Goal: Feedback & Contribution: Submit feedback/report problem

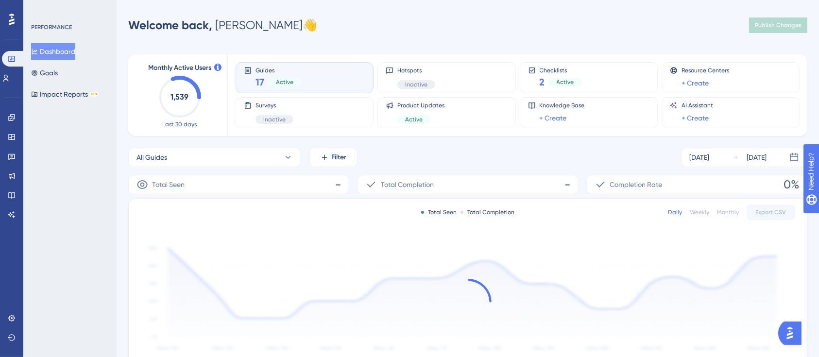
click at [23, 128] on div "PERFORMANCE Dashboard Goals Impact Reports BETA" at bounding box center [69, 178] width 93 height 357
click at [12, 122] on link at bounding box center [12, 118] width 8 height 16
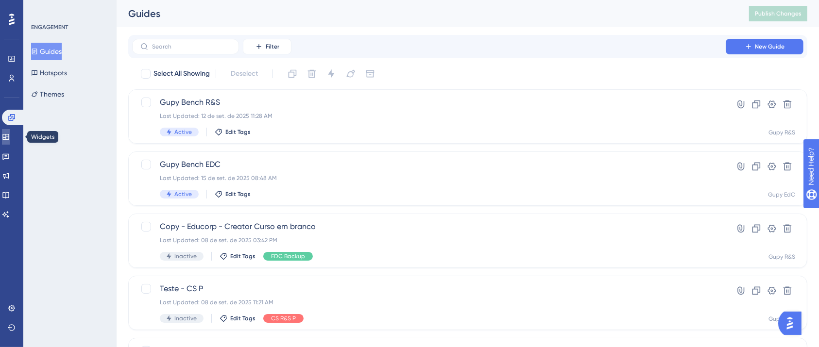
click at [9, 134] on icon at bounding box center [5, 137] width 6 height 6
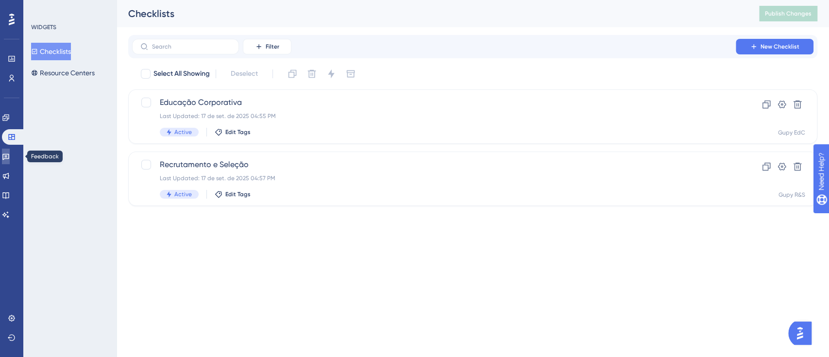
click at [9, 154] on icon at bounding box center [5, 157] width 7 height 6
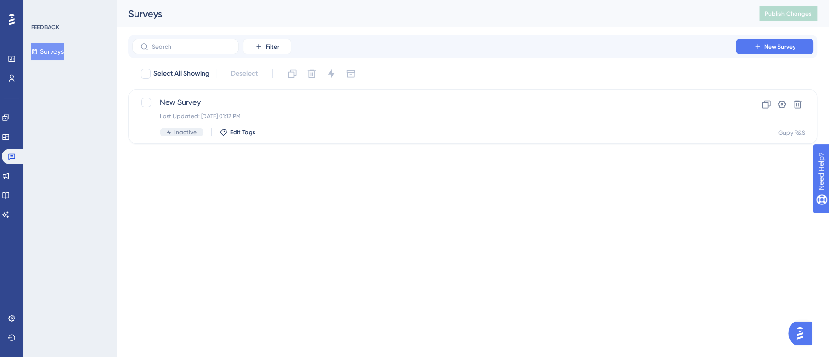
click at [302, 0] on html "Performance Users Engagement Widgets Feedback Product Updates Knowledge Base AI…" at bounding box center [414, 0] width 829 height 0
click at [236, 0] on html "Performance Users Engagement Widgets Feedback Product Updates Knowledge Base AI…" at bounding box center [414, 0] width 829 height 0
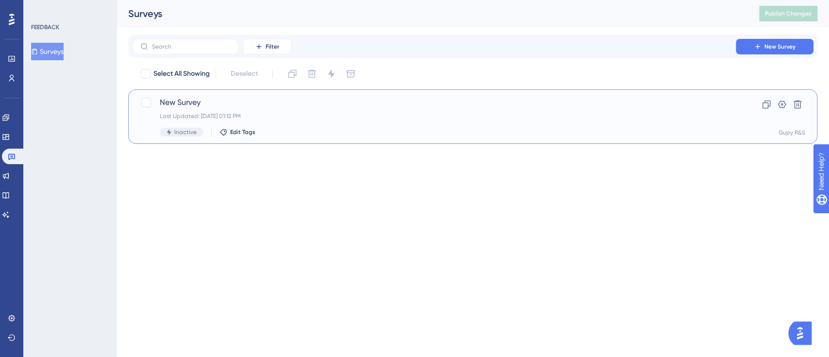
click at [184, 99] on span "New Survey" at bounding box center [434, 103] width 548 height 12
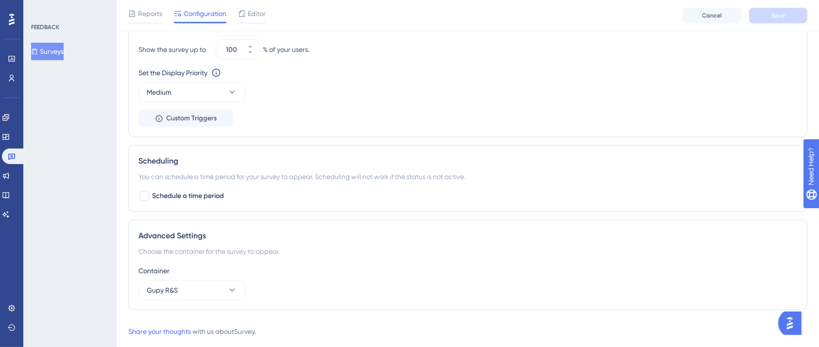
scroll to position [567, 0]
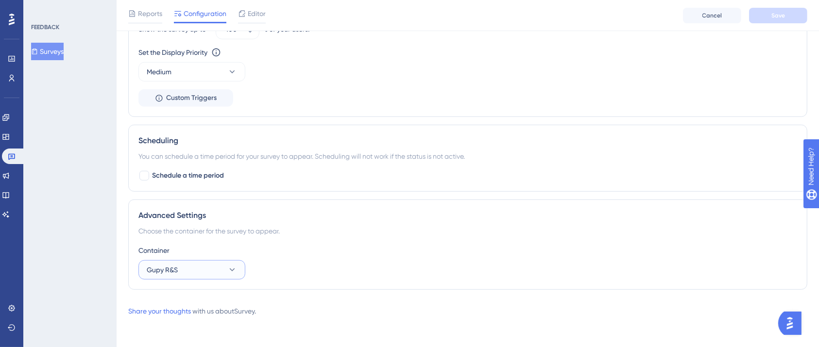
click at [239, 262] on button "Gupy R&S" at bounding box center [191, 269] width 107 height 19
click at [239, 264] on button "Gupy R&S" at bounding box center [191, 269] width 107 height 19
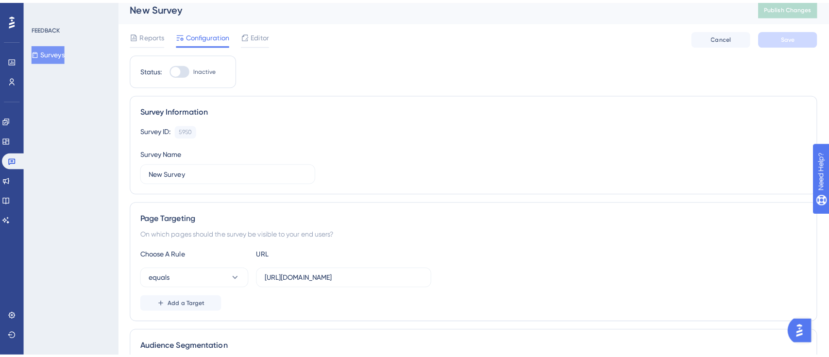
scroll to position [0, 0]
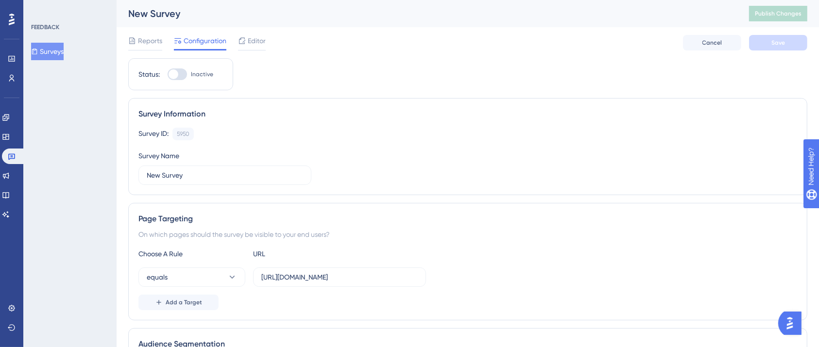
click at [58, 61] on div "FEEDBACK Surveys" at bounding box center [69, 173] width 93 height 347
click at [58, 58] on button "Surveys" at bounding box center [47, 51] width 33 height 17
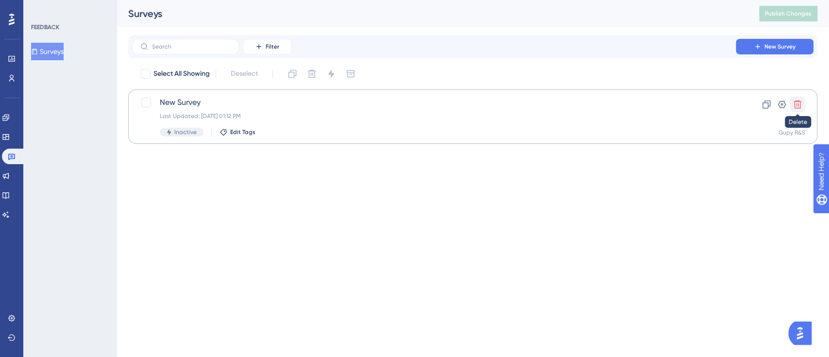
click at [799, 102] on icon at bounding box center [797, 105] width 10 height 10
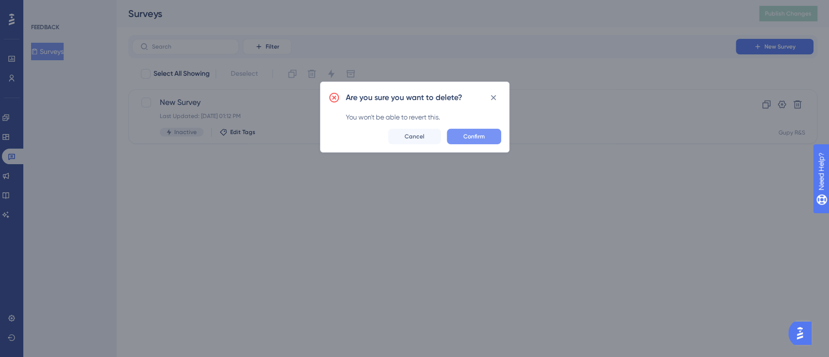
click at [474, 136] on span "Confirm" at bounding box center [473, 137] width 21 height 8
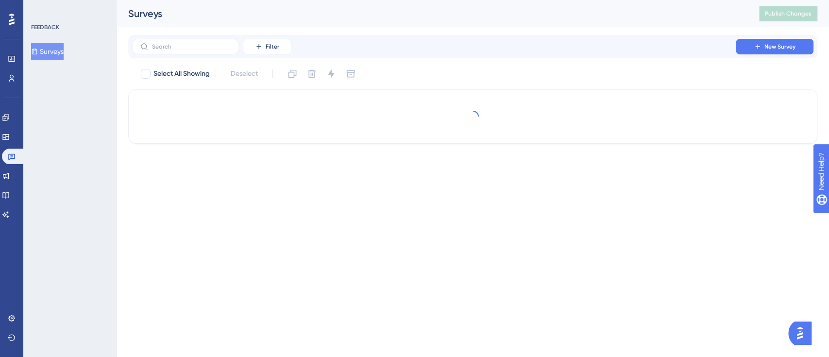
drag, startPoint x: 324, startPoint y: 311, endPoint x: 407, endPoint y: 263, distance: 95.7
click at [325, 0] on html "Performance Users Engagement Widgets Feedback Product Updates Knowledge Base AI…" at bounding box center [414, 0] width 829 height 0
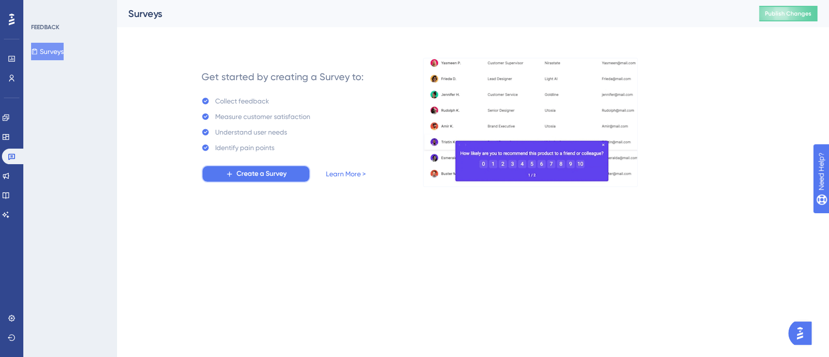
drag, startPoint x: 239, startPoint y: 173, endPoint x: 328, endPoint y: 320, distance: 172.5
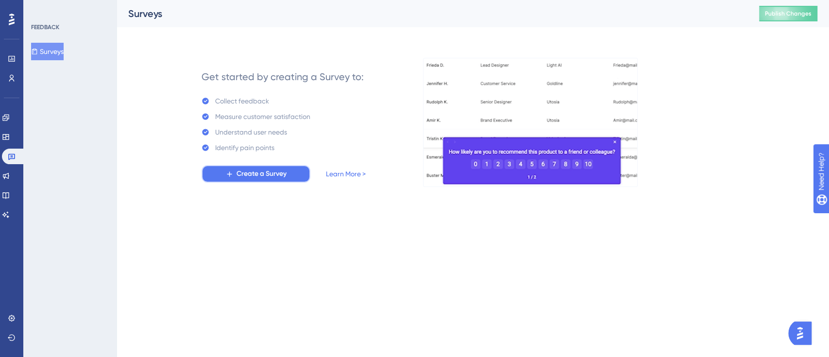
click at [320, 0] on html "Performance Users Engagement Widgets Feedback Product Updates Knowledge Base AI…" at bounding box center [414, 0] width 829 height 0
click at [248, 0] on html "Desempenho Usuários Noivado Widgets Opinião Atualizações de produtos Base de co…" at bounding box center [414, 0] width 829 height 0
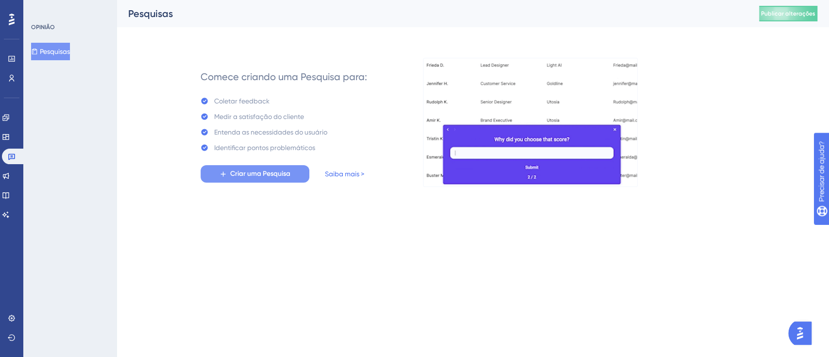
click at [255, 171] on font "Criar uma Pesquisa" at bounding box center [260, 173] width 60 height 8
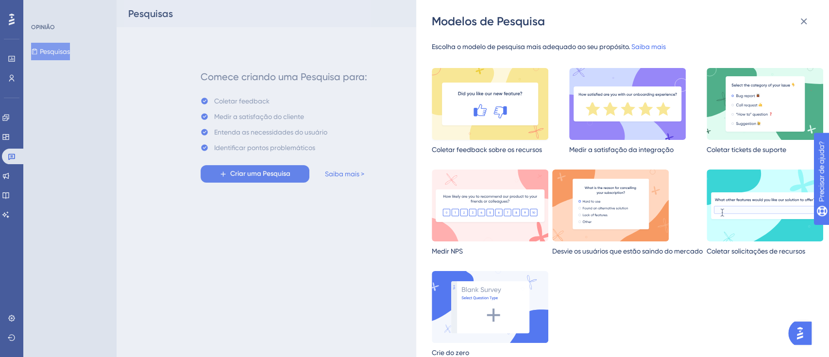
click at [470, 129] on img at bounding box center [490, 104] width 117 height 72
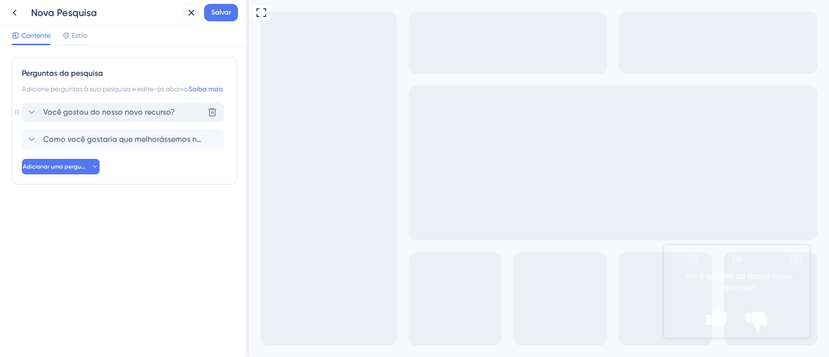
click at [109, 117] on font "Você gostou do nosso novo recurso?" at bounding box center [109, 111] width 132 height 9
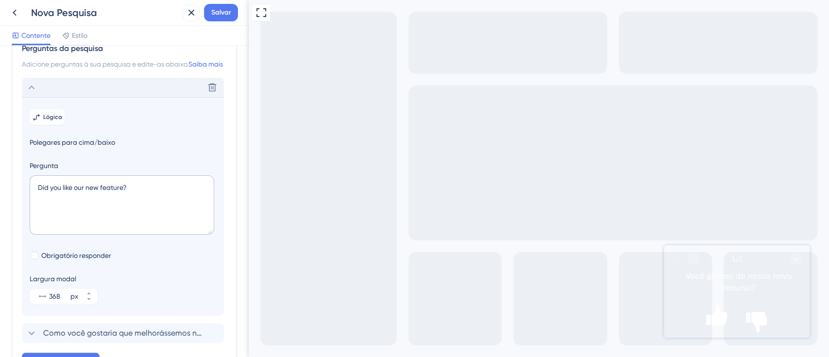
scroll to position [4, 0]
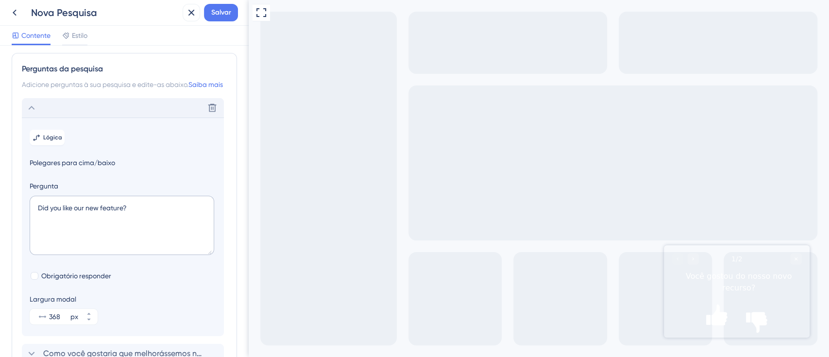
click at [56, 167] on font "Polegares para cima/baixo" at bounding box center [72, 163] width 85 height 8
click at [62, 221] on textarea "Did you like our new feature?" at bounding box center [122, 225] width 184 height 59
drag, startPoint x: 174, startPoint y: 221, endPoint x: 0, endPoint y: 224, distance: 174.3
click at [0, 224] on div "Perguntas da pesquisa Adicione perguntas à sua pesquisa e edite-as abaixo. Saib…" at bounding box center [124, 201] width 249 height 311
click at [134, 204] on div "Pergunta Did you like our new feature?" at bounding box center [123, 219] width 186 height 78
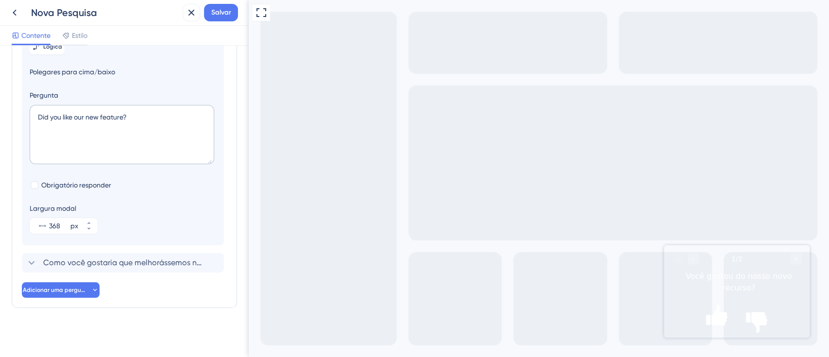
scroll to position [109, 0]
type textarea "v"
click at [88, 117] on textarea "Você gostou do treinamento Guiado" at bounding box center [122, 132] width 184 height 59
click at [141, 118] on textarea "Você gostou do Treinamento Guiado" at bounding box center [122, 132] width 184 height 59
click at [163, 114] on textarea "Você gostou do Treinamento Guiado" at bounding box center [122, 132] width 184 height 59
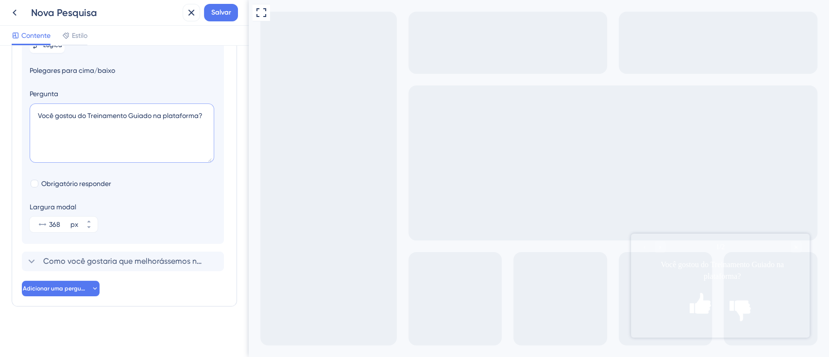
type textarea "Você gostou do Treinamento Guiado na plataforma?"
click at [65, 190] on section "Lógica Polegares para cima/baixo Pergunta Você gostou do Treinamento Guiado na …" at bounding box center [123, 134] width 202 height 218
click at [70, 188] on span "Obrigatório responder" at bounding box center [76, 184] width 70 height 12
click at [75, 185] on font "Obrigatório responder" at bounding box center [76, 184] width 70 height 8
checkbox input "false"
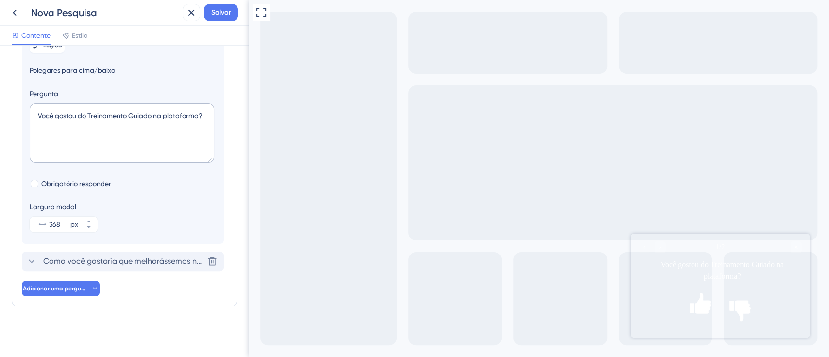
click at [36, 258] on icon at bounding box center [32, 261] width 12 height 12
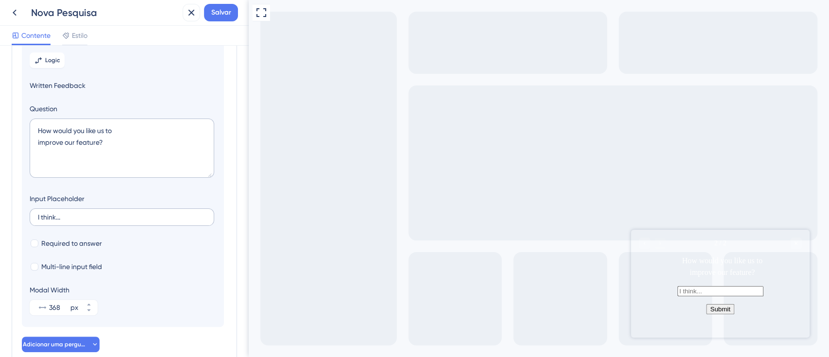
scroll to position [97, 0]
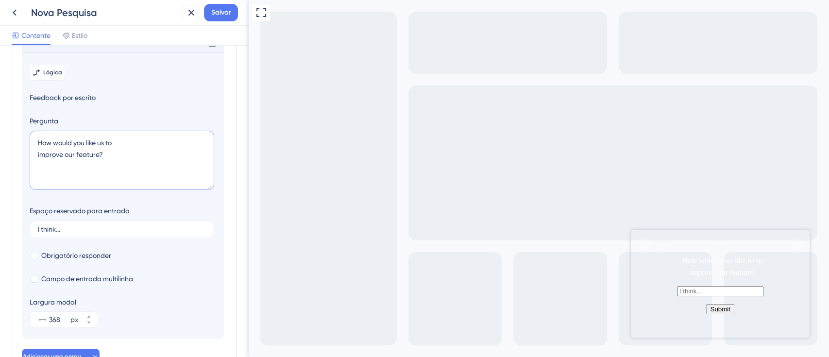
click at [117, 174] on textarea "How would you like us to improve our feature?" at bounding box center [122, 160] width 184 height 59
click at [139, 238] on label "I think..." at bounding box center [122, 228] width 184 height 17
click at [139, 233] on input "I think..." at bounding box center [122, 229] width 168 height 7
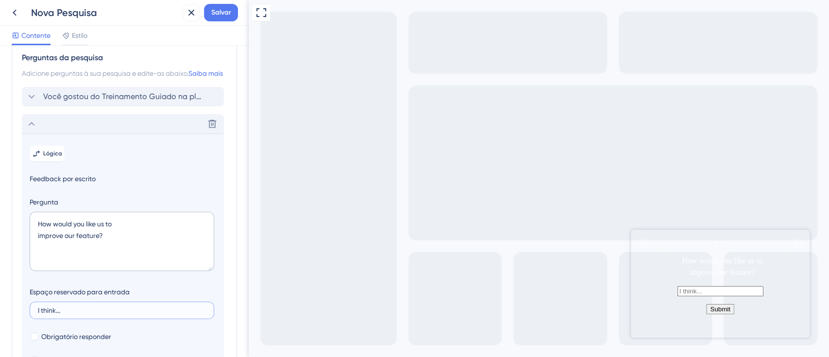
scroll to position [0, 0]
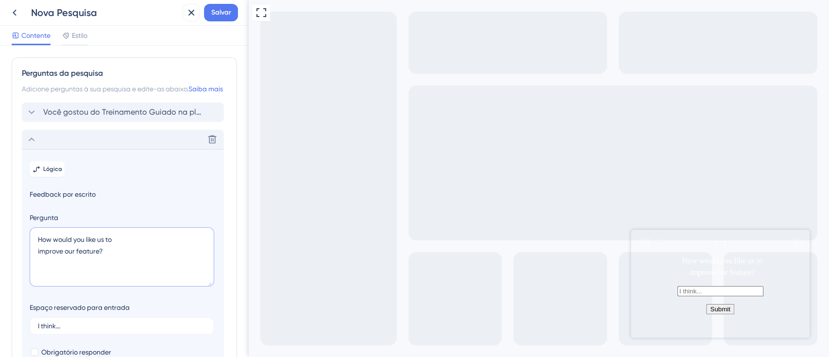
click at [136, 260] on textarea "How would you like us to improve our feature?" at bounding box center [122, 256] width 184 height 59
drag, startPoint x: 113, startPoint y: 266, endPoint x: 33, endPoint y: 250, distance: 80.7
click at [33, 250] on textarea "How would you like us to improve our feature?" at bounding box center [122, 256] width 184 height 59
type textarea "Como você acha que podemos melhorar seu aprendizado sobre a plataforma?"
click at [63, 177] on button "Lógica" at bounding box center [47, 169] width 35 height 16
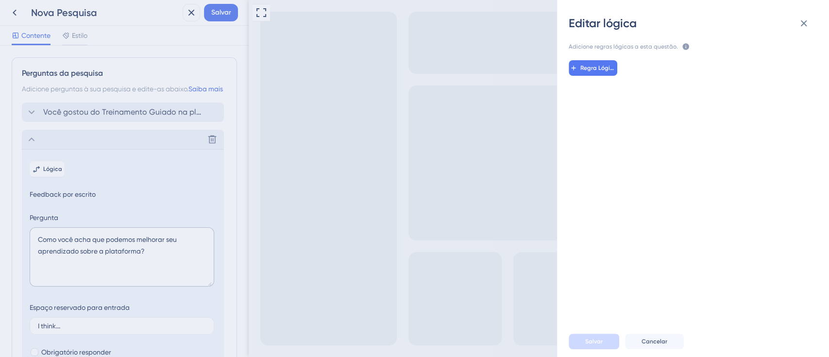
click at [56, 186] on div "Editar lógica Adicione regras lógicas a esta questão. As regras serão aplicadas…" at bounding box center [414, 178] width 829 height 357
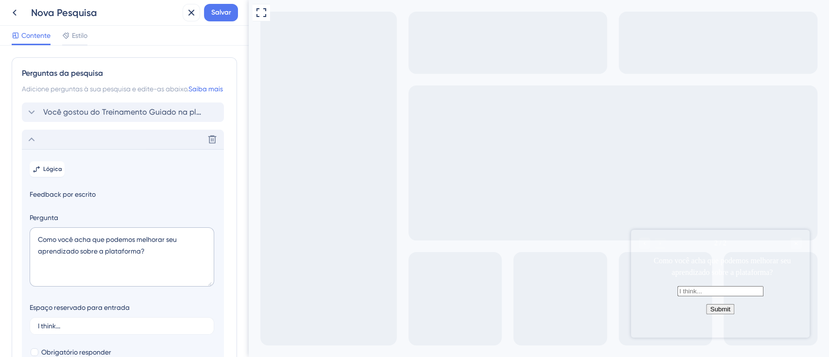
scroll to position [65, 0]
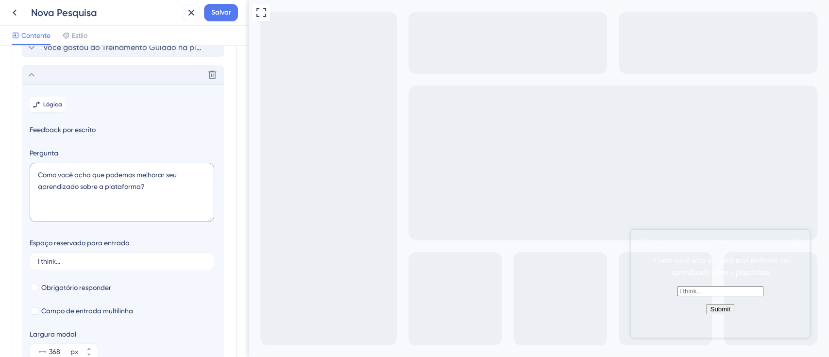
click at [151, 207] on textarea "Como você acha que podemos melhorar seu aprendizado sobre a plataforma?" at bounding box center [122, 192] width 184 height 59
click at [93, 265] on input "I think..." at bounding box center [122, 261] width 168 height 7
click at [94, 265] on input "I think..." at bounding box center [122, 261] width 168 height 7
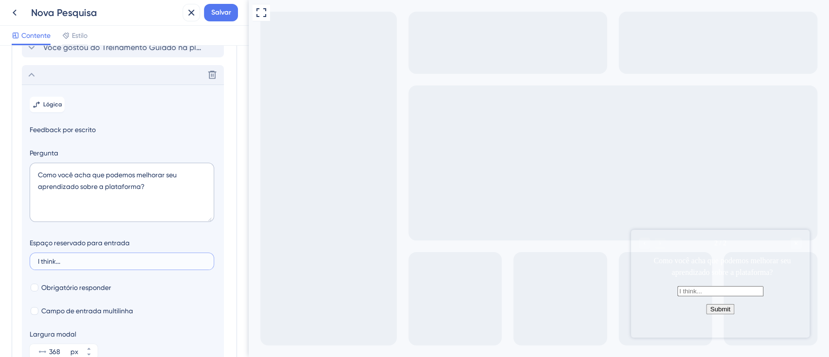
click at [91, 265] on input "I think..." at bounding box center [122, 261] width 168 height 7
click at [90, 265] on input "I think..." at bounding box center [122, 261] width 168 height 7
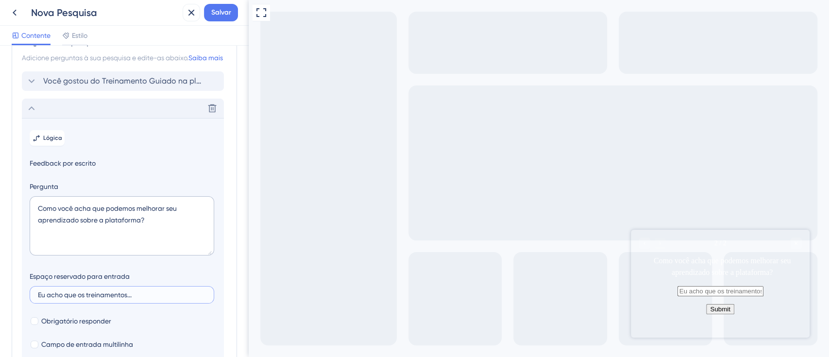
scroll to position [0, 0]
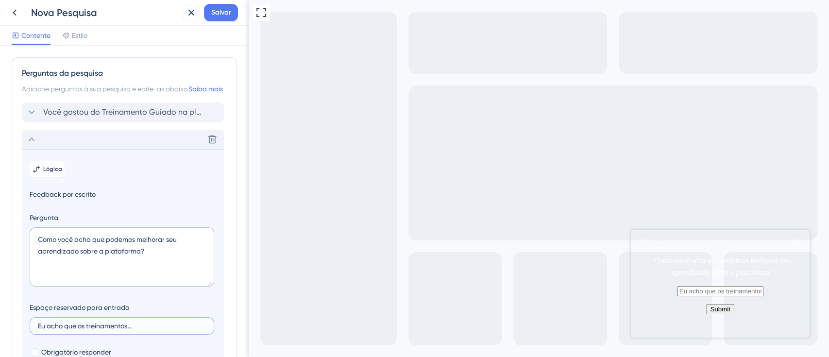
type input "Eu acho que os treinamentos..."
click at [31, 141] on icon at bounding box center [32, 139] width 6 height 4
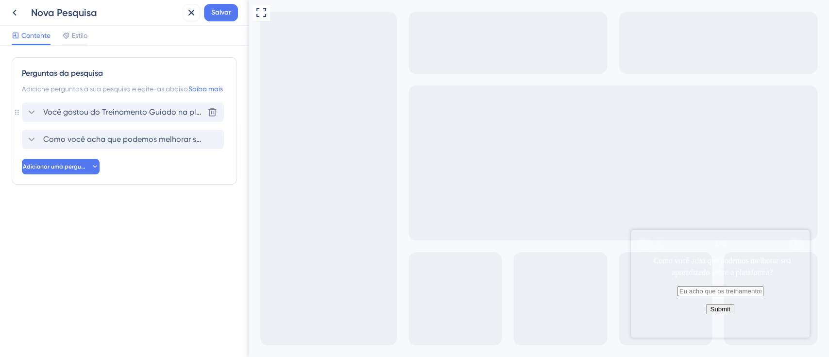
click at [30, 118] on icon at bounding box center [32, 112] width 12 height 12
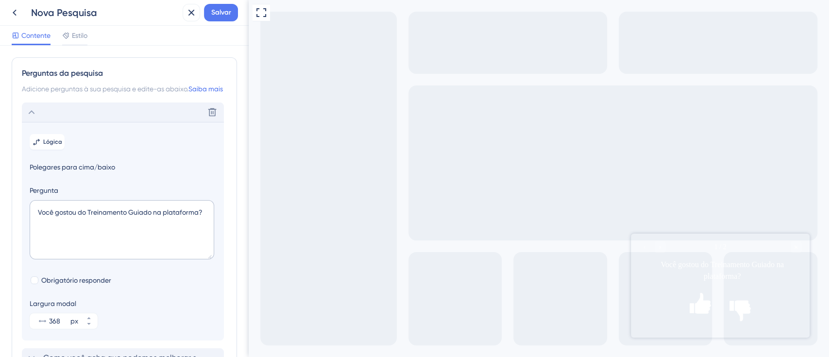
click at [35, 118] on icon at bounding box center [32, 112] width 12 height 12
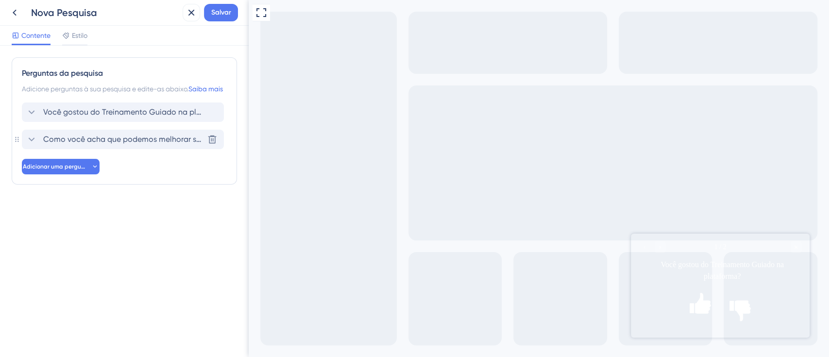
click at [33, 141] on icon at bounding box center [32, 139] width 6 height 4
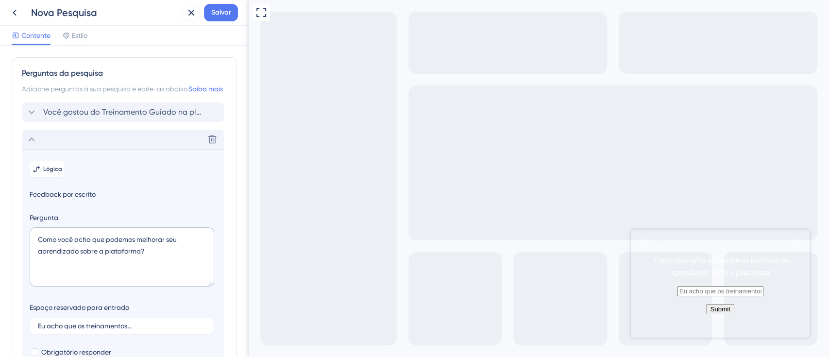
scroll to position [97, 0]
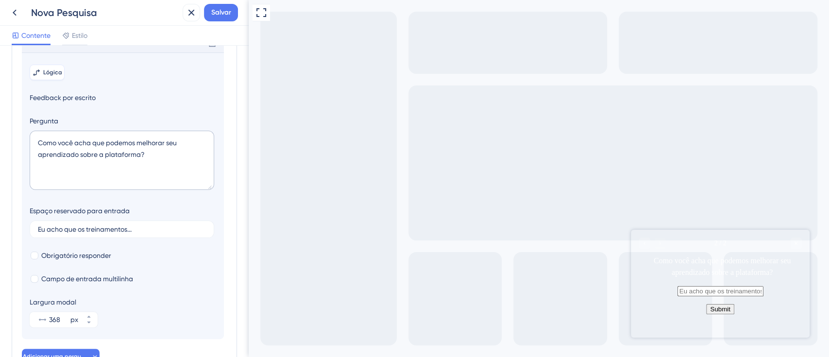
click at [53, 76] on font "Lógica" at bounding box center [52, 72] width 19 height 7
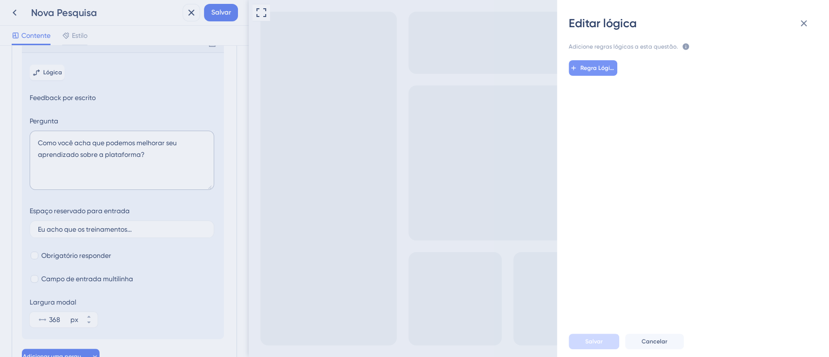
click at [594, 71] on font "Regra Lógica" at bounding box center [598, 68] width 37 height 7
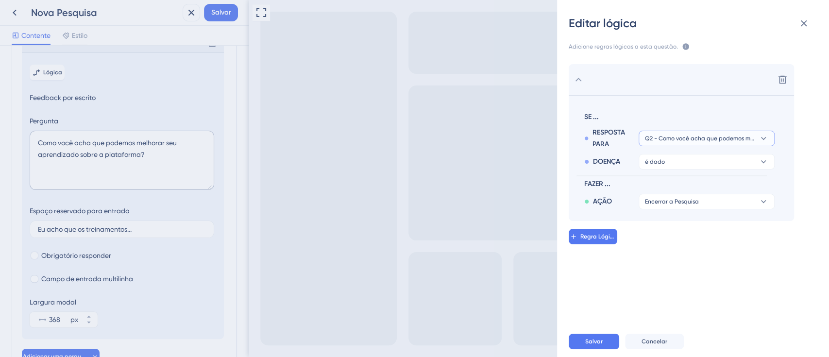
click at [659, 142] on button "Q2 - Como você acha que podemos melhorar seu aprendizado sobre a plataforma?" at bounding box center [706, 139] width 136 height 16
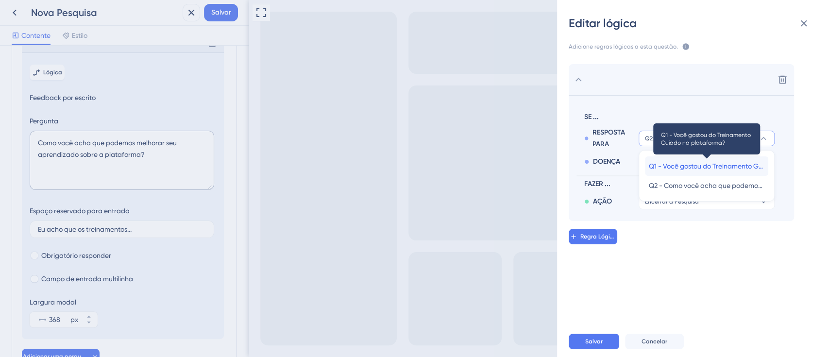
click at [701, 163] on font "Q1 - Você gostou do Treinamento Guiado na plataforma?" at bounding box center [738, 166] width 179 height 8
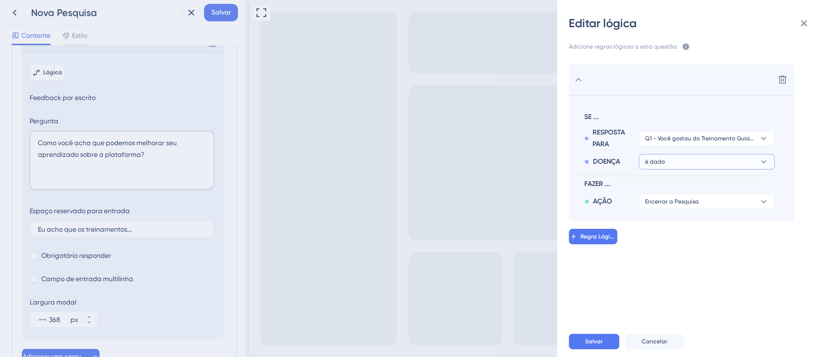
click at [649, 165] on font "é dado" at bounding box center [655, 161] width 20 height 7
click at [608, 184] on font "FAZER ..." at bounding box center [597, 184] width 26 height 8
drag, startPoint x: 673, startPoint y: 164, endPoint x: 660, endPoint y: 278, distance: 114.8
click at [660, 278] on div "Excluir SE ... RESPOSTA PARA Q1 - Você gostou do Treinamento Guiado na platafor…" at bounding box center [696, 185] width 287 height 266
click at [672, 135] on font "Q1 - Você gostou do Treinamento Guiado na plataforma?" at bounding box center [723, 138] width 157 height 7
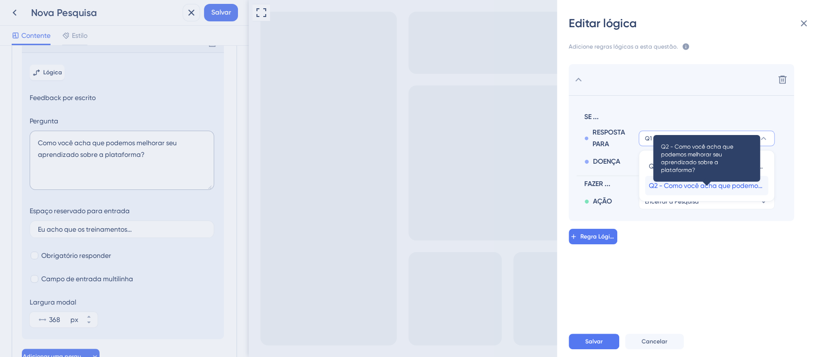
click at [681, 190] on span "Q2 - Como você acha que podemos melhorar seu aprendizado sobre a plataforma?" at bounding box center [707, 186] width 116 height 12
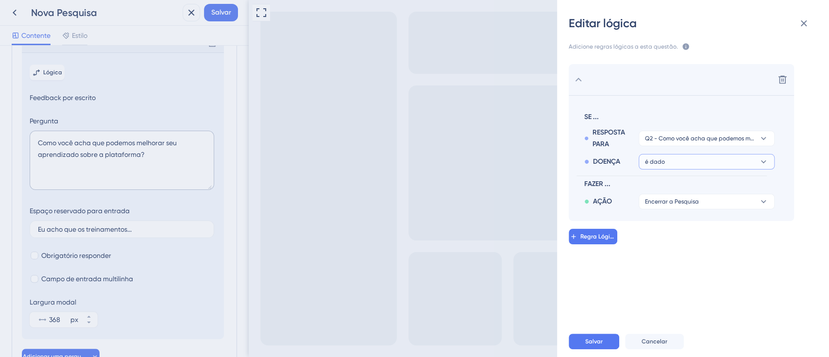
click at [679, 165] on button "é dado" at bounding box center [706, 162] width 136 height 16
click at [688, 212] on section "SE ... RESPOSTA PARA Q2 - Como você acha que podemos melhorar seu aprendizado s…" at bounding box center [681, 158] width 225 height 126
click at [681, 201] on font "Encerrar a Pesquisa" at bounding box center [672, 201] width 54 height 7
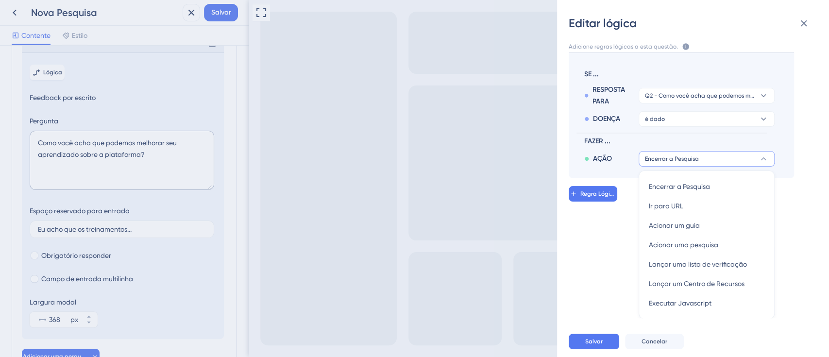
click at [627, 239] on div "Excluir SE ... RESPOSTA PARA Q2 - Como você acha que podemos melhorar seu apren…" at bounding box center [696, 185] width 287 height 266
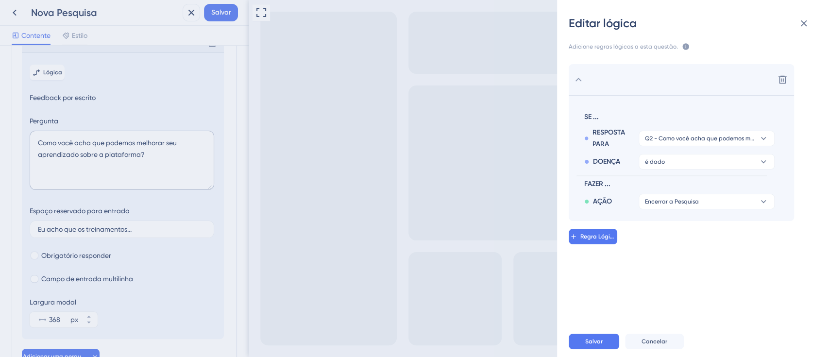
scroll to position [0, 0]
click at [576, 346] on button "Salvar" at bounding box center [594, 342] width 50 height 16
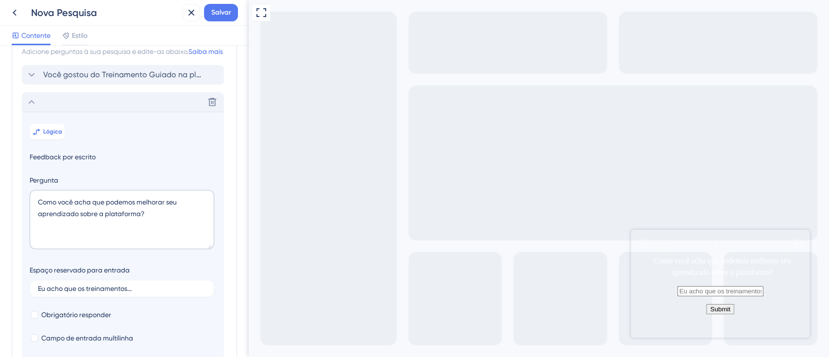
scroll to position [32, 0]
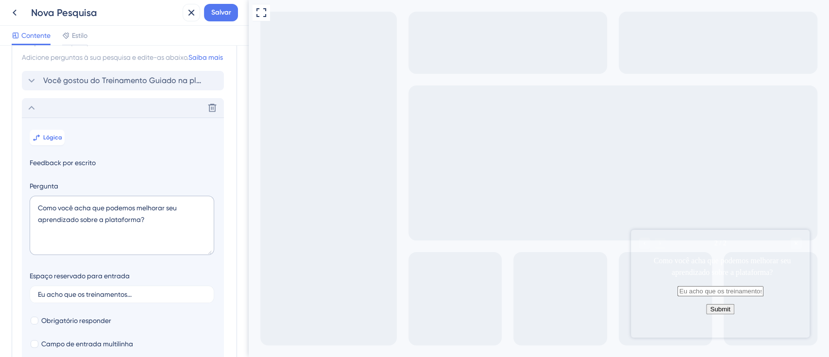
click at [32, 114] on icon at bounding box center [32, 108] width 12 height 12
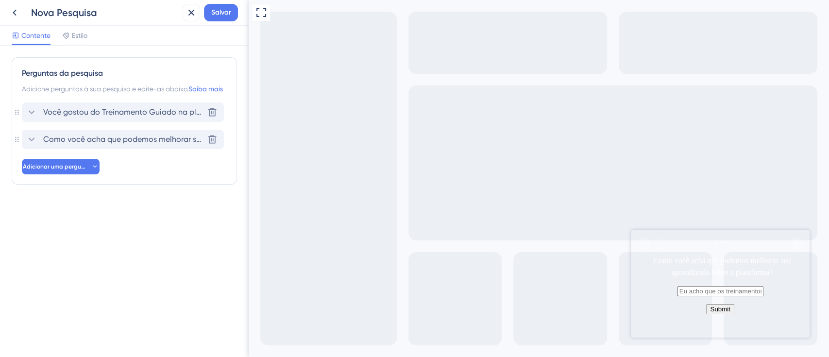
scroll to position [0, 0]
click at [33, 114] on icon at bounding box center [32, 112] width 6 height 4
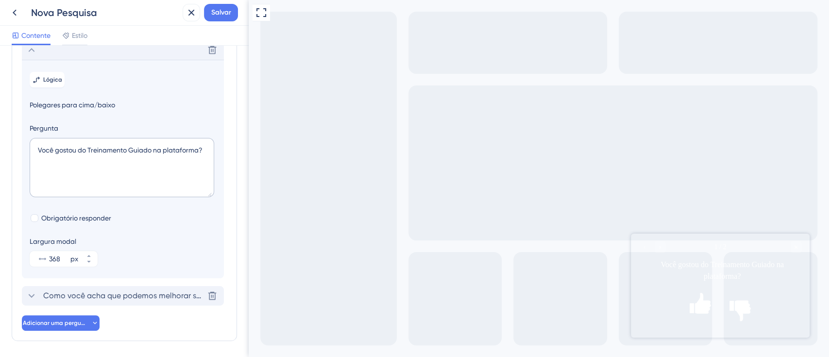
scroll to position [69, 0]
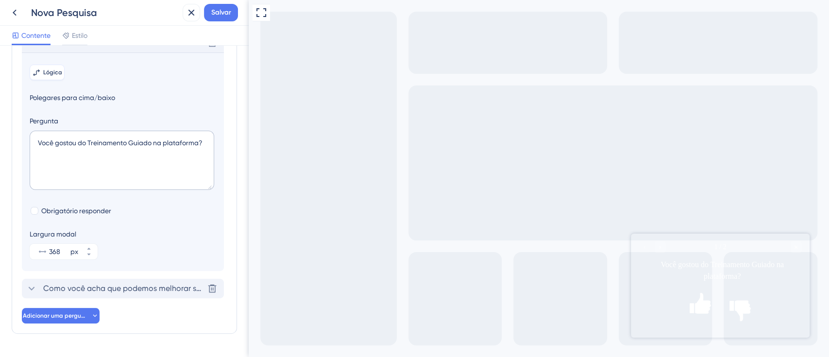
click at [43, 76] on font "Lógica" at bounding box center [52, 72] width 19 height 7
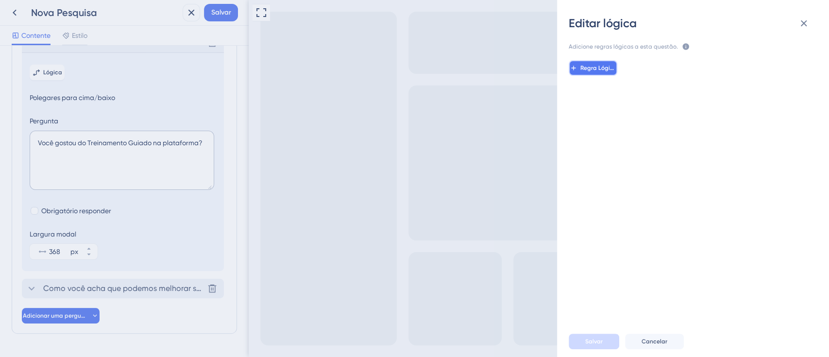
click at [571, 67] on icon at bounding box center [573, 68] width 8 height 8
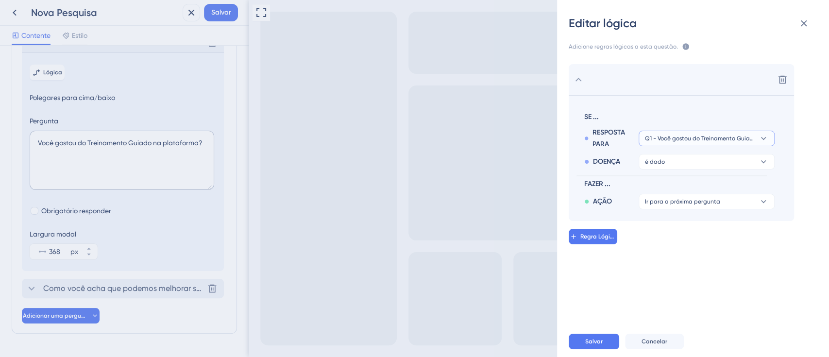
click at [693, 137] on font "Q1 - Você gostou do Treinamento Guiado na plataforma?" at bounding box center [723, 138] width 157 height 7
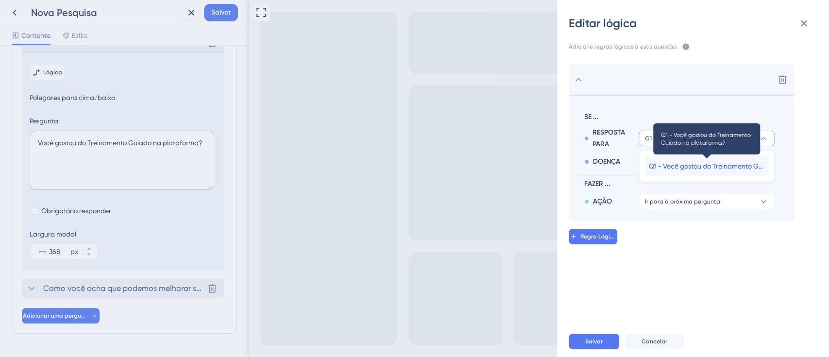
click at [699, 165] on font "Q1 - Você gostou do Treinamento Guiado na plataforma?" at bounding box center [738, 166] width 179 height 8
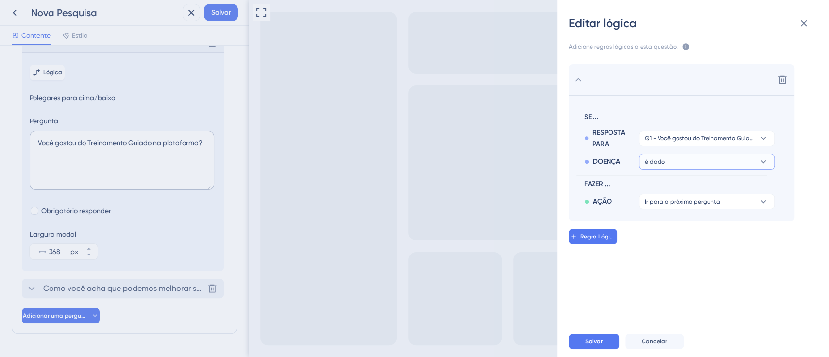
click at [680, 160] on button "é dado" at bounding box center [706, 162] width 136 height 16
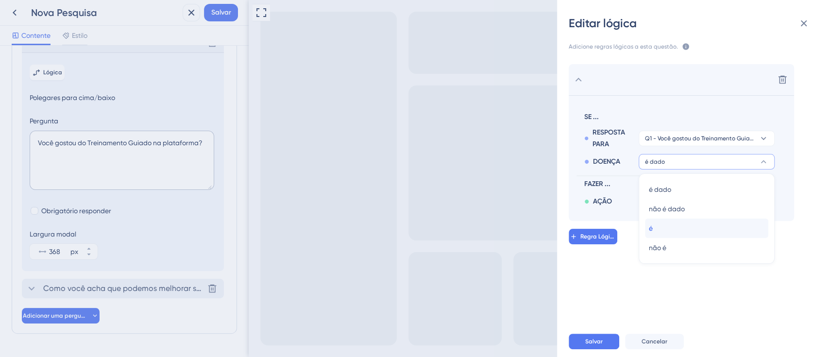
click at [652, 230] on div "é é" at bounding box center [707, 227] width 116 height 19
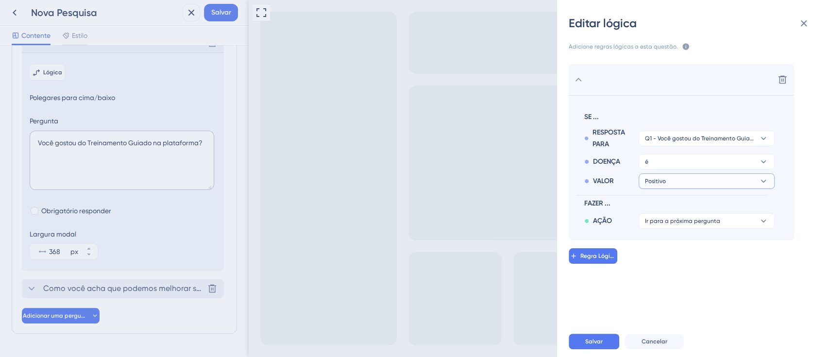
click at [666, 186] on button "Positivo" at bounding box center [706, 181] width 136 height 16
click at [675, 207] on div "Positivo Positivo" at bounding box center [707, 208] width 116 height 19
click at [652, 222] on font "Ir para a próxima pergunta" at bounding box center [682, 220] width 75 height 7
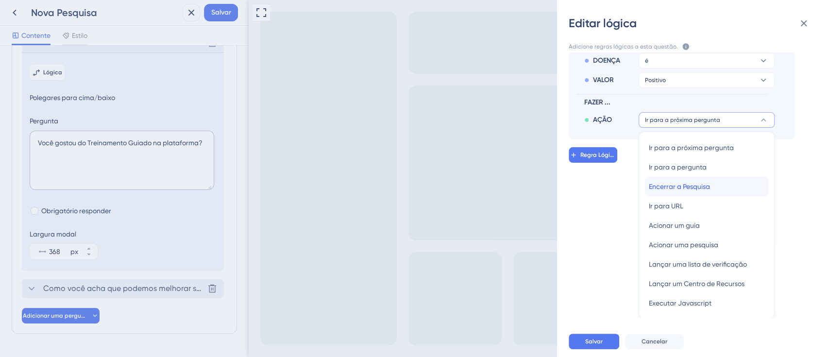
click at [701, 186] on font "Encerrar a Pesquisa" at bounding box center [679, 187] width 61 height 8
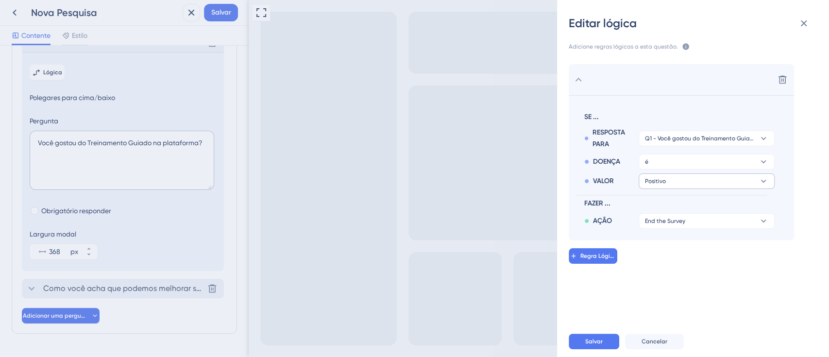
scroll to position [0, 0]
click at [588, 258] on font "Regra Lógica" at bounding box center [598, 255] width 37 height 7
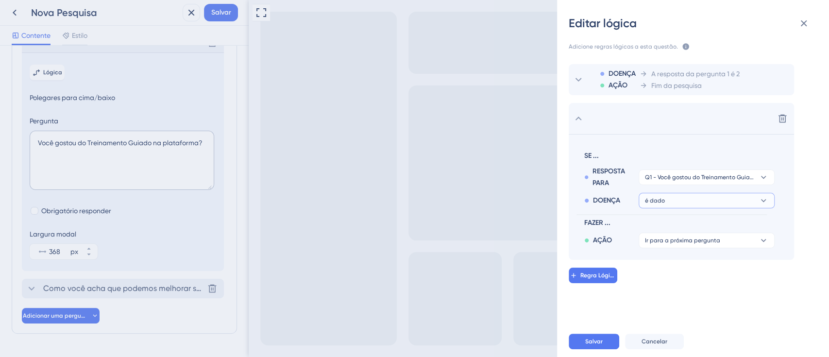
click at [662, 200] on font "é dado" at bounding box center [655, 200] width 20 height 7
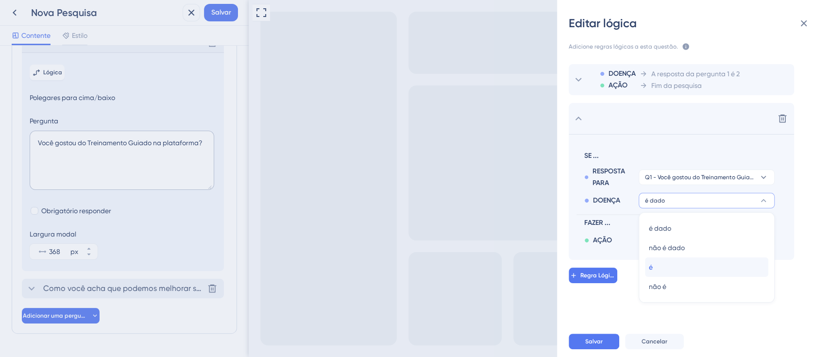
click at [661, 269] on div "é é" at bounding box center [707, 266] width 116 height 19
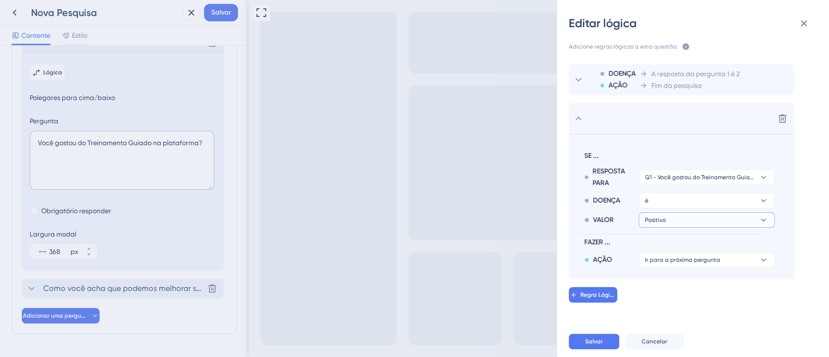
click at [664, 224] on button "Positivo" at bounding box center [706, 220] width 136 height 16
click at [663, 266] on font "Negativo" at bounding box center [663, 267] width 28 height 8
click at [679, 258] on font "Ir para a próxima pergunta" at bounding box center [682, 259] width 75 height 7
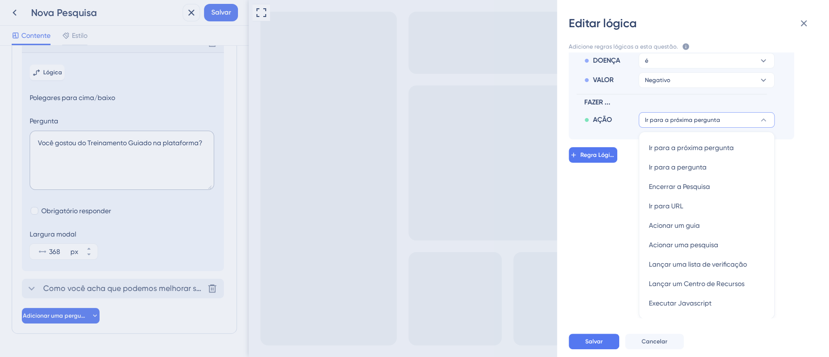
click at [599, 234] on div "DOENÇA AÇÃO A resposta da pergunta 1 é 2 Fim da pesquisa Excluir SE ... RESPOST…" at bounding box center [696, 185] width 287 height 266
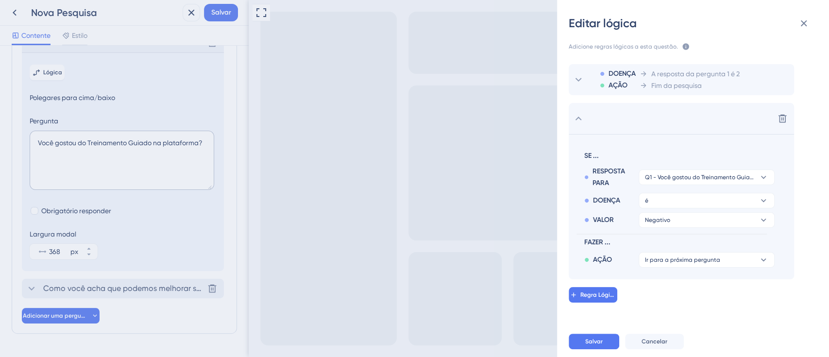
scroll to position [0, 0]
click at [601, 340] on font "Salvar" at bounding box center [593, 341] width 17 height 7
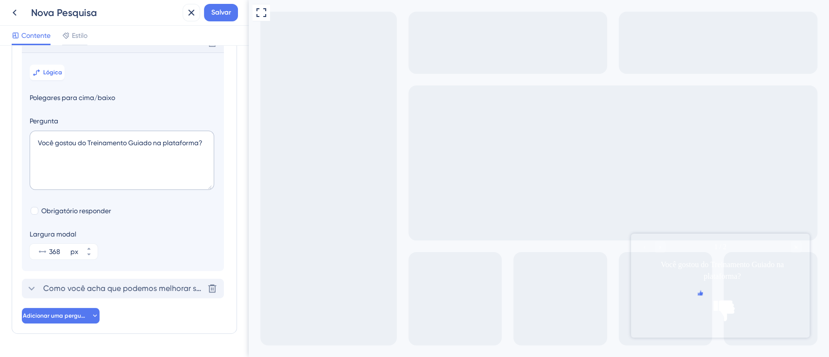
click at [698, 295] on icon "Rate thumbs up" at bounding box center [700, 292] width 5 height 5
click at [726, 295] on icon "Rate thumbs down" at bounding box center [723, 292] width 5 height 5
click at [47, 52] on div "Excluir" at bounding box center [123, 42] width 202 height 19
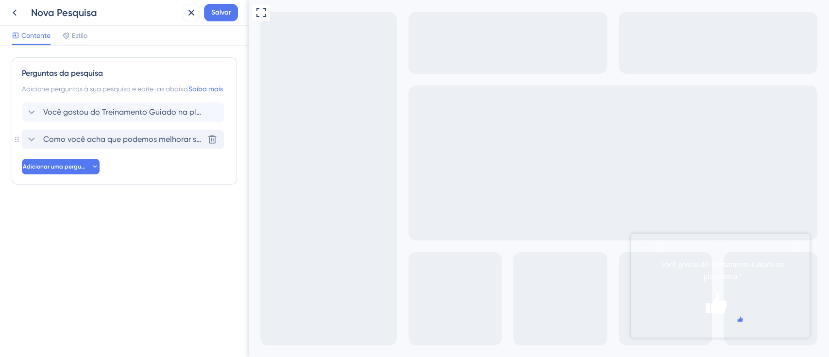
click at [39, 145] on div "Como você acha que podemos melhorar seu aprendizado sobre a plataforma?" at bounding box center [115, 140] width 178 height 12
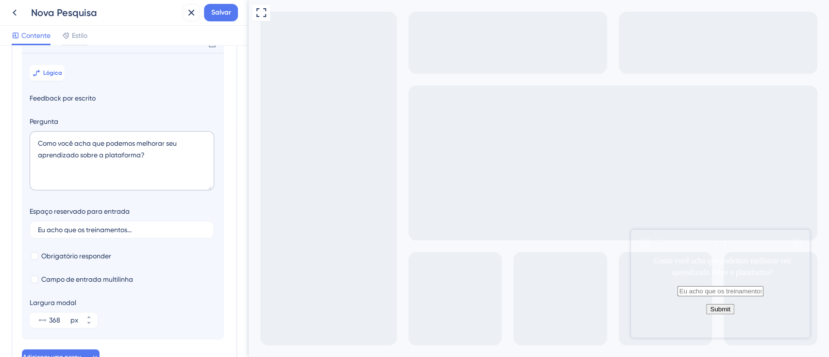
scroll to position [97, 0]
click at [50, 80] on button "Lógica" at bounding box center [47, 73] width 35 height 16
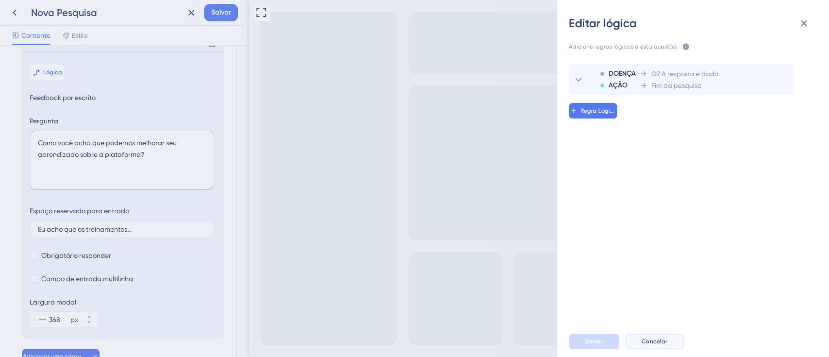
drag, startPoint x: 657, startPoint y: 338, endPoint x: 8, endPoint y: 105, distance: 689.7
click at [657, 338] on font "Cancelar" at bounding box center [654, 341] width 26 height 7
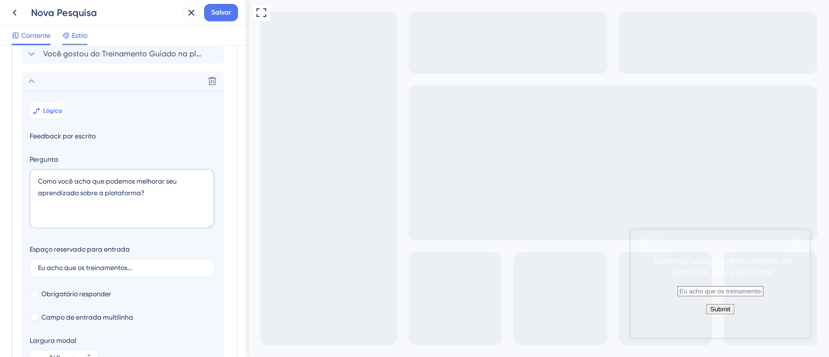
scroll to position [32, 0]
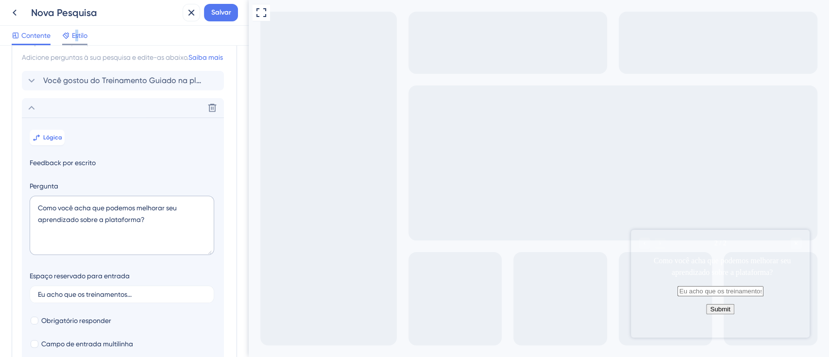
click at [78, 33] on font "Estilo" at bounding box center [80, 36] width 16 height 8
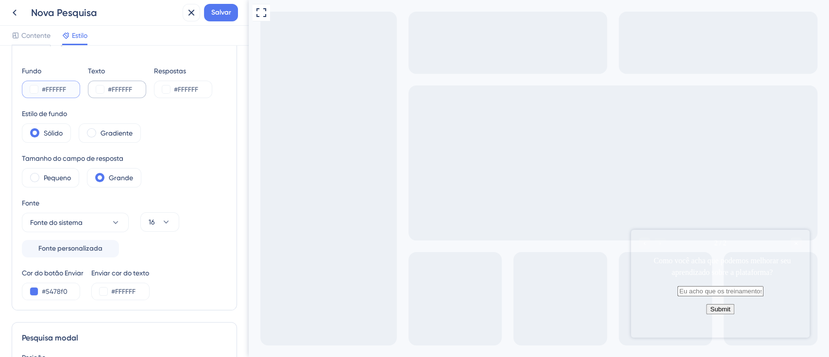
drag, startPoint x: 42, startPoint y: 88, endPoint x: 96, endPoint y: 90, distance: 54.4
click at [96, 89] on div "Fundo #FFFFFF Texto #FFFFFF Respostas #FFFFFF" at bounding box center [124, 81] width 205 height 33
paste input "003CFD"
type input "#003CFD"
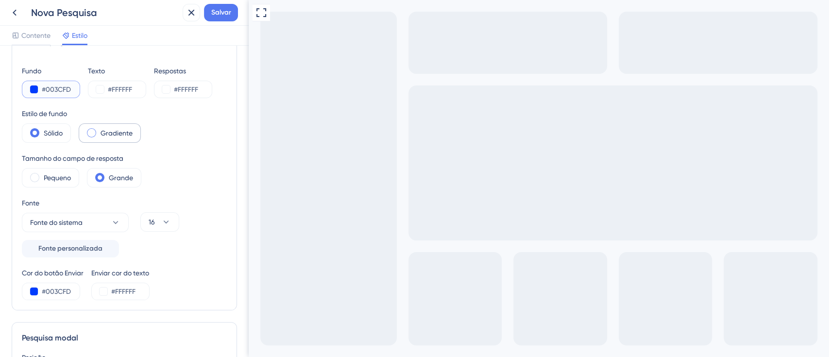
type input "#003CFD"
click at [103, 136] on font "Gradiente" at bounding box center [116, 133] width 32 height 8
click at [50, 137] on label "Sólido" at bounding box center [53, 133] width 19 height 12
click at [59, 181] on font "Pequeno" at bounding box center [57, 178] width 27 height 8
click at [101, 176] on span at bounding box center [99, 177] width 9 height 9
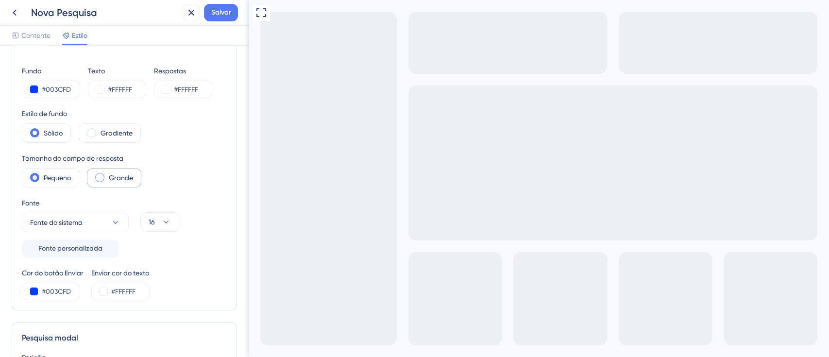
click at [107, 174] on input "radio" at bounding box center [107, 174] width 0 height 0
click at [155, 223] on button "16" at bounding box center [159, 221] width 39 height 19
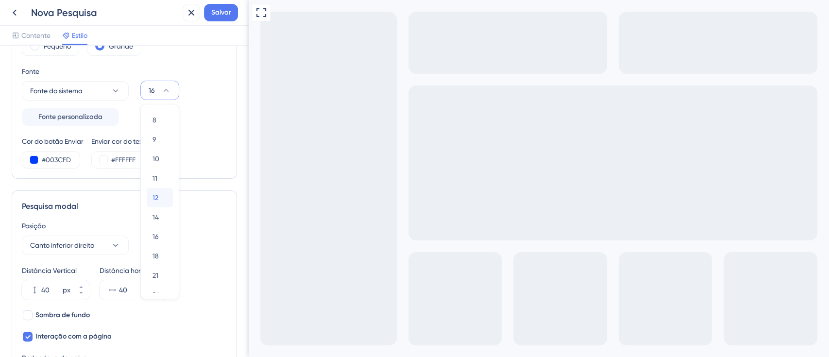
click at [159, 191] on div "12 12" at bounding box center [159, 197] width 15 height 19
click at [160, 92] on button "12" at bounding box center [159, 90] width 39 height 19
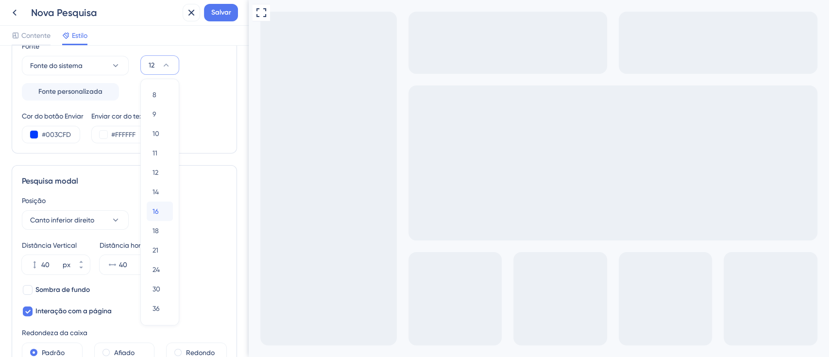
click at [158, 206] on span "16" at bounding box center [155, 211] width 6 height 12
click at [168, 126] on div "Cor do botão Enviar #003CFD Enviar cor do texto #FFFFFF" at bounding box center [124, 126] width 205 height 33
click at [128, 116] on font "Enviar cor do texto" at bounding box center [120, 116] width 58 height 8
drag, startPoint x: 112, startPoint y: 136, endPoint x: 146, endPoint y: 136, distance: 34.5
click at [146, 136] on div "#FFFFFF" at bounding box center [120, 134] width 58 height 17
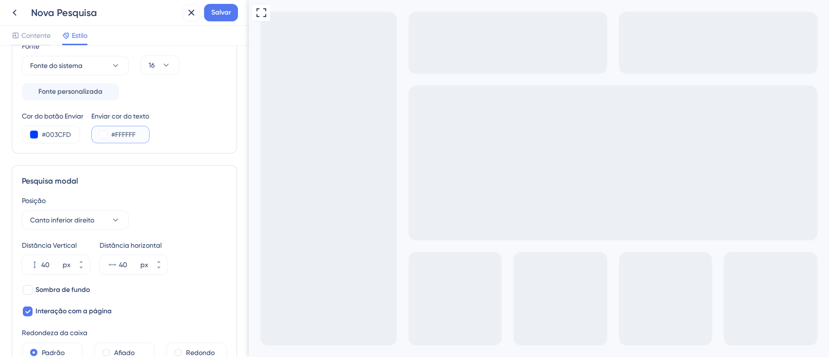
click at [129, 136] on input "#FFFFFF" at bounding box center [131, 135] width 40 height 12
click at [118, 132] on input "#FFFFFF" at bounding box center [131, 135] width 40 height 12
drag, startPoint x: 113, startPoint y: 134, endPoint x: 149, endPoint y: 136, distance: 35.5
click at [149, 136] on input "#FFFFFF" at bounding box center [131, 135] width 40 height 12
paste input "003CFD"
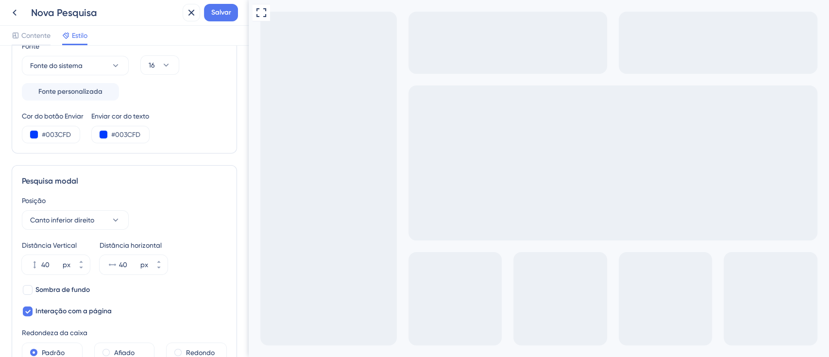
click at [169, 130] on div "Cor do botão Enviar #003CFD Enviar cor do texto #003CFD" at bounding box center [124, 126] width 205 height 33
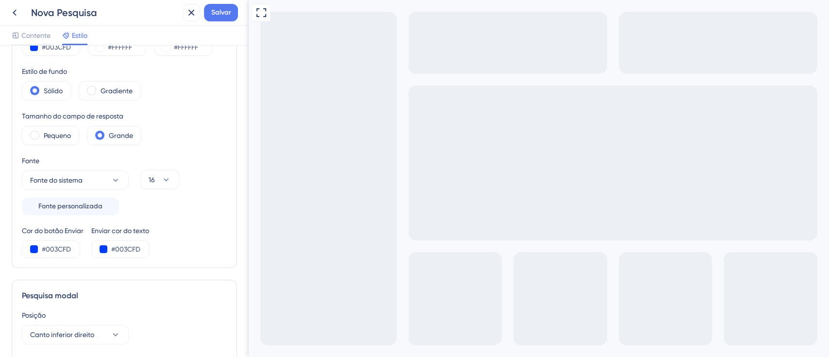
scroll to position [0, 0]
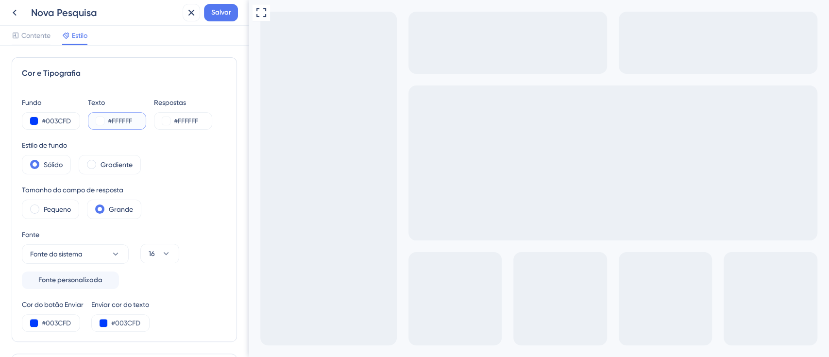
drag, startPoint x: 108, startPoint y: 122, endPoint x: 151, endPoint y: 126, distance: 43.4
click at [150, 126] on div "Fundo #003CFD Texto #FFFFFF Respostas #FFFFFF" at bounding box center [124, 113] width 205 height 33
drag, startPoint x: 113, startPoint y: 323, endPoint x: 207, endPoint y: 323, distance: 94.2
click at [207, 323] on div "Cor do botão Enviar #003CFD Enviar cor do texto #003CFD" at bounding box center [124, 315] width 205 height 33
paste input "FFFFFF"
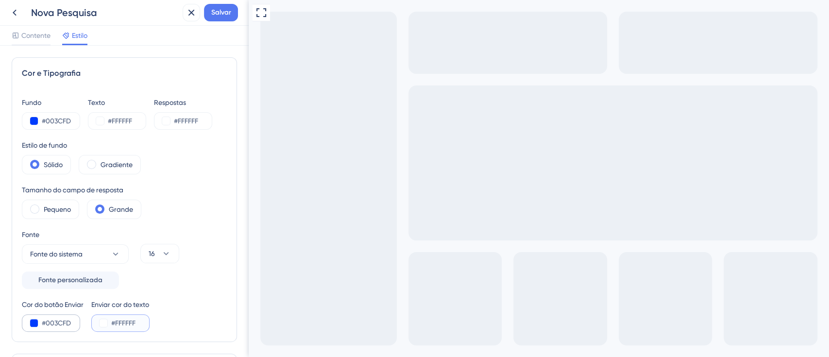
type input "#FFFFFF"
click at [54, 324] on input "#003CFD" at bounding box center [62, 323] width 40 height 12
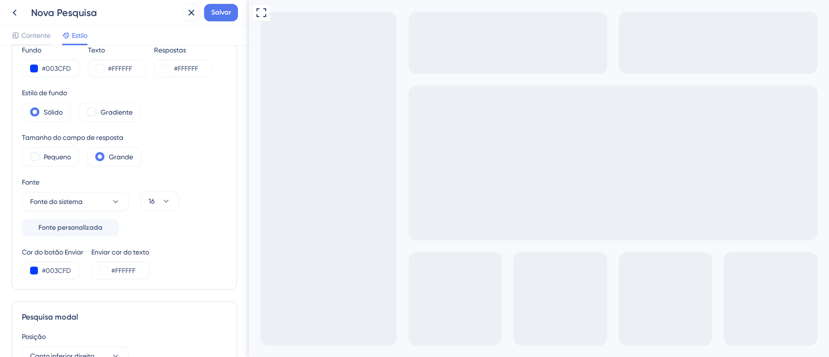
scroll to position [65, 0]
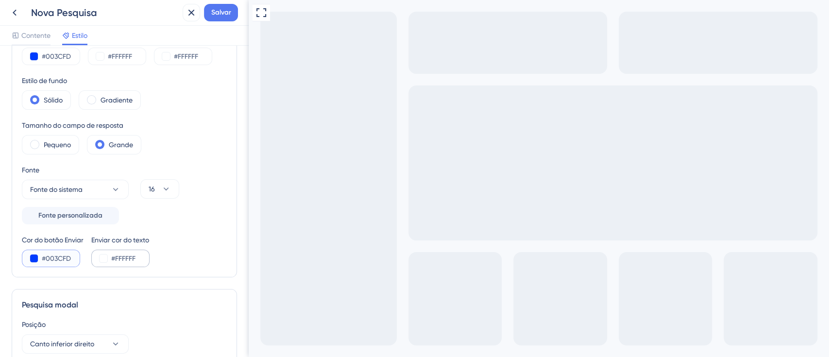
drag, startPoint x: 45, startPoint y: 258, endPoint x: 100, endPoint y: 256, distance: 55.4
click at [100, 256] on div "Cor do botão Enviar #003CFD Enviar cor do texto #FFFFFF" at bounding box center [124, 250] width 205 height 33
paste input "FFFFF"
type input "#FFFFF"
click at [198, 273] on div "Cor e Tipografia Fundo #003CFD Texto #FFFFFF Respostas #FFFFFF Estilo de fundo …" at bounding box center [124, 135] width 225 height 284
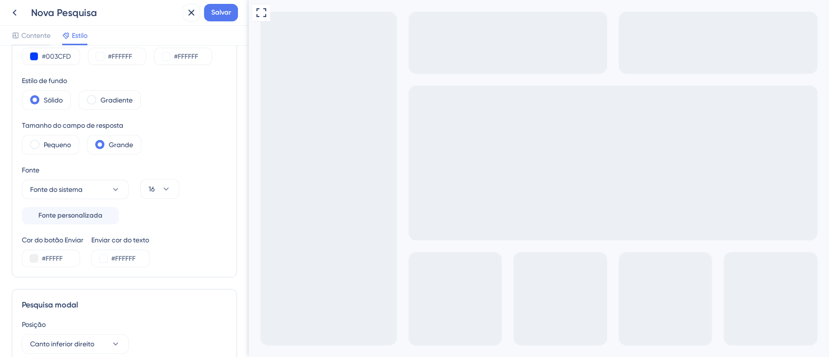
click at [162, 253] on div "Cor do botão Enviar #FFFFF Enviar cor do texto #FFFFFF" at bounding box center [124, 250] width 205 height 33
click at [197, 247] on div "Cor do botão Enviar #FFFFF Enviar cor do texto #FFFFFF" at bounding box center [124, 250] width 205 height 33
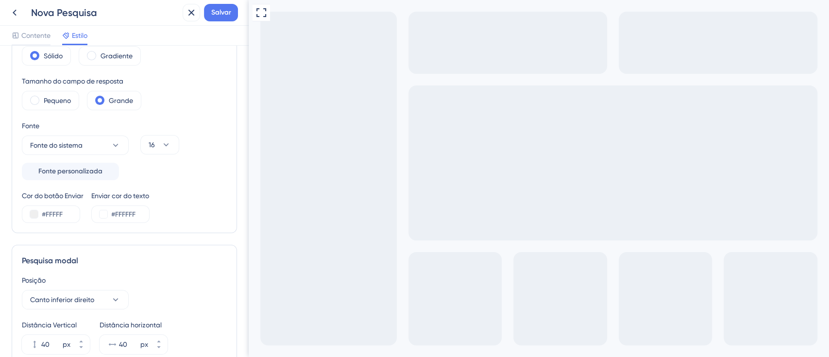
scroll to position [129, 0]
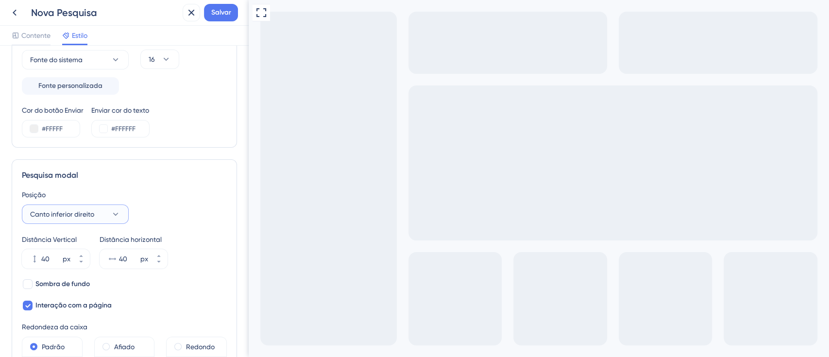
click at [114, 221] on button "Canto inferior direito" at bounding box center [75, 213] width 107 height 19
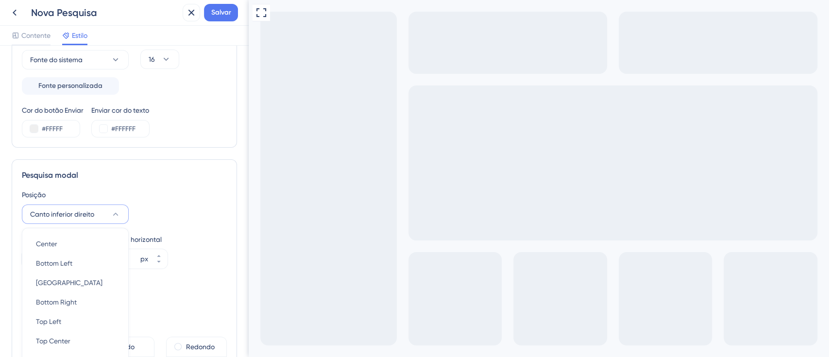
scroll to position [294, 0]
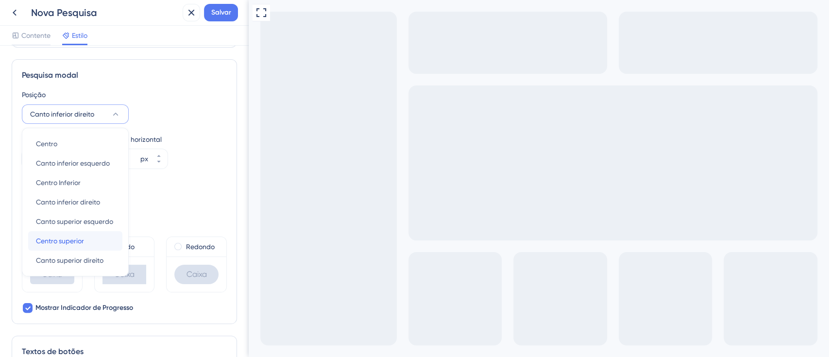
click at [69, 244] on span "Centro superior" at bounding box center [60, 241] width 48 height 12
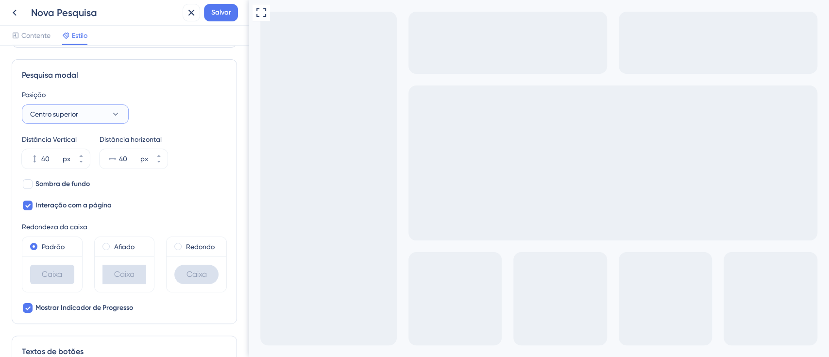
click at [53, 118] on span "Centro superior" at bounding box center [54, 114] width 48 height 12
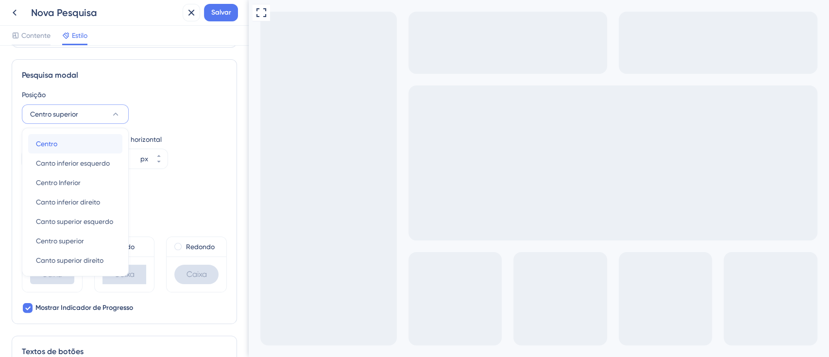
click at [66, 148] on div "[GEOGRAPHIC_DATA]" at bounding box center [75, 143] width 79 height 19
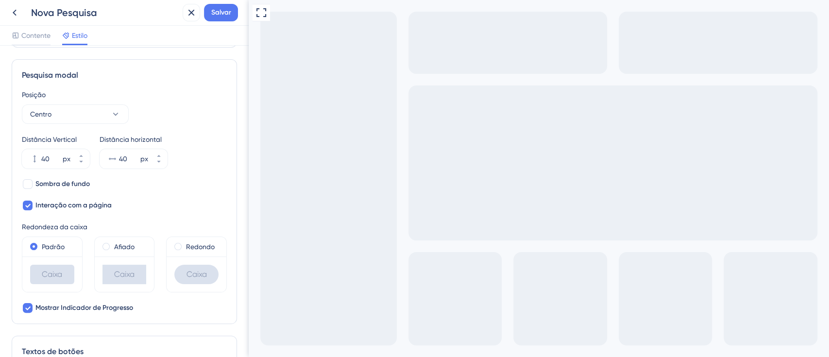
click at [184, 201] on div "Sombra de fundo Interação com a página" at bounding box center [124, 194] width 205 height 33
click at [29, 181] on div at bounding box center [28, 184] width 10 height 10
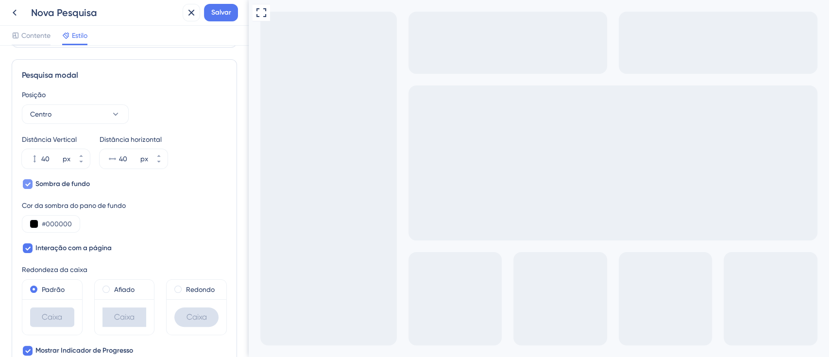
click at [28, 181] on icon at bounding box center [28, 184] width 6 height 8
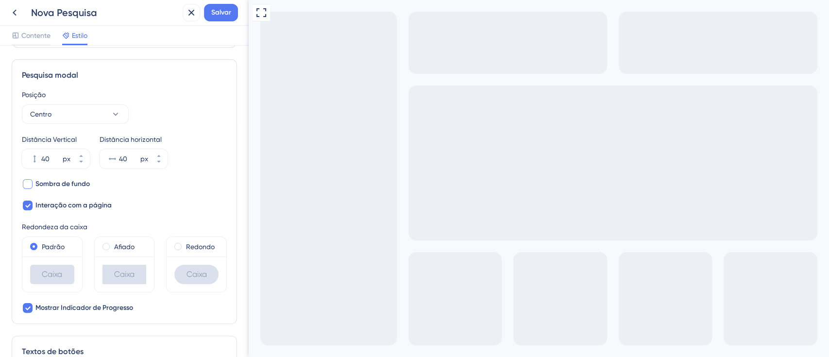
click at [28, 181] on div at bounding box center [28, 184] width 10 height 10
checkbox input "true"
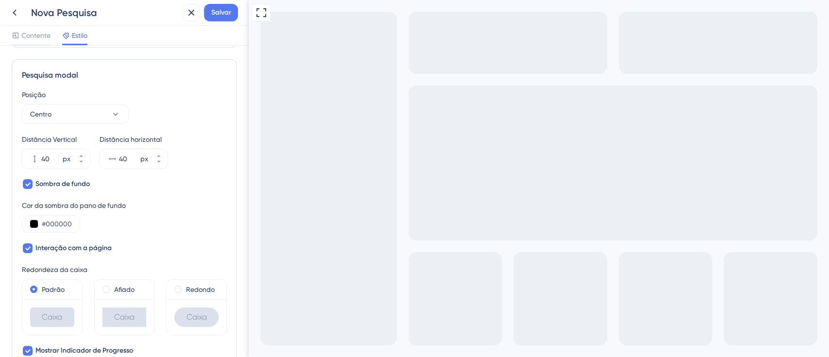
click at [103, 224] on div "Cor da sombra do pano de fundo #000000" at bounding box center [124, 216] width 205 height 33
click at [105, 290] on span at bounding box center [105, 288] width 7 height 7
click at [113, 287] on input "radio" at bounding box center [113, 287] width 0 height 0
click at [174, 290] on span at bounding box center [177, 288] width 7 height 7
click at [184, 287] on input "radio" at bounding box center [184, 287] width 0 height 0
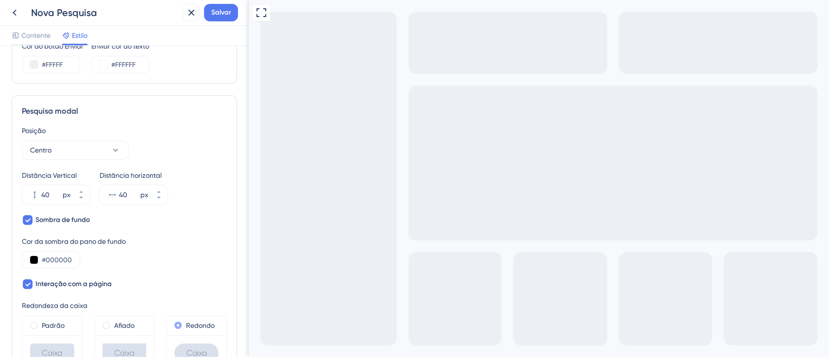
scroll to position [229, 0]
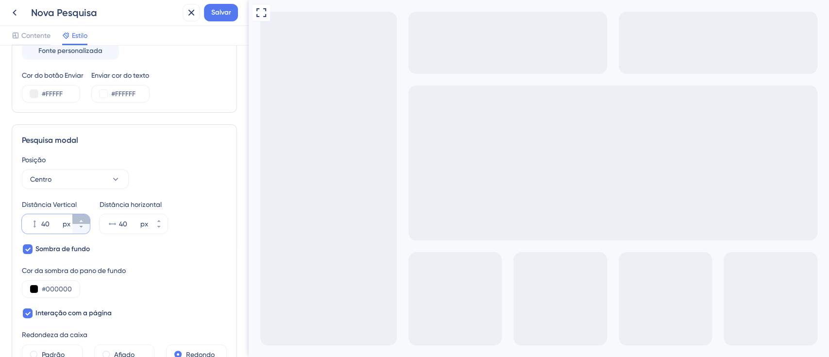
click at [76, 219] on button "40 px" at bounding box center [80, 219] width 17 height 10
click at [76, 219] on button "41 px" at bounding box center [80, 219] width 17 height 10
click at [78, 227] on icon at bounding box center [81, 227] width 6 height 6
type input "40"
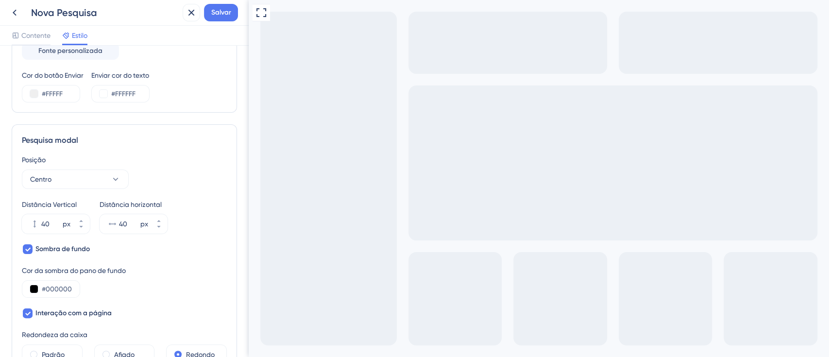
click at [175, 253] on div "Sombra de fundo Cor da sombra do pano de fundo #000000 Interação com a página" at bounding box center [124, 281] width 205 height 76
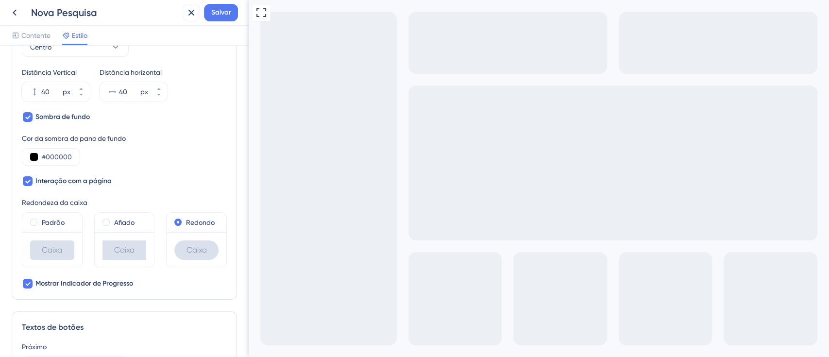
scroll to position [388, 0]
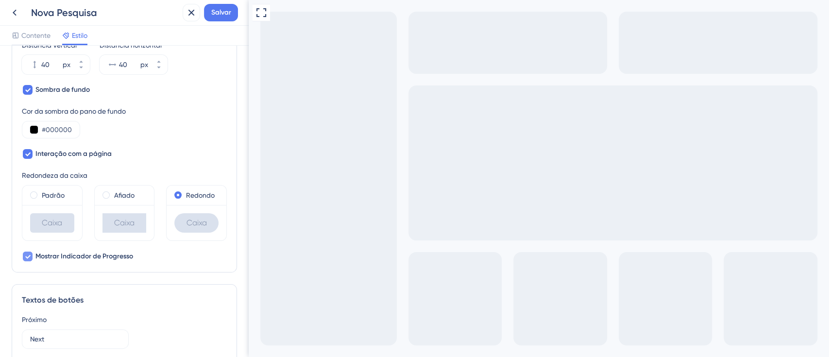
click at [23, 258] on div at bounding box center [28, 256] width 10 height 10
click at [26, 256] on icon at bounding box center [27, 257] width 5 height 4
checkbox input "false"
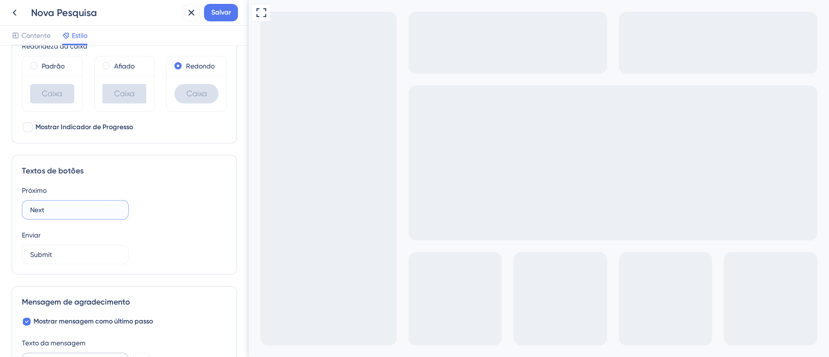
click at [51, 210] on input "Next" at bounding box center [75, 209] width 90 height 11
click at [51, 212] on input "Next" at bounding box center [75, 209] width 90 height 11
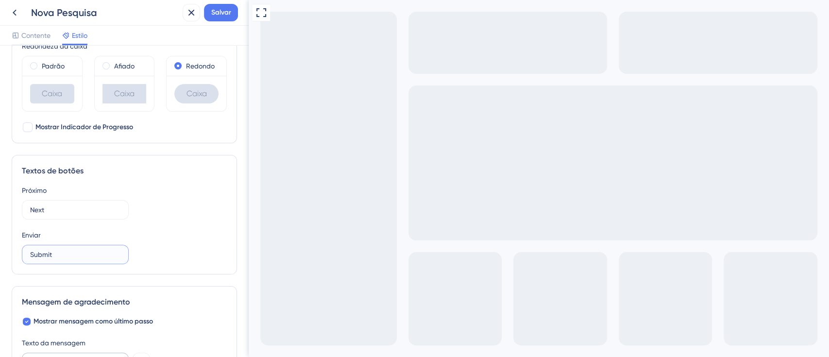
drag, startPoint x: 58, startPoint y: 254, endPoint x: 0, endPoint y: 259, distance: 58.5
click at [0, 259] on div "Cor e Tipografia Fundo #003CFD Texto #FFFFFF Respostas #FFFFFF Estilo de fundo …" at bounding box center [124, 201] width 249 height 311
type input "Enviar"
click at [73, 216] on label "Next" at bounding box center [75, 209] width 107 height 19
click at [73, 215] on input "Next" at bounding box center [75, 209] width 90 height 11
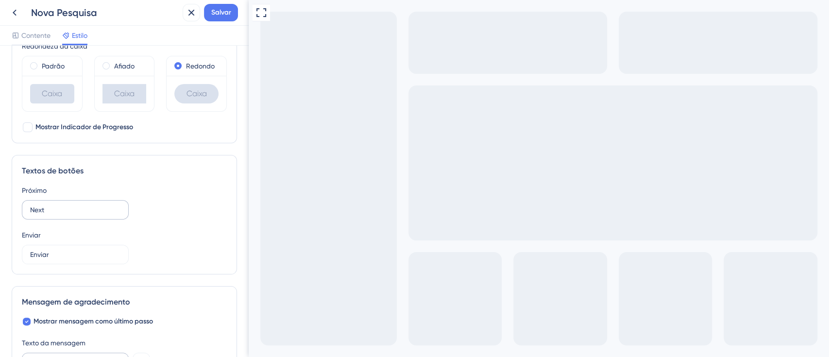
click at [73, 216] on label "Next" at bounding box center [75, 209] width 107 height 19
click at [73, 215] on input "Next" at bounding box center [75, 209] width 90 height 11
click at [73, 216] on label "Next" at bounding box center [75, 209] width 107 height 19
click at [73, 215] on input "Next" at bounding box center [75, 209] width 90 height 11
click at [77, 211] on input "Next" at bounding box center [75, 209] width 90 height 11
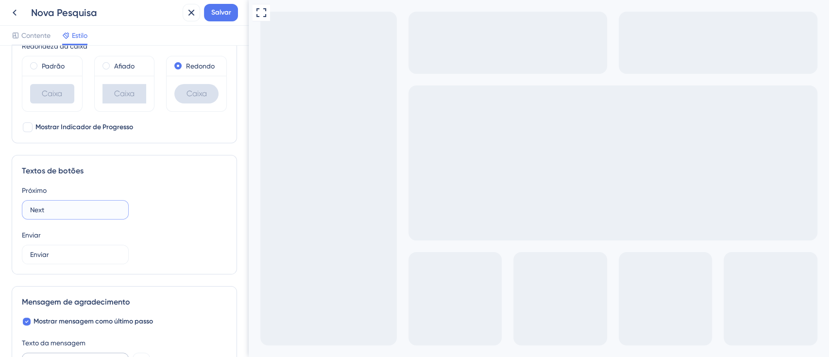
click at [77, 209] on input "Next" at bounding box center [75, 209] width 90 height 11
click at [76, 209] on input "Next" at bounding box center [75, 209] width 90 height 11
click at [42, 210] on input "Proximo" at bounding box center [75, 209] width 90 height 11
click at [39, 210] on input "Proximo" at bounding box center [75, 209] width 90 height 11
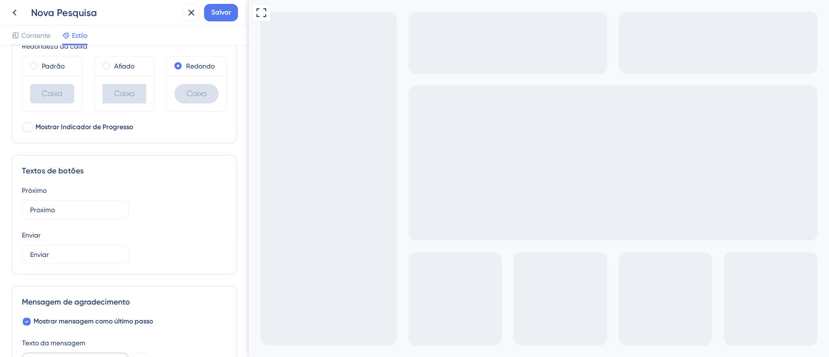
click at [40, 208] on input "Proximo" at bounding box center [75, 209] width 90 height 11
click at [40, 211] on input "Proximo" at bounding box center [75, 209] width 90 height 11
click at [49, 207] on input "Proximo" at bounding box center [75, 209] width 90 height 11
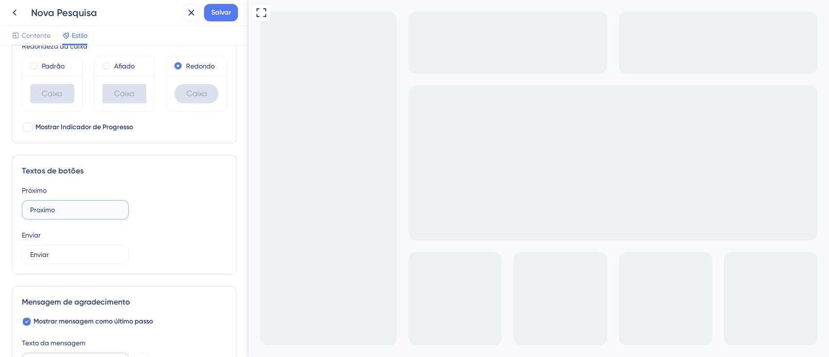
click at [49, 207] on input "Proximo" at bounding box center [75, 209] width 90 height 11
click at [43, 209] on input "Proximo" at bounding box center [75, 209] width 90 height 11
click at [39, 210] on input "Proximo" at bounding box center [75, 209] width 90 height 11
type input "Próximo"
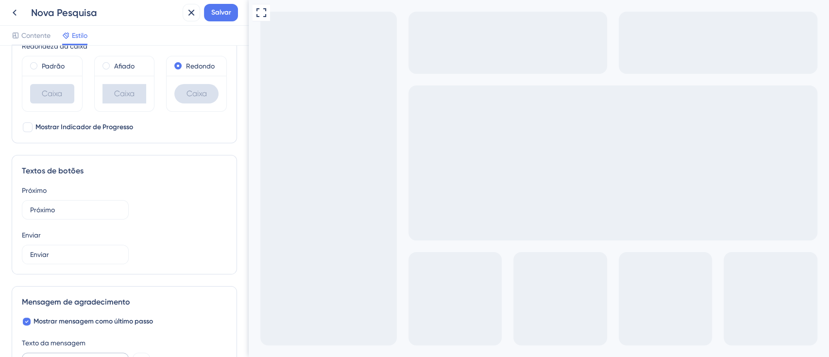
drag, startPoint x: 166, startPoint y: 208, endPoint x: 159, endPoint y: 213, distance: 8.4
click at [166, 208] on div "Próximo Próximo" at bounding box center [124, 201] width 205 height 35
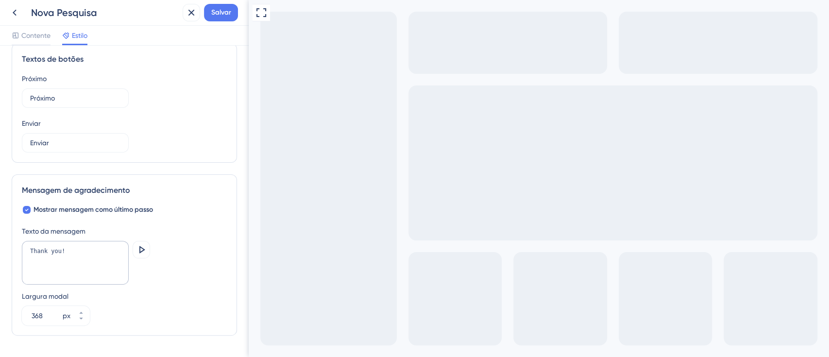
scroll to position [647, 0]
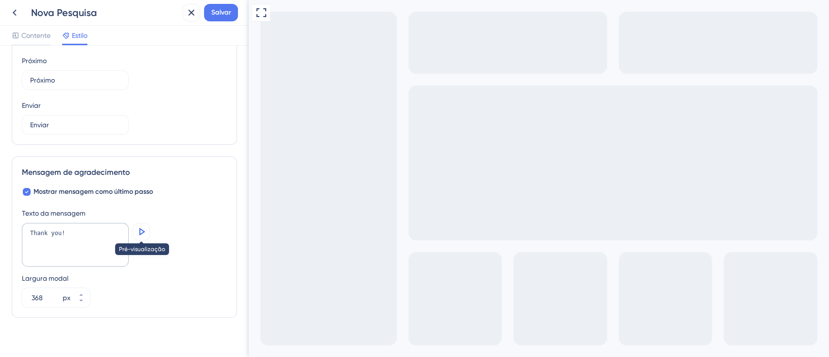
click at [137, 234] on icon at bounding box center [141, 232] width 12 height 12
click at [70, 230] on textarea "Thank you!" at bounding box center [75, 245] width 107 height 44
click at [70, 231] on textarea "Thank you!" at bounding box center [75, 245] width 107 height 44
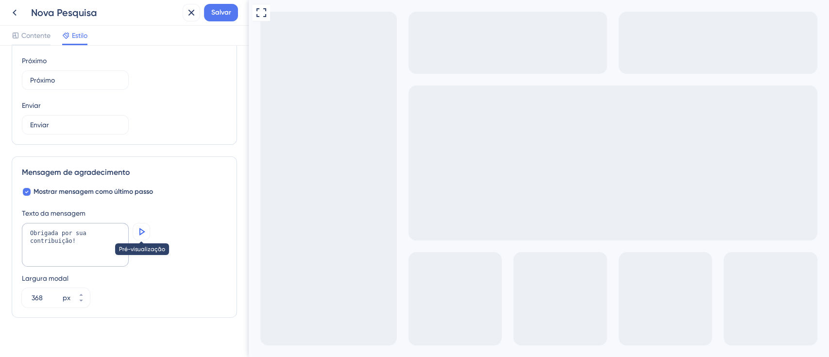
click at [147, 233] on button at bounding box center [141, 231] width 17 height 17
drag, startPoint x: 79, startPoint y: 243, endPoint x: 64, endPoint y: 232, distance: 18.7
click at [64, 232] on textarea "Obrigada por sua contribuição!" at bounding box center [75, 245] width 107 height 44
type textarea "Obrigada pelo seu feedback"
click at [144, 232] on icon at bounding box center [141, 232] width 12 height 12
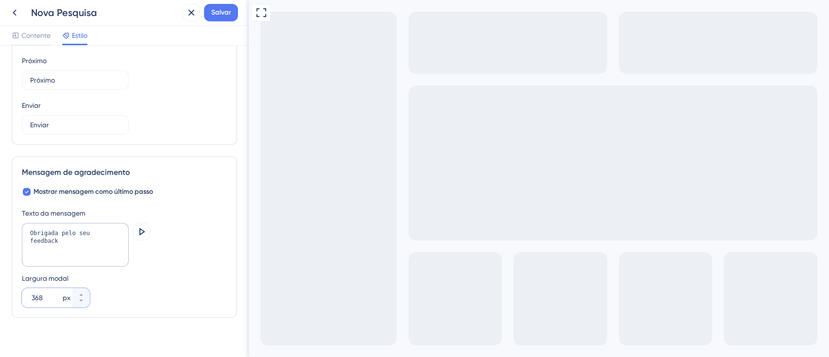
click at [46, 300] on input "368" at bounding box center [46, 298] width 29 height 12
click at [81, 295] on icon at bounding box center [81, 295] width 6 height 6
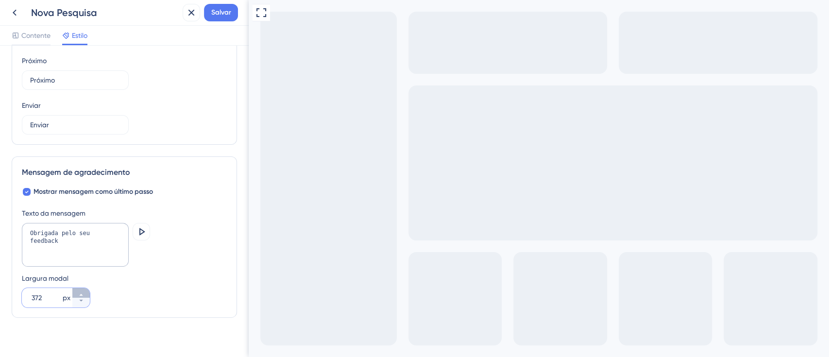
click at [81, 295] on icon at bounding box center [81, 295] width 6 height 6
click at [79, 301] on icon at bounding box center [81, 301] width 6 height 6
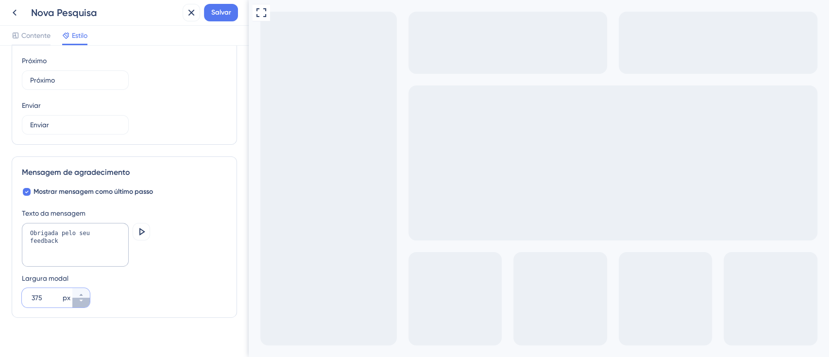
click at [79, 301] on icon at bounding box center [81, 301] width 6 height 6
click at [44, 292] on input "374" at bounding box center [46, 298] width 29 height 12
click at [45, 294] on input "374" at bounding box center [46, 298] width 29 height 12
type input "400"
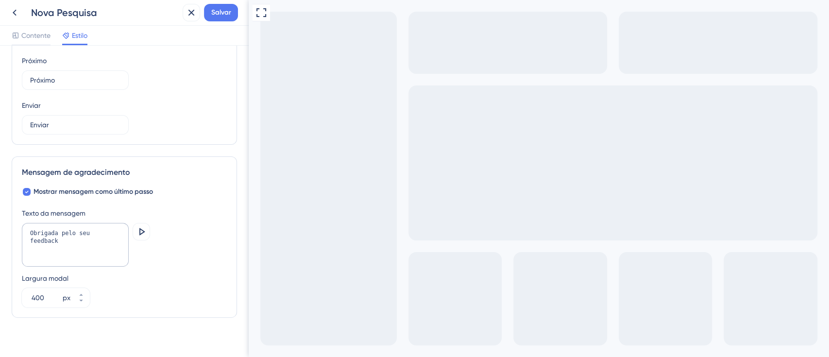
click at [130, 284] on div "Largura modal 400 px" at bounding box center [124, 289] width 205 height 35
click at [147, 228] on button at bounding box center [141, 231] width 17 height 17
click at [112, 231] on textarea "Obrigada pelo seu feedback" at bounding box center [75, 245] width 107 height 44
click at [117, 231] on textarea "Obrigada pelo seu feedback" at bounding box center [75, 245] width 107 height 44
type textarea "Obrigada pelo seu feedback! ❤️"
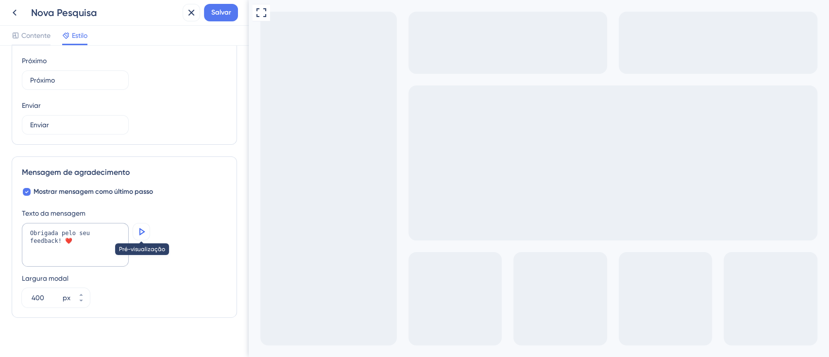
click at [150, 230] on button at bounding box center [141, 231] width 17 height 17
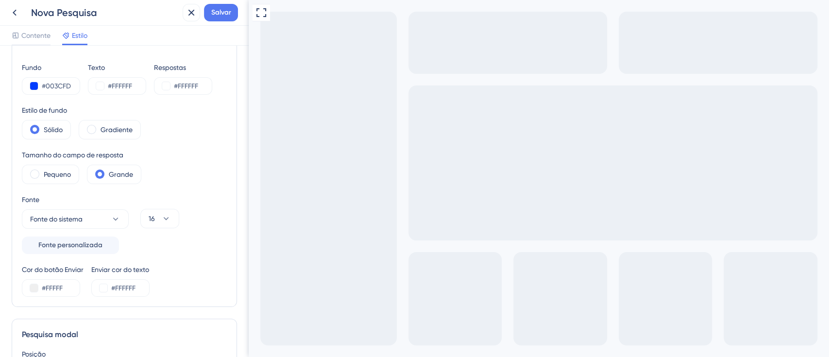
scroll to position [0, 0]
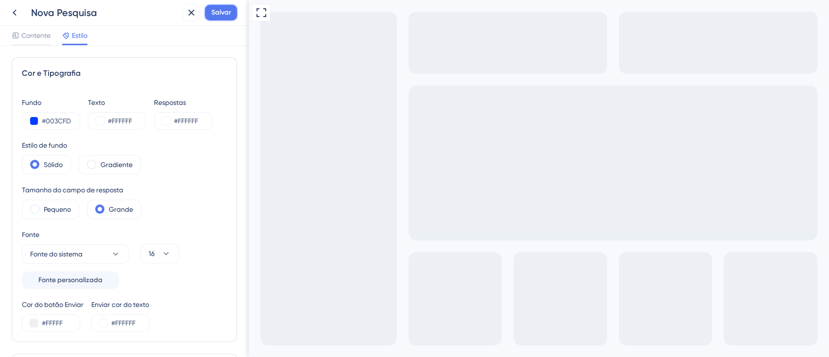
click at [233, 9] on button "Salvar" at bounding box center [221, 12] width 34 height 17
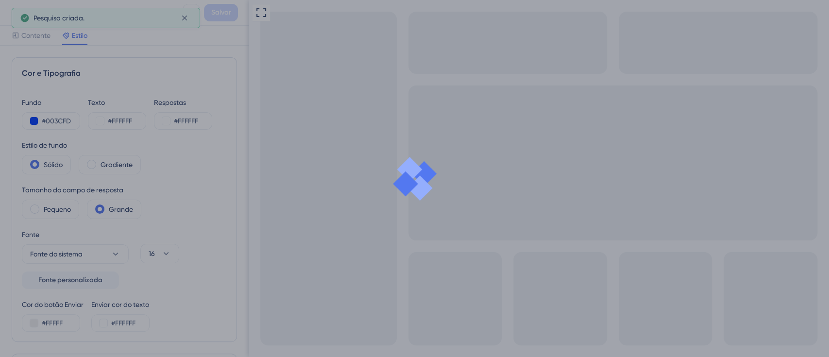
click at [29, 36] on div at bounding box center [414, 178] width 829 height 357
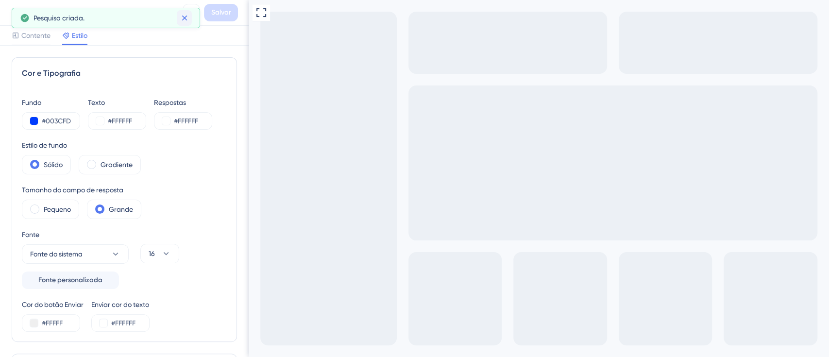
click at [183, 17] on icon at bounding box center [185, 18] width 10 height 10
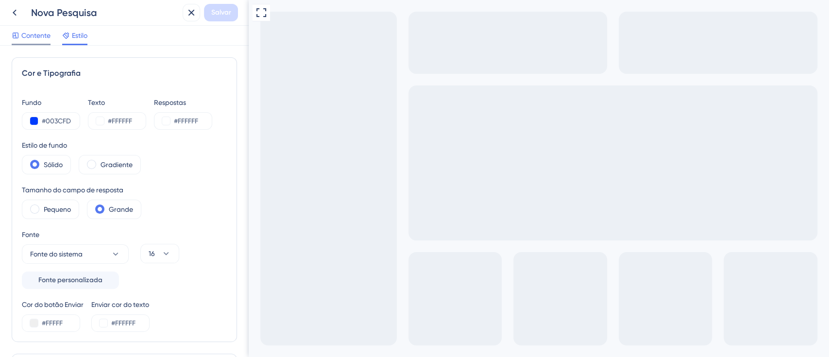
click at [21, 37] on div "Contente" at bounding box center [31, 36] width 39 height 12
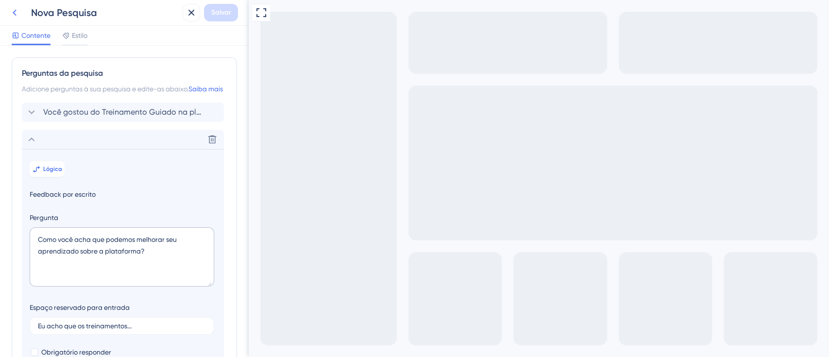
click at [8, 12] on button at bounding box center [14, 12] width 17 height 17
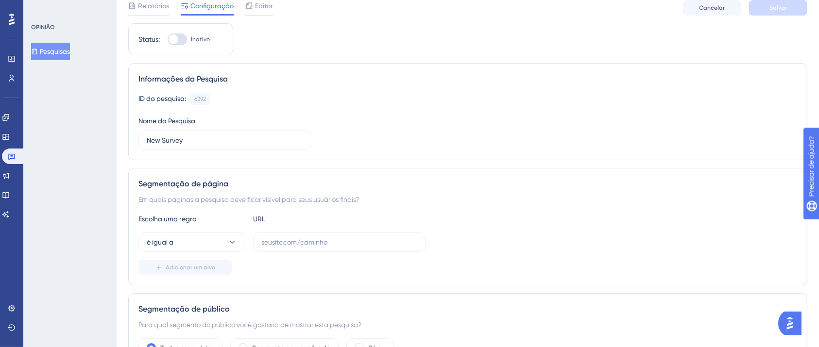
scroll to position [65, 0]
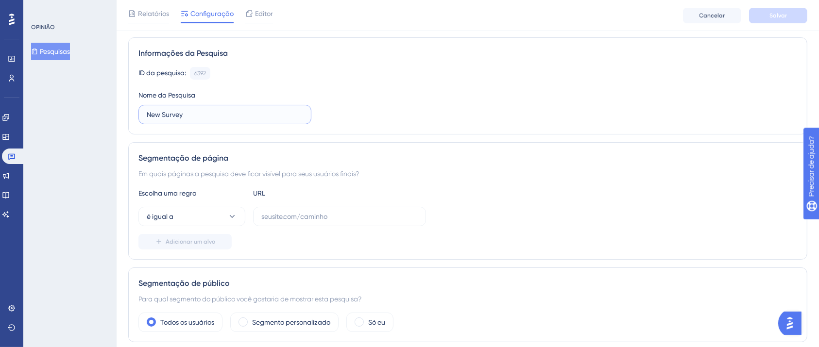
click at [251, 117] on input "New Survey" at bounding box center [225, 114] width 156 height 11
click at [242, 115] on input "Pesquisa sobre o treinamento Guiado" at bounding box center [225, 114] width 156 height 11
type input "Pesquisa sobre o treinamento guiado"
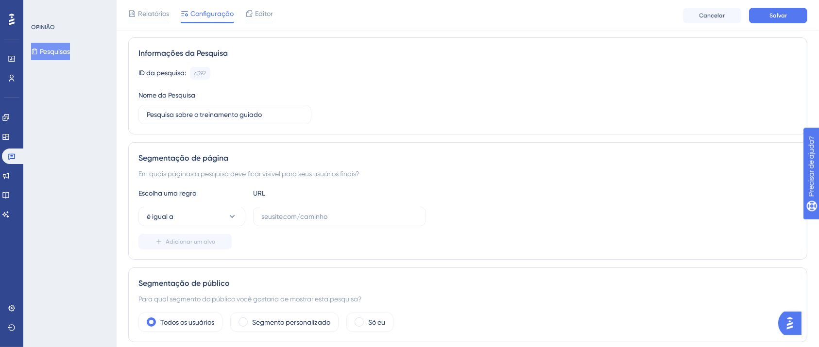
click at [374, 243] on div "Adicionar um alvo" at bounding box center [467, 242] width 658 height 16
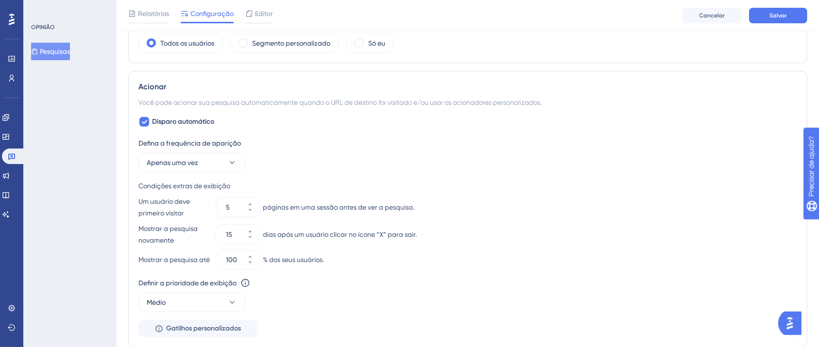
scroll to position [323, 0]
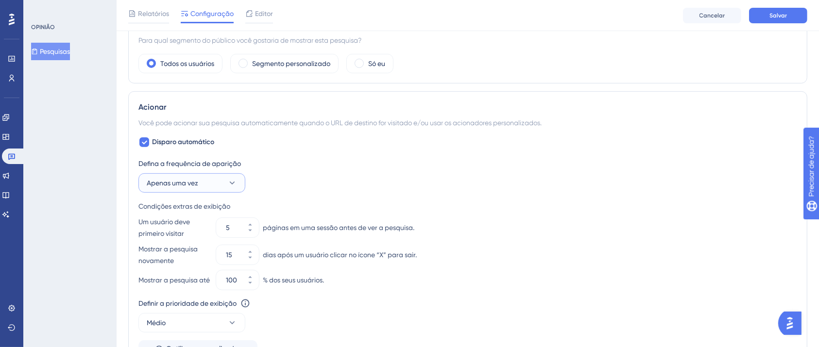
click at [204, 180] on button "Apenas uma vez" at bounding box center [191, 182] width 107 height 19
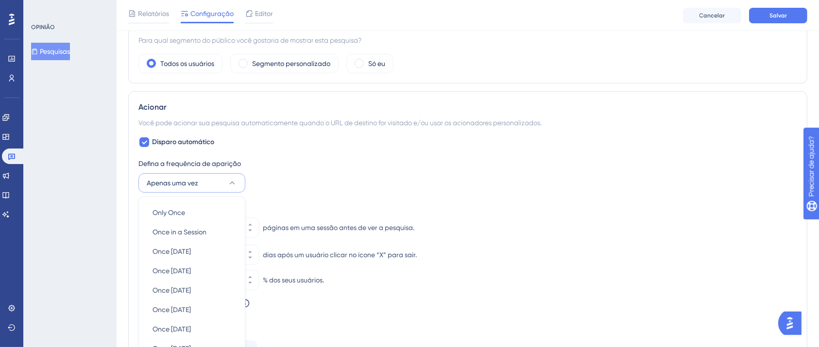
scroll to position [439, 0]
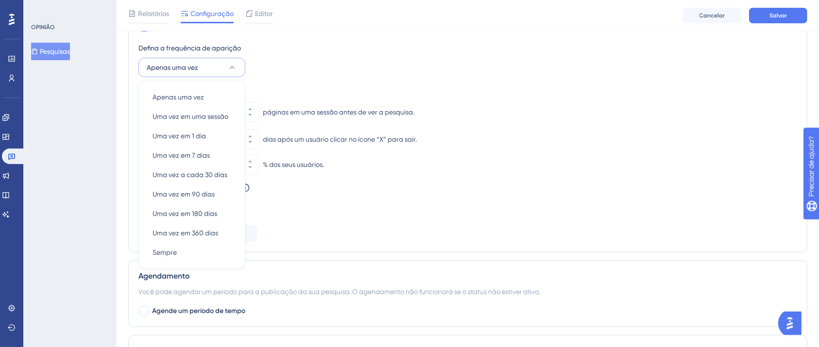
click at [313, 73] on div "Defina a frequência de aparição Apenas uma vez Apenas uma vez Apenas uma vez Um…" at bounding box center [467, 59] width 658 height 35
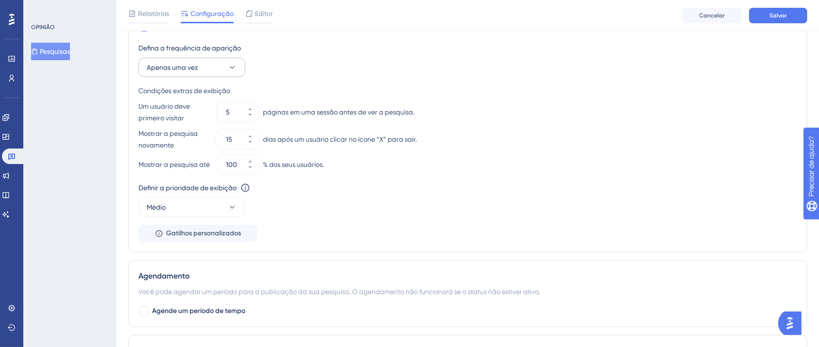
click at [183, 76] on div "Defina a frequência de aparição Apenas uma vez Condições extras de exibição Um …" at bounding box center [467, 142] width 658 height 200
click at [185, 68] on font "Apenas uma vez" at bounding box center [172, 68] width 51 height 8
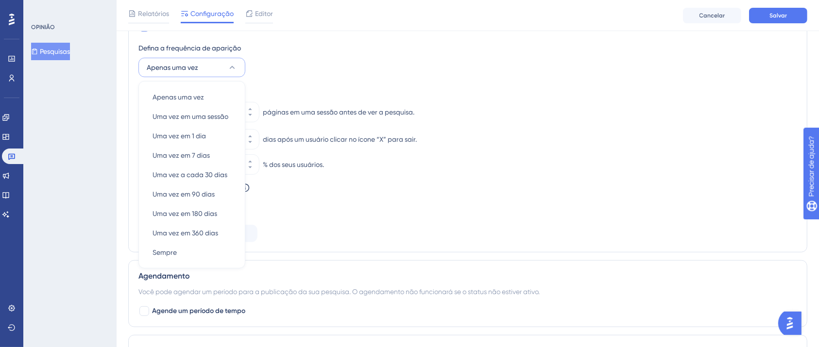
click at [455, 201] on div "Definir a prioridade de exibição Esta opção definirá a prioridade de exibição e…" at bounding box center [467, 199] width 658 height 35
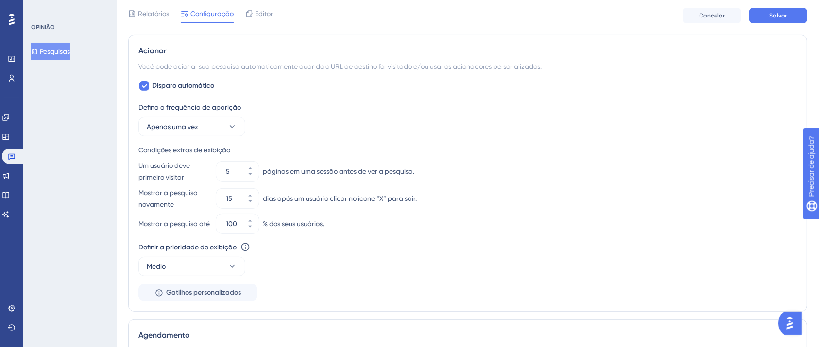
scroll to position [310, 0]
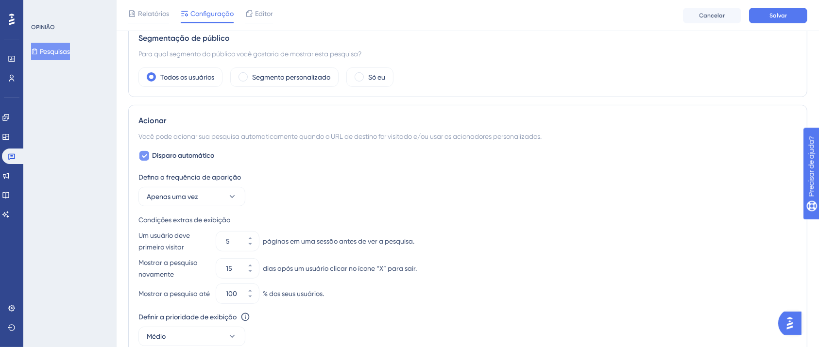
click at [148, 151] on div at bounding box center [144, 156] width 10 height 10
checkbox input "false"
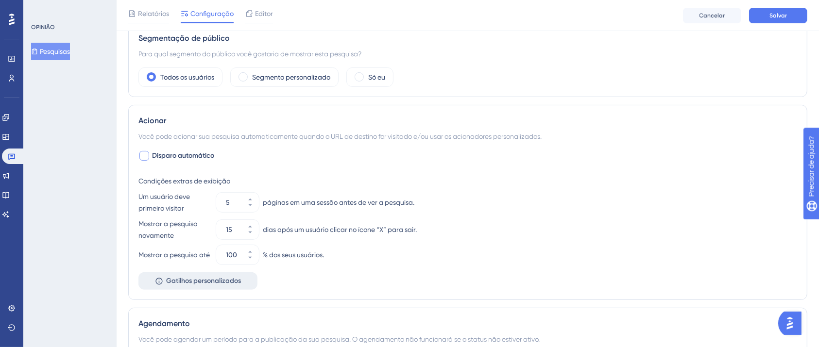
click at [194, 278] on button "Gatilhos personalizados" at bounding box center [197, 280] width 119 height 17
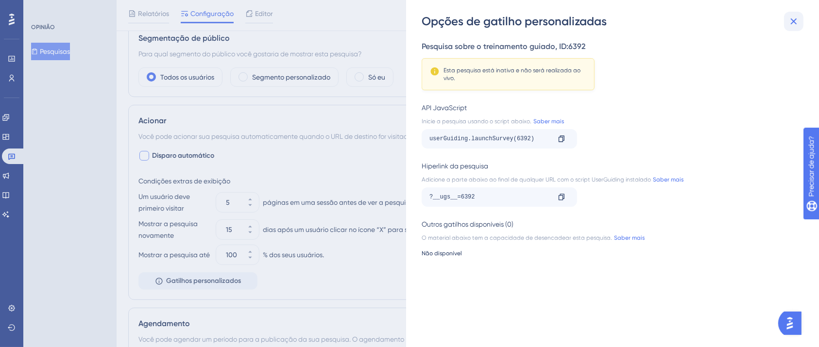
drag, startPoint x: 804, startPoint y: 24, endPoint x: 794, endPoint y: 24, distance: 10.7
click at [803, 24] on div "Opções de gatilho personalizadas" at bounding box center [613, 22] width 384 height 16
click at [789, 23] on icon at bounding box center [793, 22] width 12 height 12
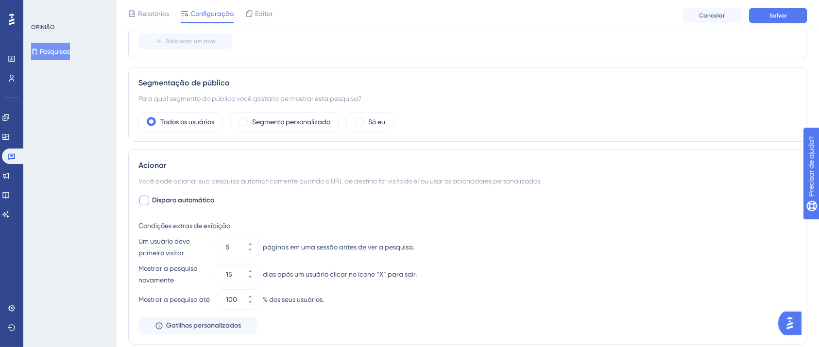
scroll to position [245, 0]
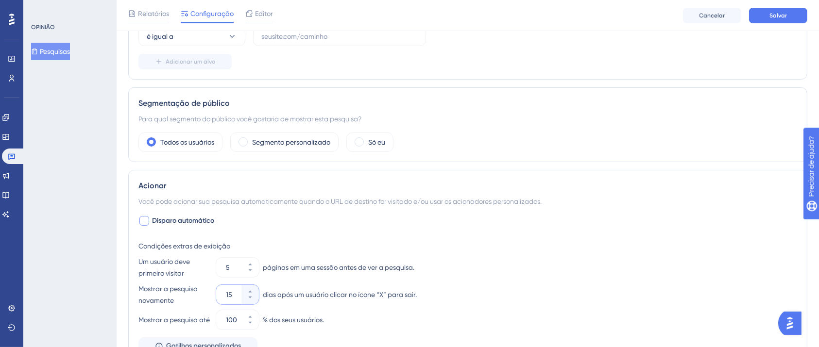
click at [228, 293] on input "15" at bounding box center [233, 295] width 14 height 12
drag, startPoint x: 239, startPoint y: 292, endPoint x: 228, endPoint y: 293, distance: 10.7
click at [239, 293] on input "15" at bounding box center [233, 295] width 14 height 12
click at [228, 293] on input "15" at bounding box center [233, 295] width 14 height 12
type input "5"
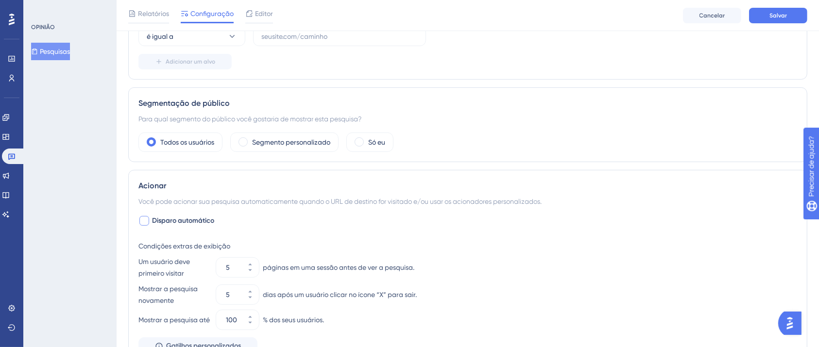
click at [366, 310] on div "Mostrar a pesquisa até 100 % dos seus usuários." at bounding box center [467, 319] width 658 height 19
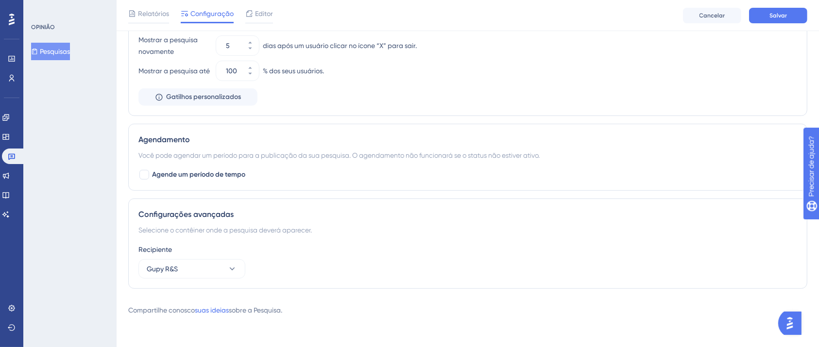
scroll to position [497, 0]
click at [242, 272] on button "Gupy R&S" at bounding box center [191, 268] width 107 height 19
click at [184, 293] on div "Gupy EdC Gupy EdC" at bounding box center [191, 298] width 79 height 19
click at [200, 267] on button "Gupy EdC" at bounding box center [191, 268] width 107 height 19
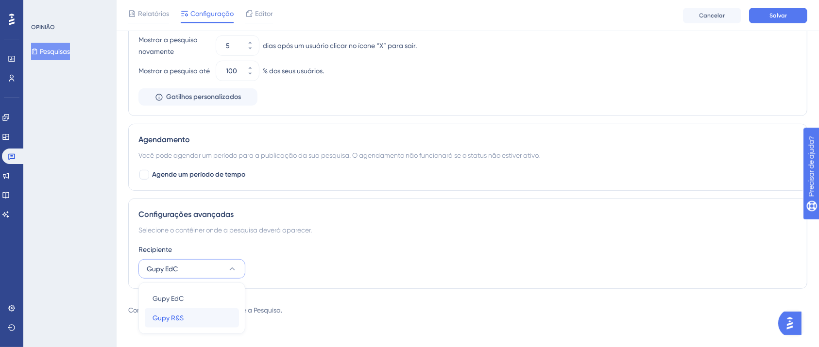
click at [194, 313] on div "Gupy R&S Gupy R&S" at bounding box center [191, 317] width 79 height 19
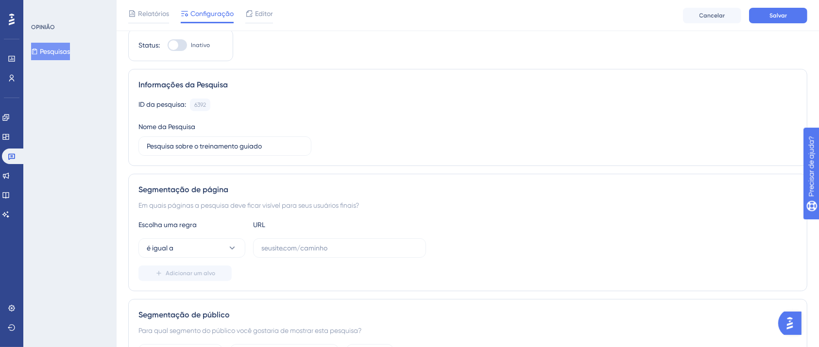
scroll to position [0, 0]
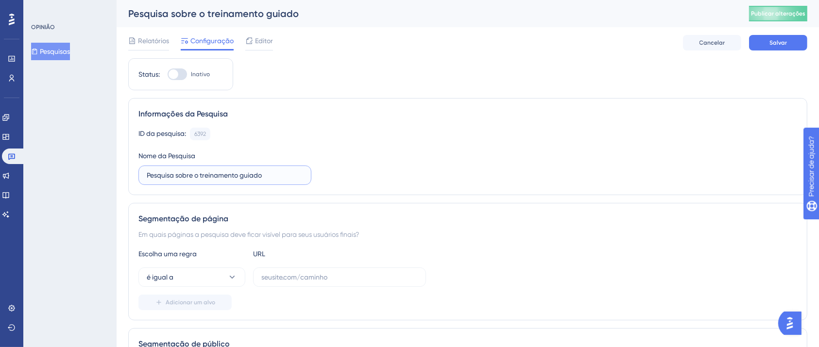
click at [294, 174] on input "Pesquisa sobre o treinamento guiado" at bounding box center [225, 175] width 156 height 11
type input "Pesquisa sobre o treinamento guiado R&S"
click at [439, 184] on div "ID da pesquisa: 6392 Cópia Nome da Pesquisa Pesquisa sobre o treinamento guiado…" at bounding box center [467, 156] width 658 height 57
drag, startPoint x: 776, startPoint y: 46, endPoint x: 771, endPoint y: 55, distance: 9.8
click at [774, 49] on button "Salvar" at bounding box center [778, 43] width 58 height 16
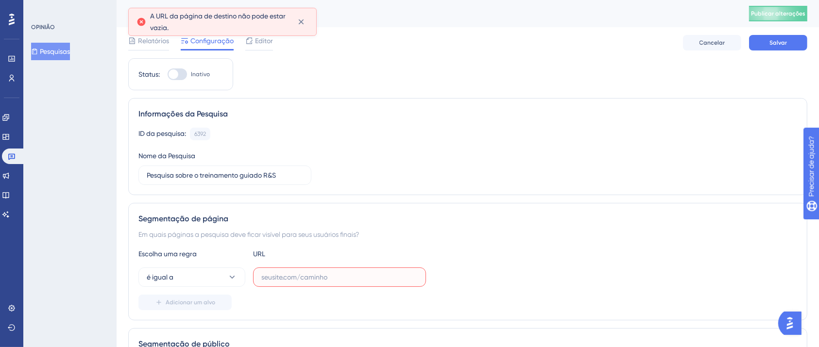
click at [311, 276] on input "text" at bounding box center [339, 277] width 156 height 11
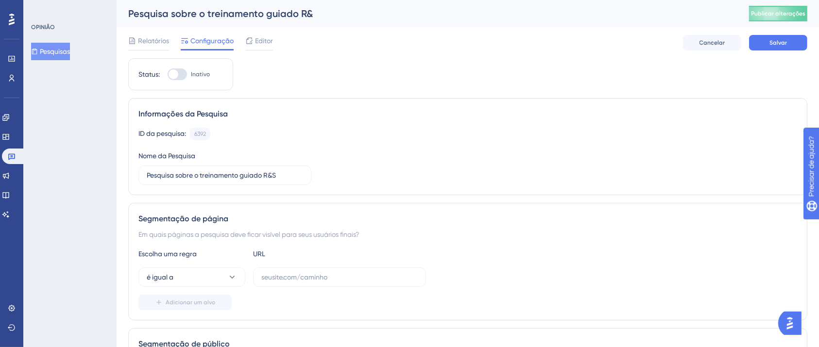
click at [209, 266] on div "Escolha uma regra URL é igual a Adicionar um alvo" at bounding box center [467, 279] width 658 height 62
click at [206, 277] on button "é igual a" at bounding box center [191, 277] width 107 height 19
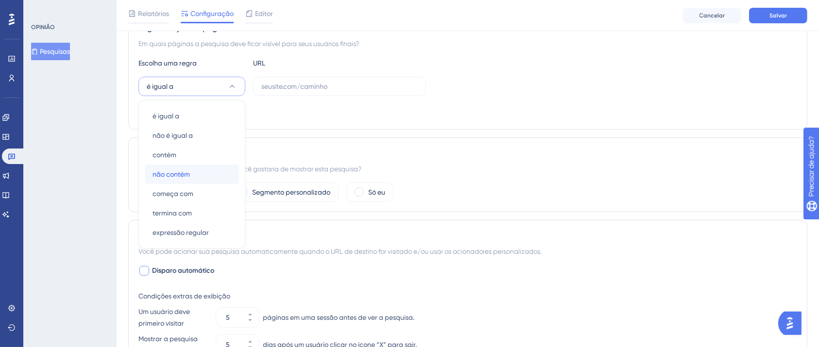
click at [192, 179] on div "não contém não contém" at bounding box center [191, 174] width 79 height 19
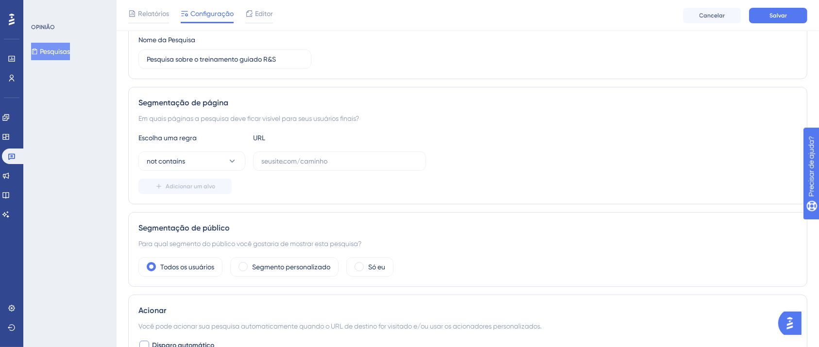
scroll to position [107, 0]
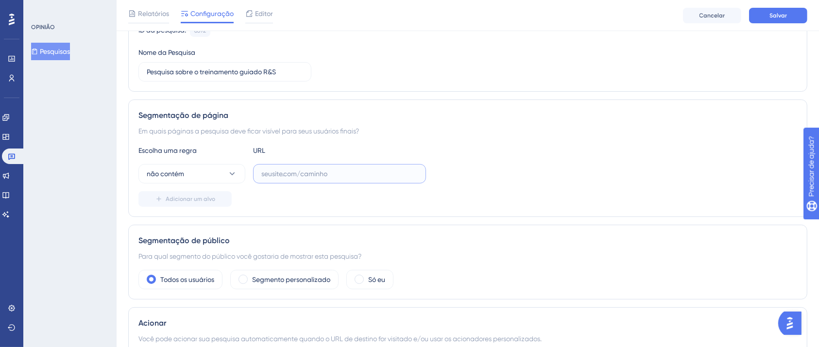
click at [303, 172] on input "text" at bounding box center [339, 173] width 156 height 11
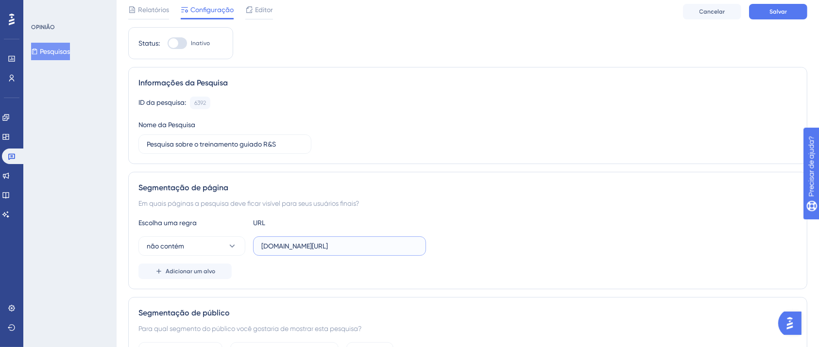
scroll to position [0, 0]
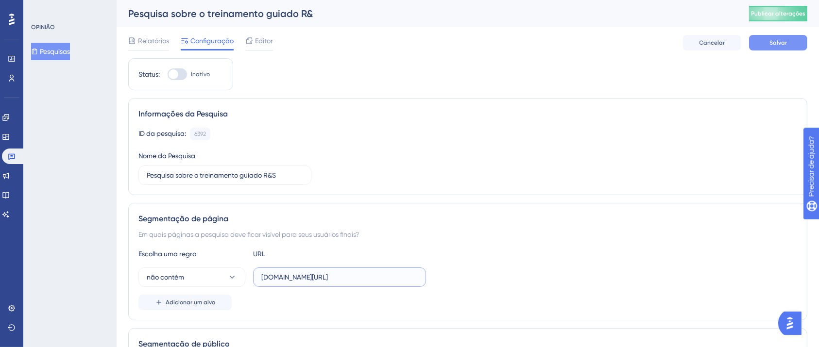
type input "[DOMAIN_NAME][URL]"
click at [775, 42] on font "Salvar" at bounding box center [777, 42] width 17 height 7
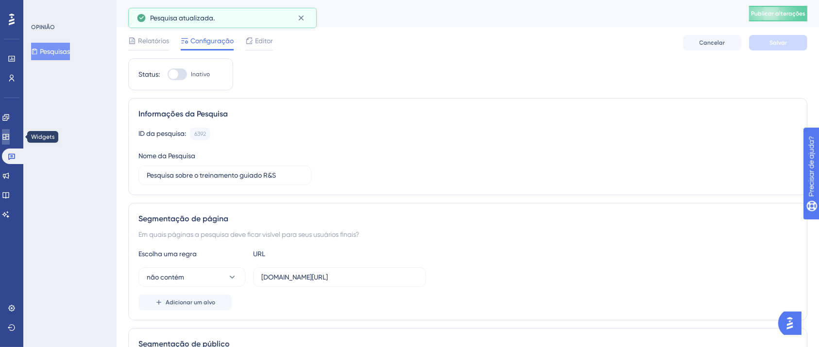
click at [8, 131] on link at bounding box center [6, 137] width 8 height 16
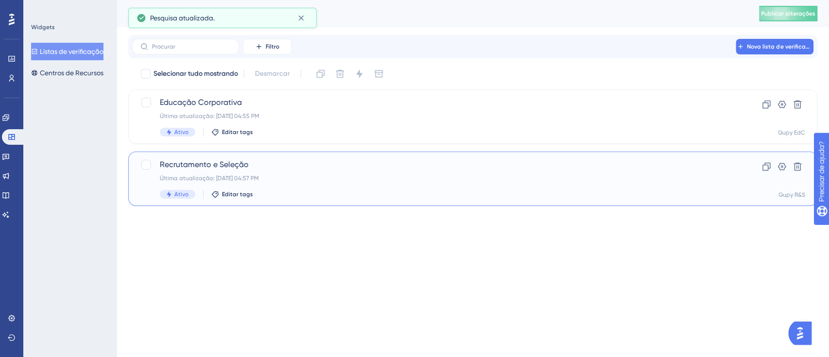
click at [286, 169] on span "Recrutamento e Seleção" at bounding box center [434, 165] width 548 height 12
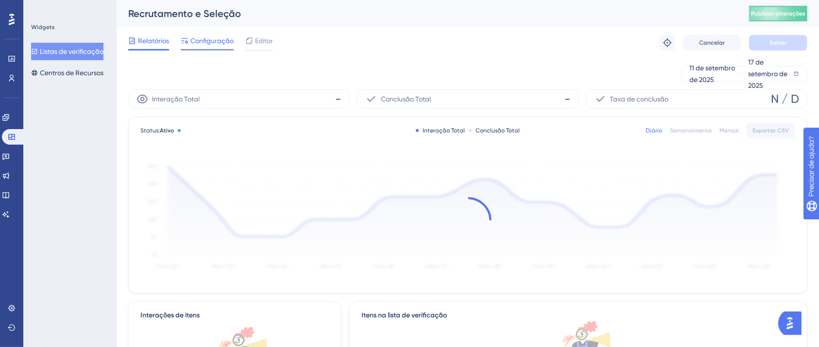
click at [190, 40] on div "Configuração" at bounding box center [207, 41] width 53 height 12
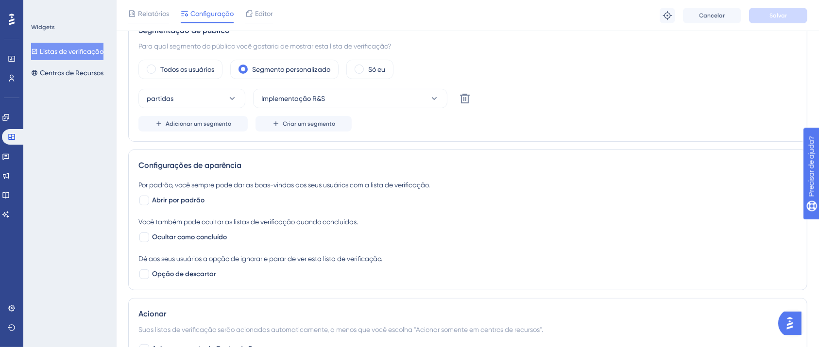
scroll to position [388, 0]
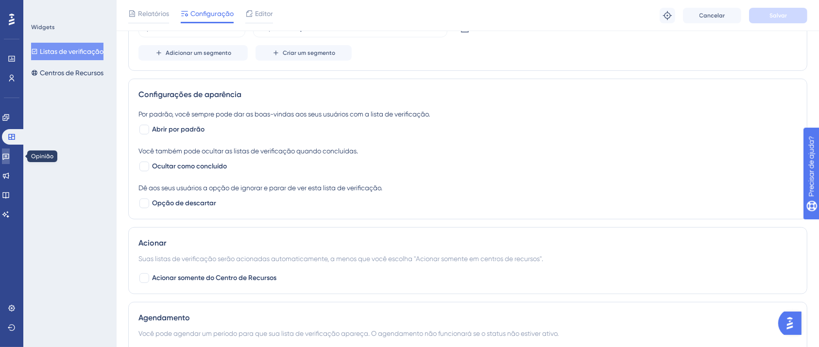
click at [10, 159] on link at bounding box center [6, 157] width 8 height 16
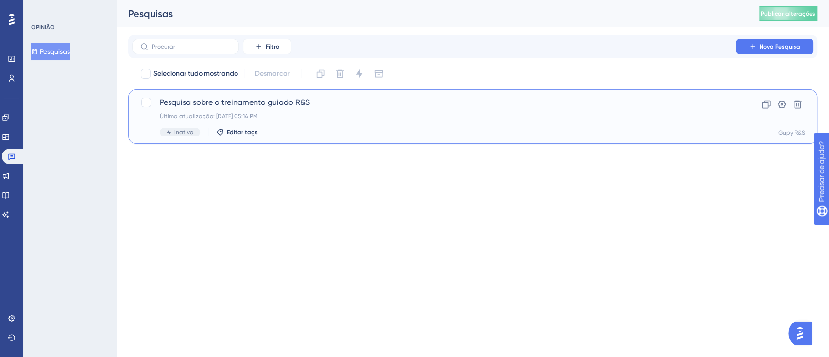
click at [276, 107] on font "Pesquisa sobre o treinamento guiado R&S" at bounding box center [235, 102] width 150 height 9
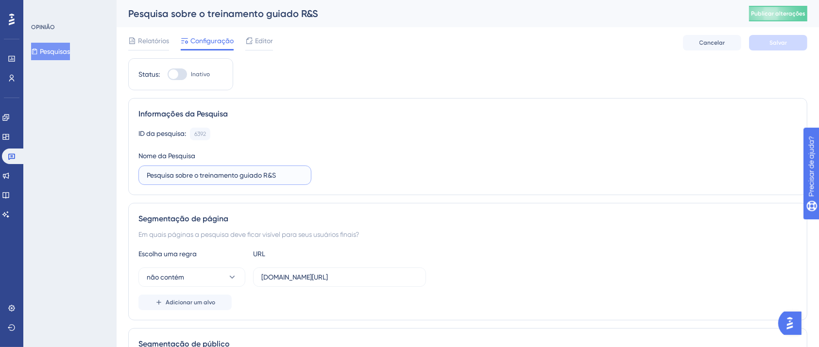
drag, startPoint x: 199, startPoint y: 174, endPoint x: 179, endPoint y: 177, distance: 20.1
click at [179, 177] on input "Pesquisa sobre o treinamento guiado R&S" at bounding box center [225, 175] width 156 height 11
type input "Pesquisa Treinamento guiado R&S"
click at [353, 210] on div "Segmentação de página Em quais páginas a pesquisa deve ficar visível para seus …" at bounding box center [467, 261] width 679 height 117
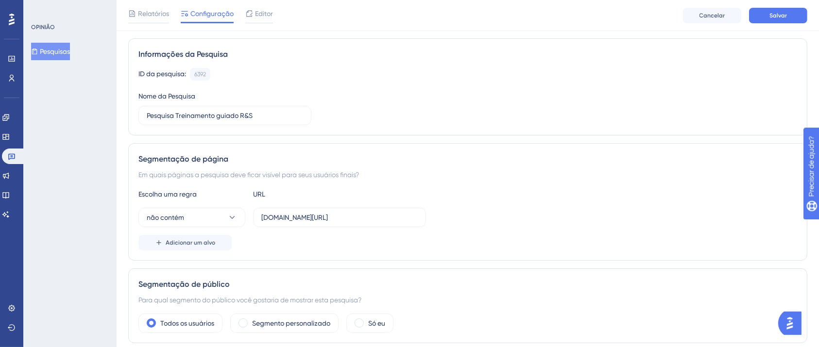
scroll to position [129, 0]
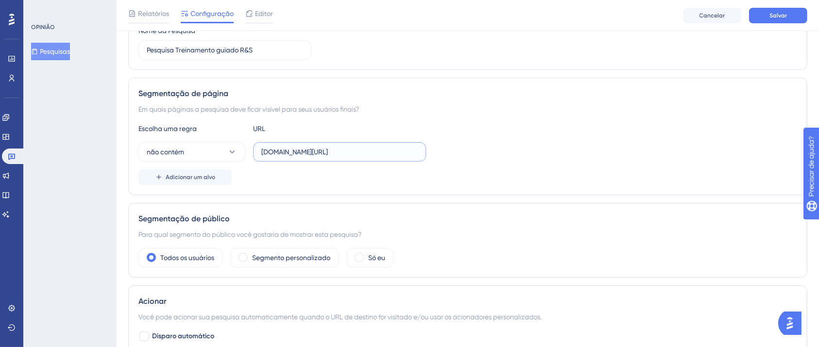
click at [331, 153] on input "[DOMAIN_NAME][URL]" at bounding box center [339, 152] width 156 height 11
click at [216, 151] on button "não contém" at bounding box center [191, 151] width 107 height 19
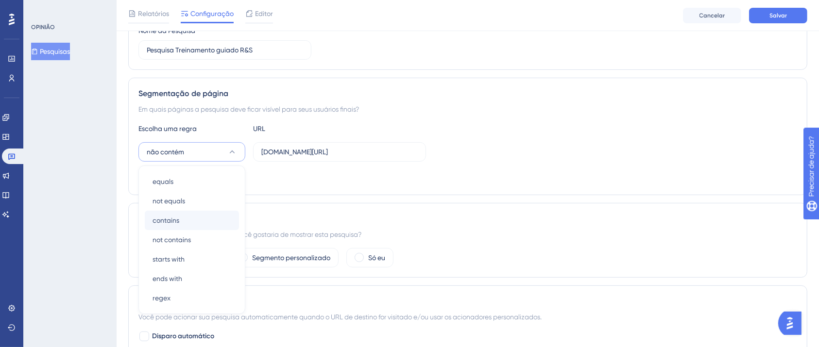
scroll to position [195, 0]
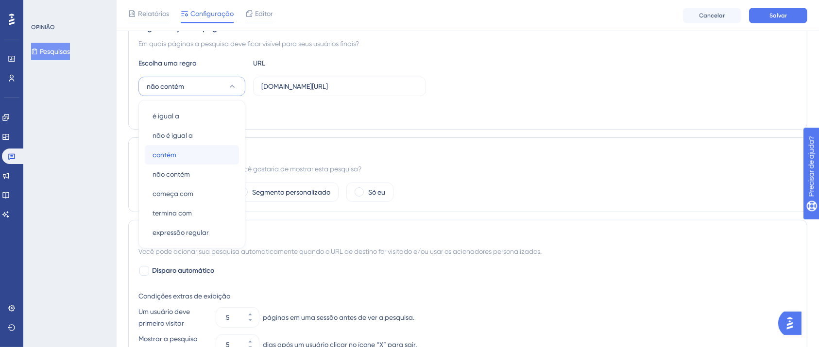
click at [168, 156] on font "contém" at bounding box center [164, 155] width 24 height 8
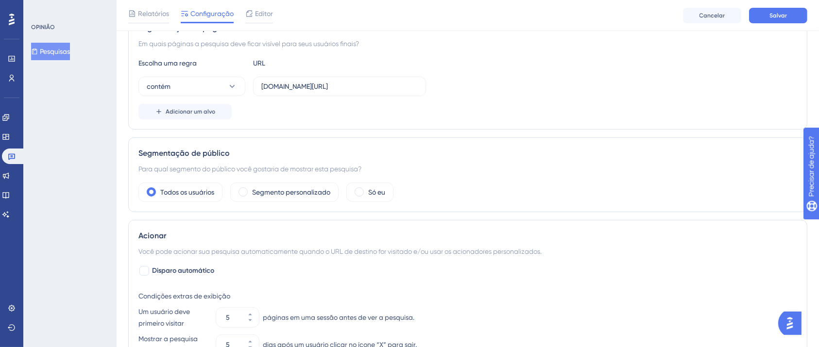
click at [366, 137] on div "Segmentação de público Para qual segmento do público você gostaria de mostrar e…" at bounding box center [467, 174] width 679 height 75
click at [334, 84] on input "[DOMAIN_NAME][URL]" at bounding box center [339, 86] width 156 height 11
type input "[DOMAIN_NAME][URL]"
click at [277, 199] on div "Segmento personalizado" at bounding box center [284, 192] width 108 height 19
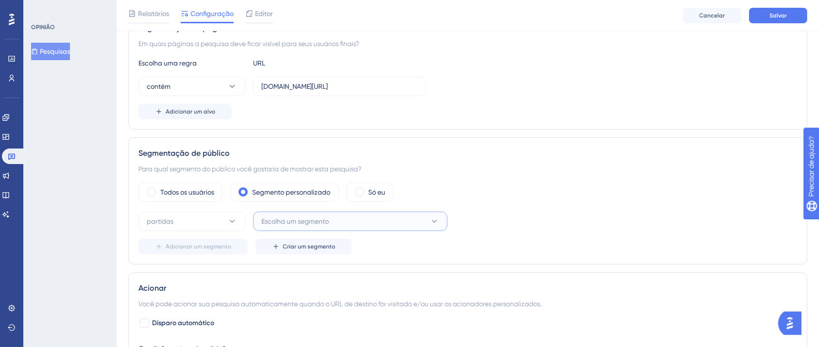
click at [270, 217] on font "Escolha um segmento" at bounding box center [294, 221] width 67 height 8
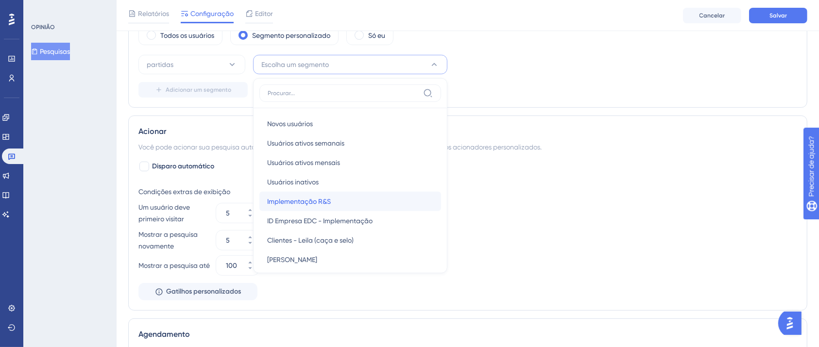
click at [304, 204] on span "Implementação R&S" at bounding box center [299, 202] width 64 height 12
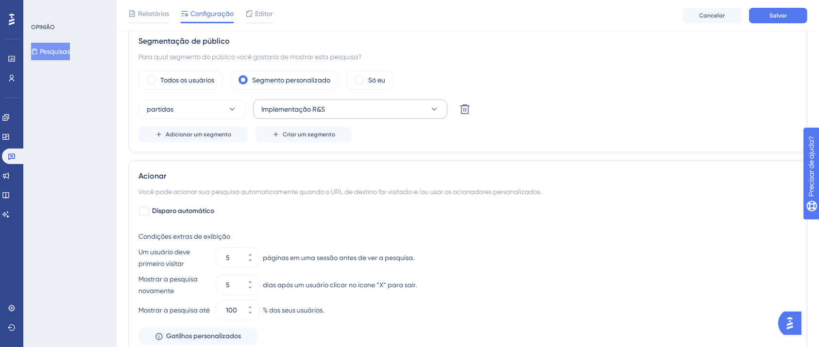
scroll to position [287, 0]
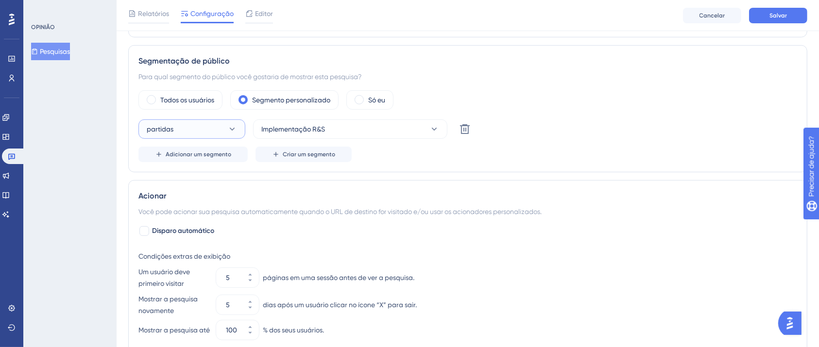
click at [242, 130] on button "partidas" at bounding box center [191, 128] width 107 height 19
click at [435, 157] on div "Adicionar um segmento Criar um segmento" at bounding box center [467, 155] width 658 height 16
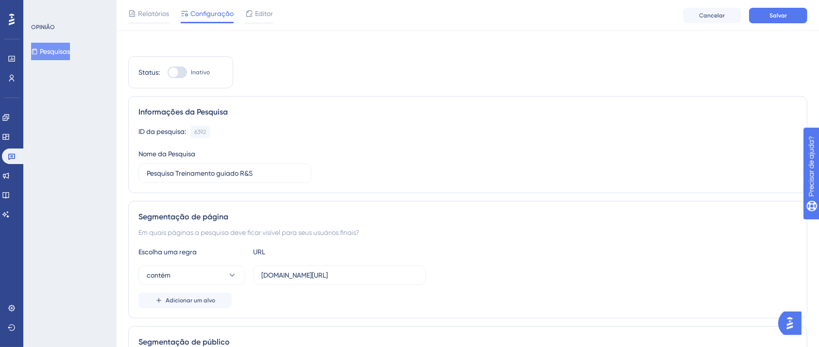
scroll to position [0, 0]
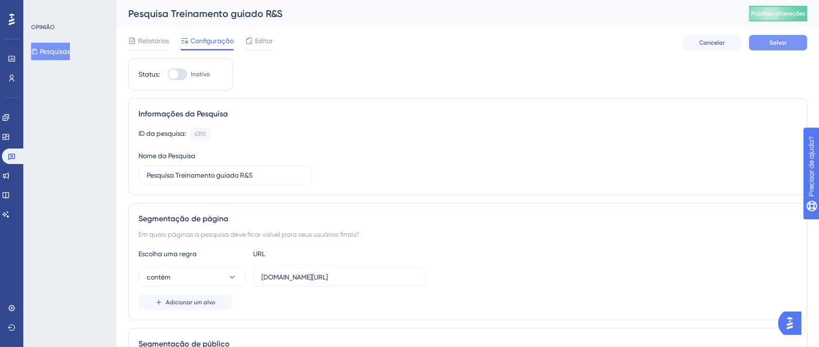
click at [781, 38] on button "Salvar" at bounding box center [778, 43] width 58 height 16
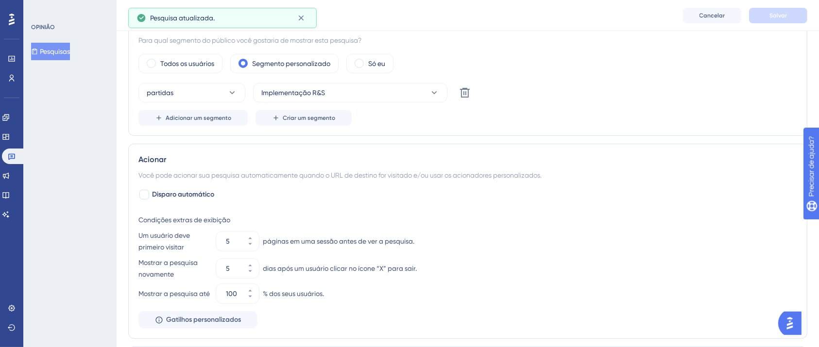
scroll to position [259, 0]
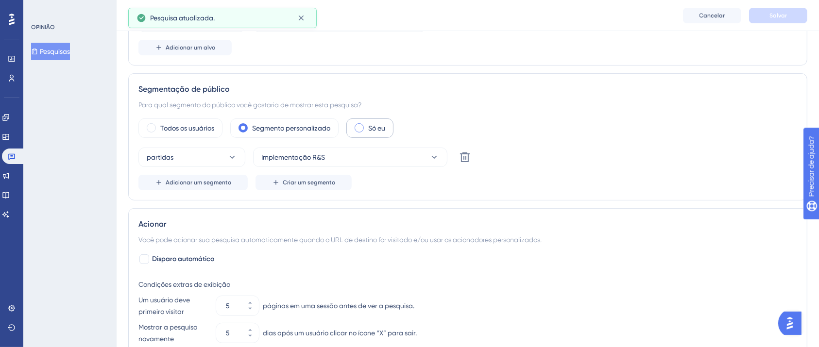
click at [373, 134] on div "Só eu" at bounding box center [369, 127] width 47 height 19
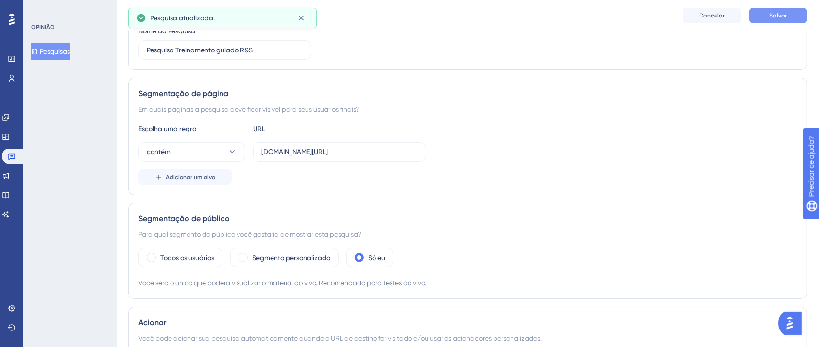
click at [787, 12] on button "Salvar" at bounding box center [778, 16] width 58 height 16
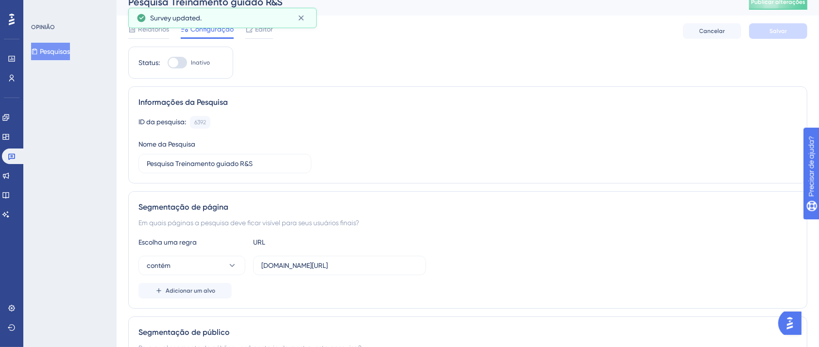
scroll to position [0, 0]
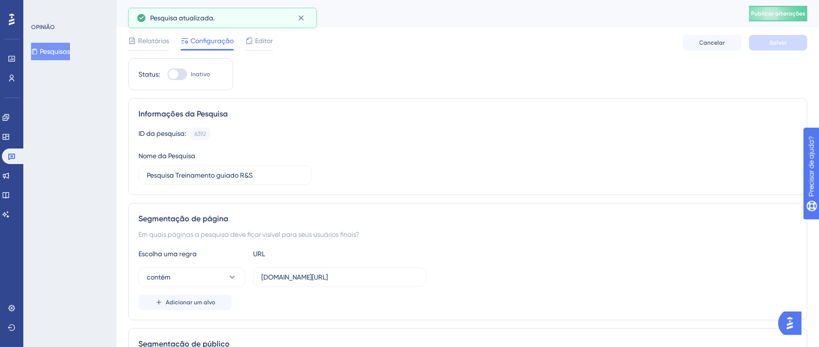
drag, startPoint x: 179, startPoint y: 59, endPoint x: 180, endPoint y: 64, distance: 5.0
click at [180, 64] on div "Status: Inativo" at bounding box center [180, 74] width 105 height 32
click at [185, 82] on div "Status: Inativo" at bounding box center [180, 74] width 105 height 32
click at [175, 78] on div at bounding box center [173, 74] width 10 height 10
click at [167, 75] on input "Inativo" at bounding box center [167, 74] width 0 height 0
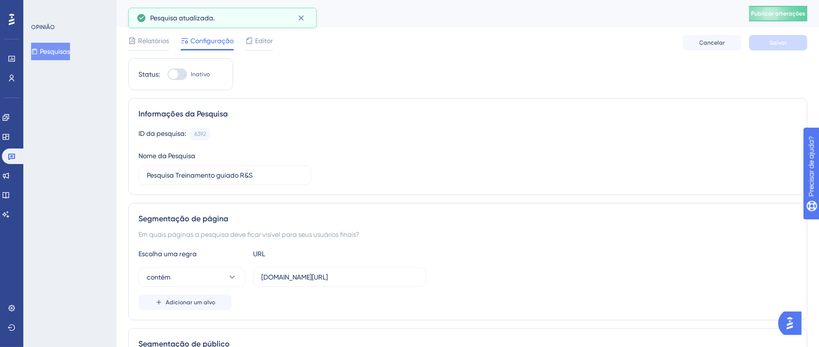
checkbox input "true"
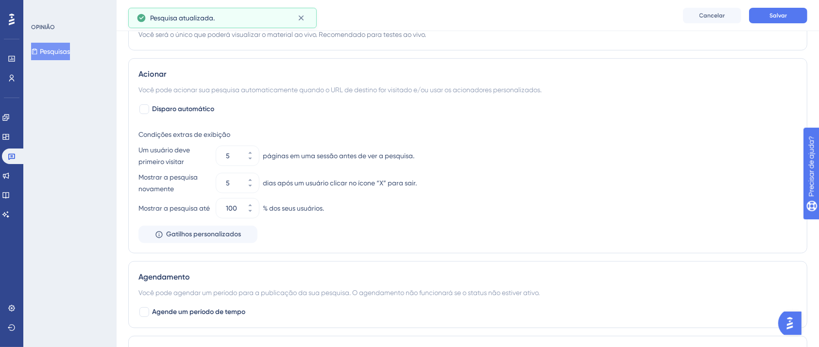
scroll to position [388, 0]
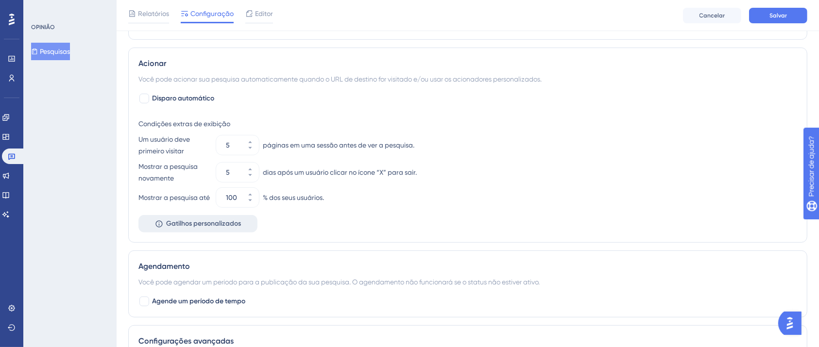
click at [212, 220] on button "Gatilhos personalizados" at bounding box center [197, 223] width 119 height 17
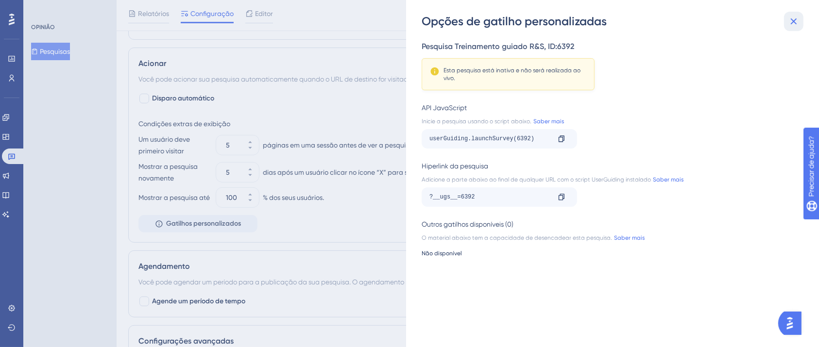
drag, startPoint x: 787, startPoint y: 18, endPoint x: 691, endPoint y: 18, distance: 95.6
click at [781, 18] on div "Opções de gatilho personalizadas" at bounding box center [613, 22] width 384 height 16
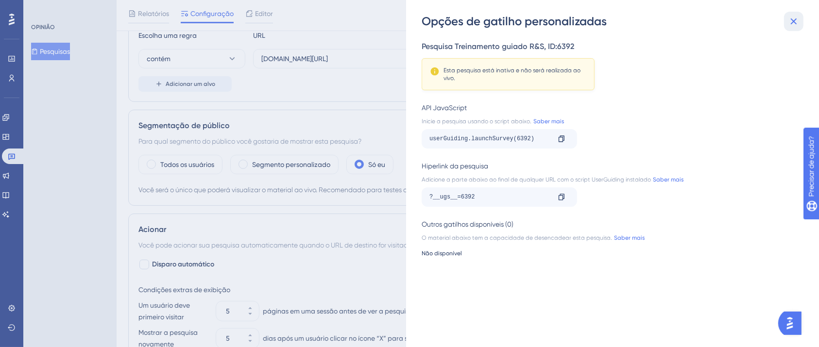
scroll to position [194, 0]
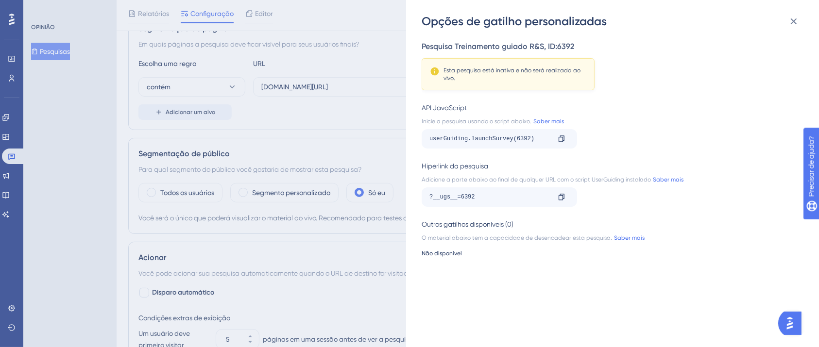
click at [788, 19] on icon at bounding box center [793, 22] width 12 height 12
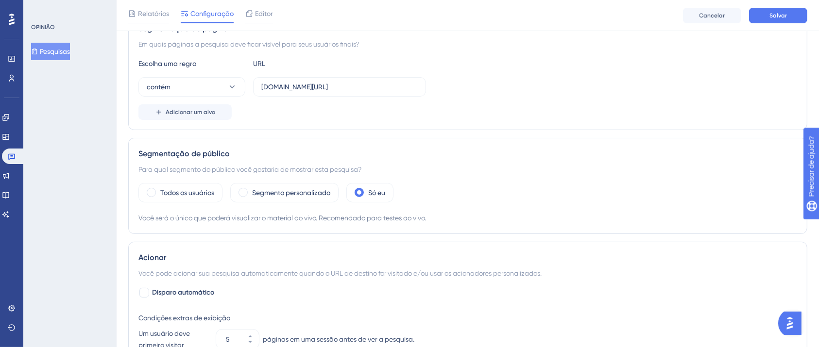
click at [453, 143] on div "Segmentação de público Para qual segmento do público você gostaria de mostrar e…" at bounding box center [467, 186] width 679 height 96
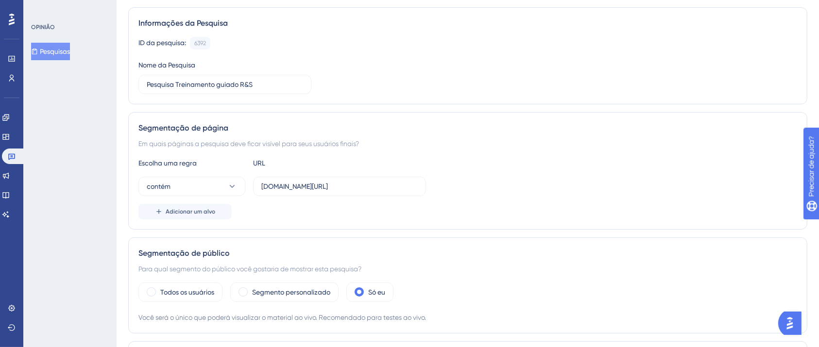
scroll to position [0, 0]
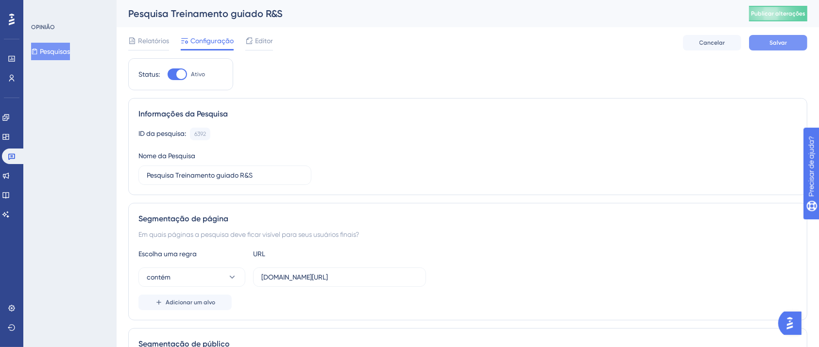
click at [778, 48] on button "Salvar" at bounding box center [778, 43] width 58 height 16
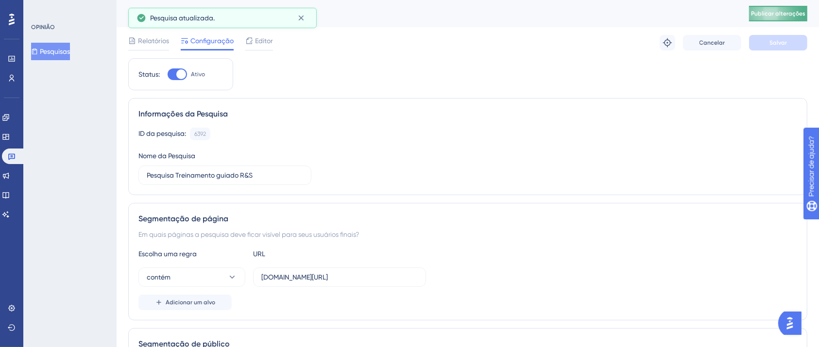
click at [782, 11] on button "Publicar alterações" at bounding box center [778, 14] width 58 height 16
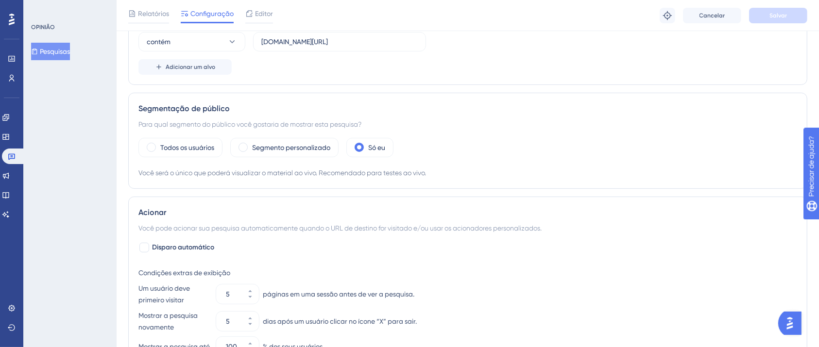
scroll to position [259, 0]
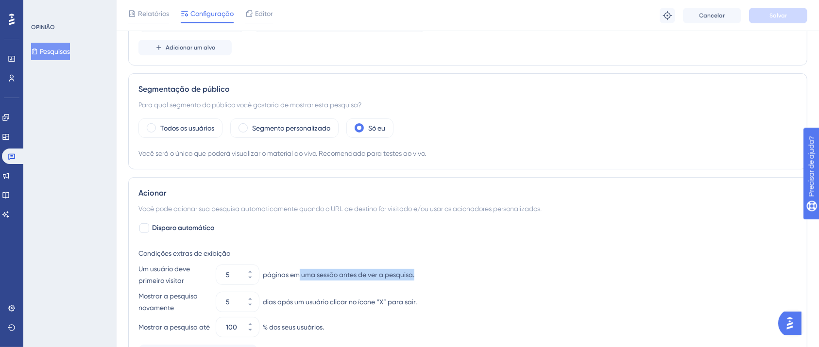
drag, startPoint x: 298, startPoint y: 272, endPoint x: 444, endPoint y: 273, distance: 146.1
click at [444, 273] on div "Um usuário deve primeiro visitar 5 páginas em uma sessão antes de ver a pesquis…" at bounding box center [467, 274] width 658 height 23
click at [445, 273] on div "Um usuário deve primeiro visitar 5 páginas em uma sessão antes de ver a pesquis…" at bounding box center [467, 274] width 658 height 23
click at [402, 233] on div "Disparo automático Condições extras de exibição Um usuário deve primeiro visita…" at bounding box center [467, 292] width 658 height 140
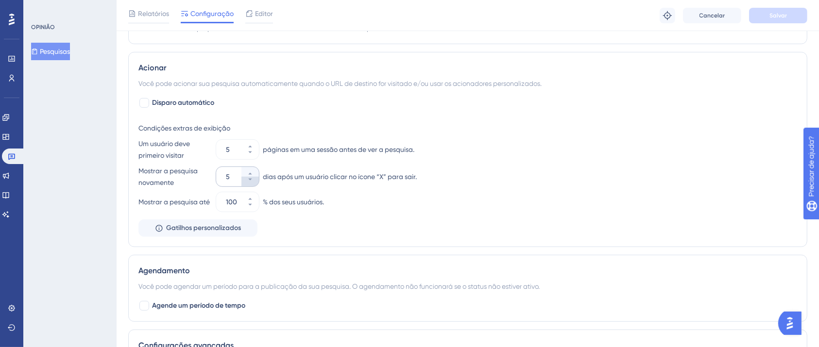
scroll to position [388, 0]
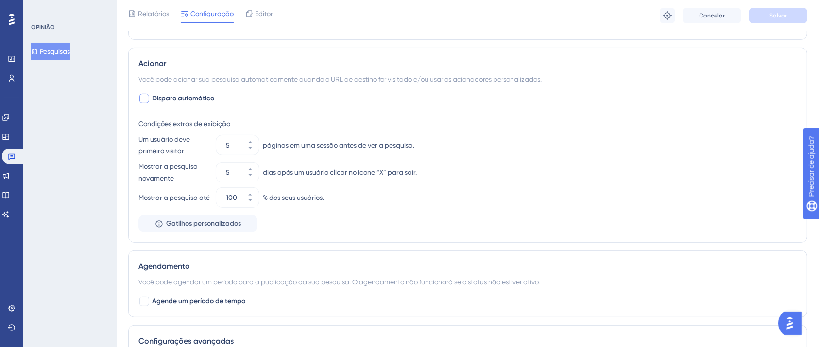
drag, startPoint x: 146, startPoint y: 96, endPoint x: 151, endPoint y: 98, distance: 5.5
click at [146, 97] on div at bounding box center [144, 99] width 10 height 10
checkbox input "true"
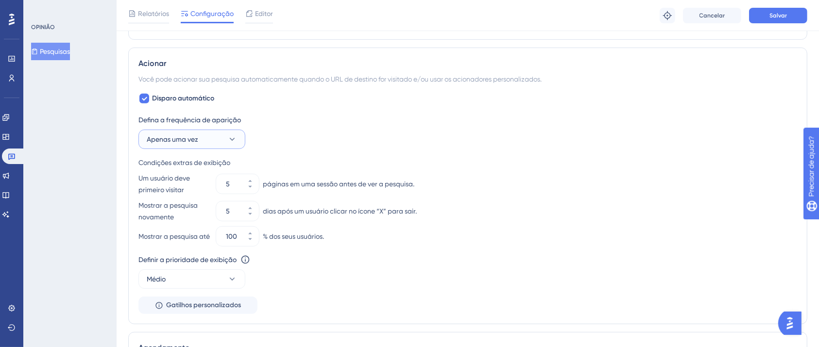
click at [208, 145] on button "Apenas uma vez" at bounding box center [191, 139] width 107 height 19
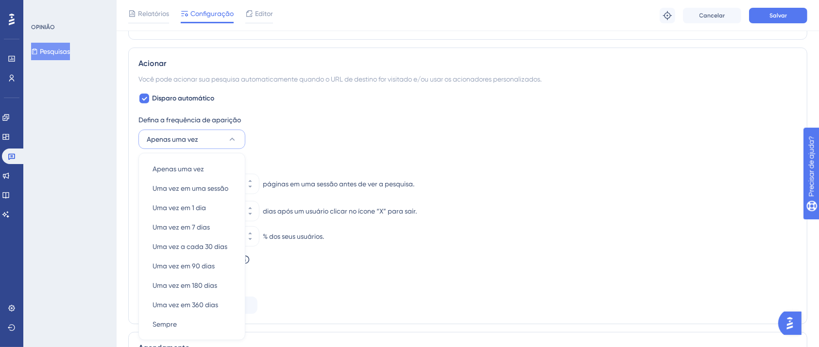
scroll to position [461, 0]
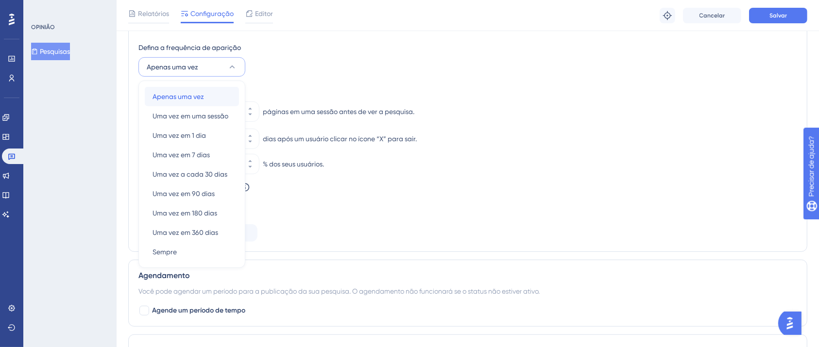
click at [163, 95] on font "Apenas uma vez" at bounding box center [177, 97] width 51 height 8
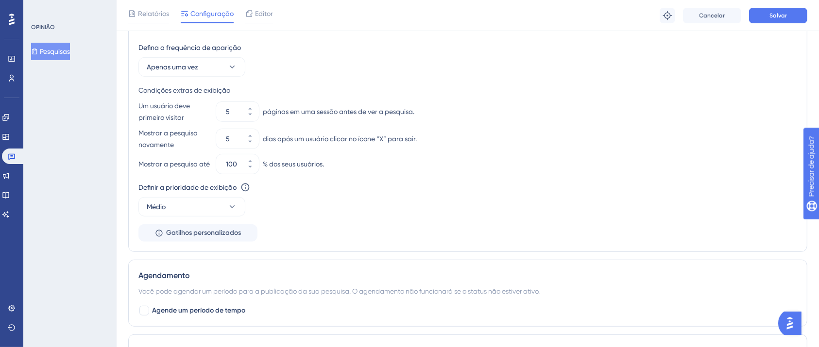
click at [548, 204] on div "Definir a prioridade de exibição Esta opção definirá a prioridade de exibição e…" at bounding box center [467, 199] width 658 height 35
click at [249, 106] on icon at bounding box center [250, 109] width 6 height 6
click at [253, 112] on button "7" at bounding box center [249, 117] width 17 height 10
click at [253, 112] on button "6" at bounding box center [249, 117] width 17 height 10
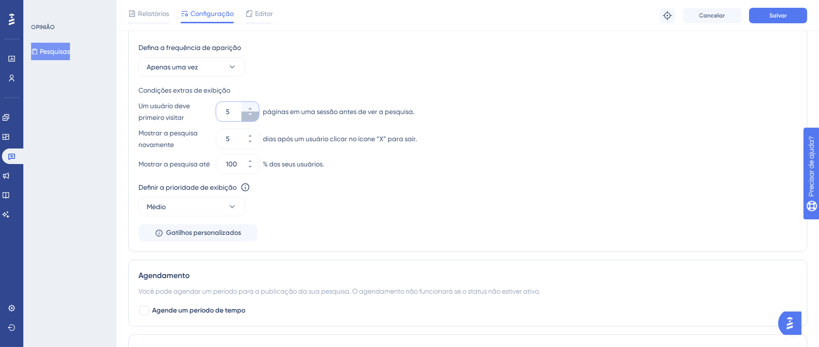
click at [253, 112] on button "5" at bounding box center [249, 117] width 17 height 10
click at [252, 112] on icon at bounding box center [250, 115] width 6 height 6
drag, startPoint x: 245, startPoint y: 102, endPoint x: 286, endPoint y: 110, distance: 41.5
click at [245, 102] on button "2" at bounding box center [249, 107] width 17 height 10
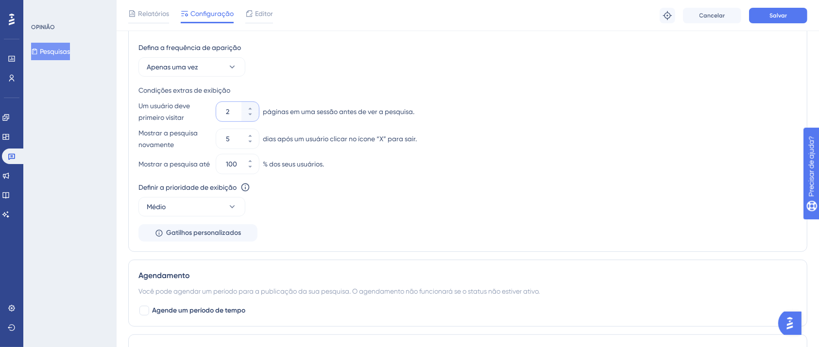
type input "3"
click at [581, 150] on div "Condições extras de exibição Um usuário deve primeiro visitar 3 páginas em uma …" at bounding box center [467, 128] width 658 height 89
click at [775, 15] on font "Salvar" at bounding box center [777, 15] width 17 height 7
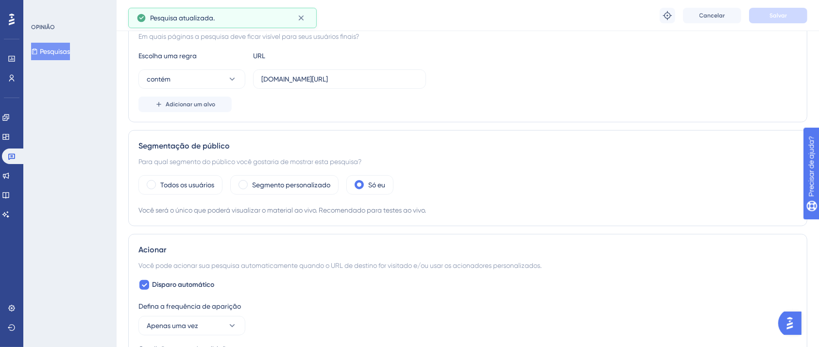
scroll to position [0, 0]
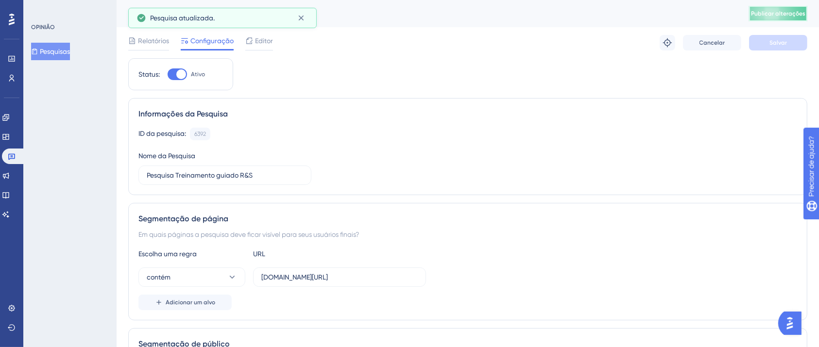
click at [800, 14] on font "Publicar alterações" at bounding box center [778, 13] width 54 height 7
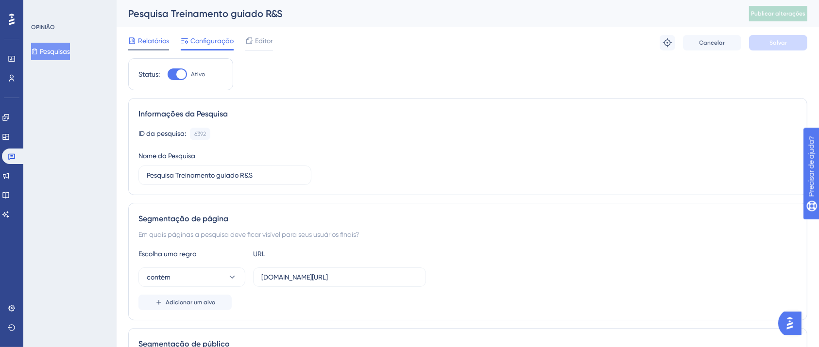
click at [162, 45] on font "Relatórios" at bounding box center [153, 41] width 31 height 8
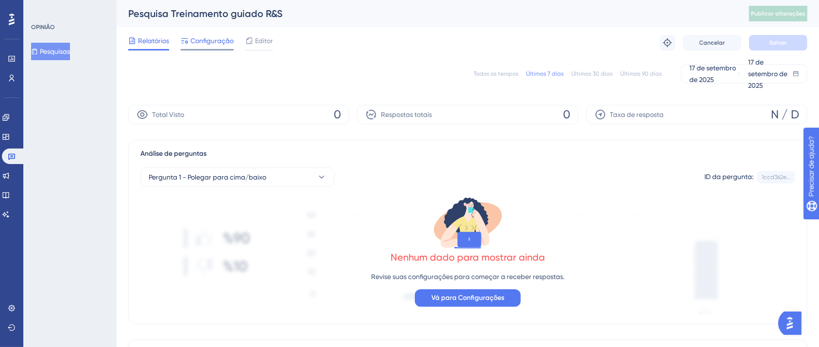
click at [214, 41] on font "Configuração" at bounding box center [211, 41] width 43 height 8
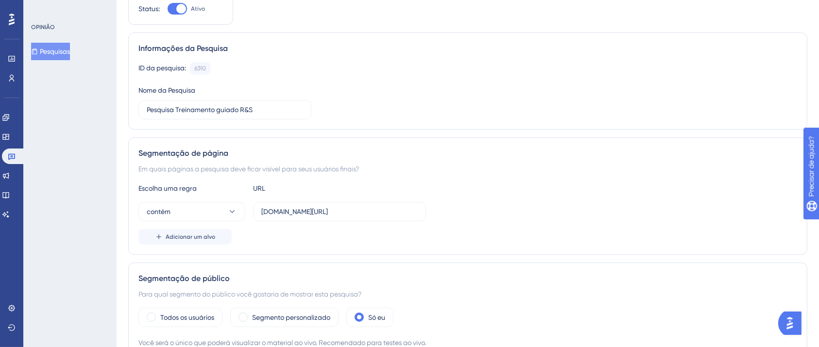
scroll to position [129, 0]
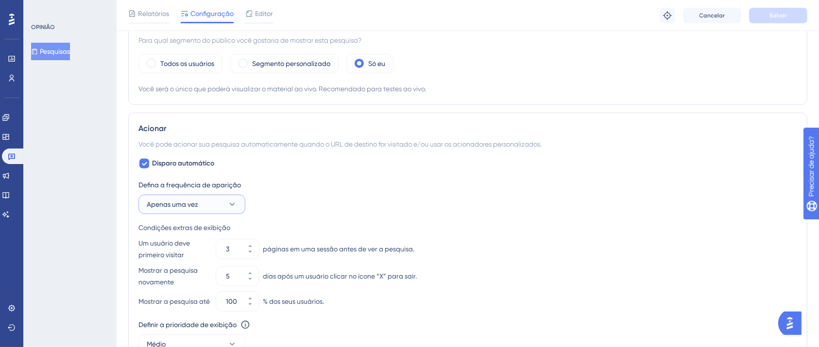
click at [198, 200] on button "Apenas uma vez" at bounding box center [191, 204] width 107 height 19
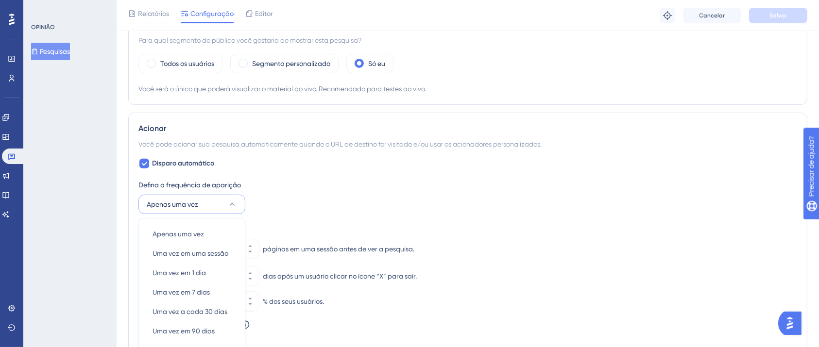
scroll to position [461, 0]
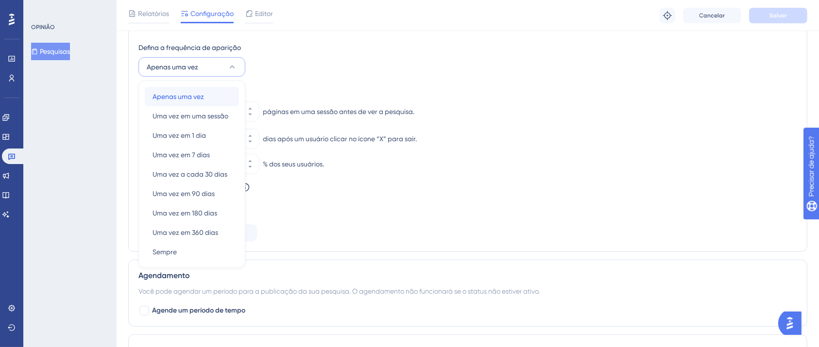
click at [204, 92] on div "Apenas uma vez Apenas uma vez" at bounding box center [191, 96] width 79 height 19
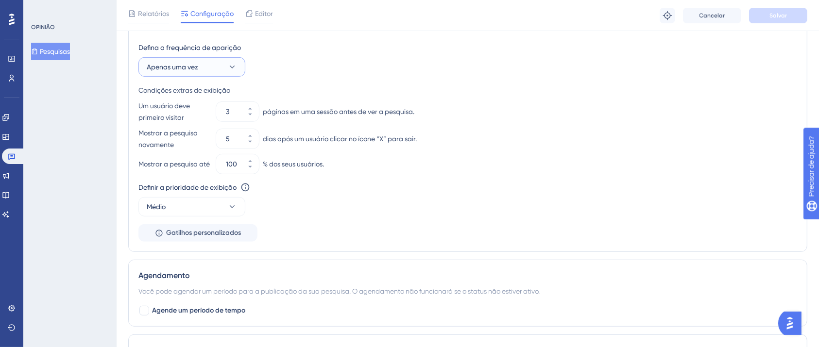
click at [186, 67] on font "Apenas uma vez" at bounding box center [172, 67] width 51 height 8
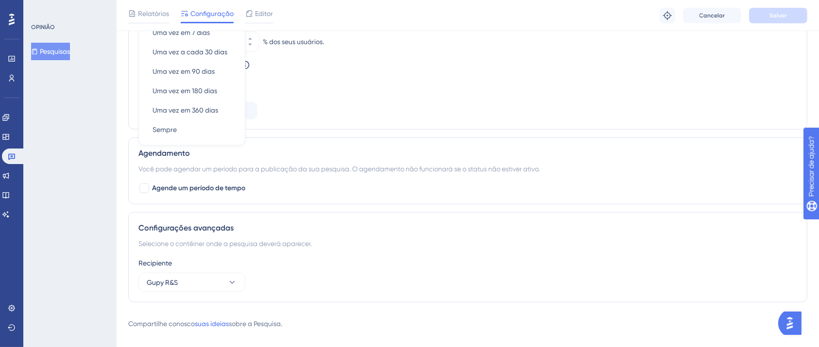
scroll to position [588, 0]
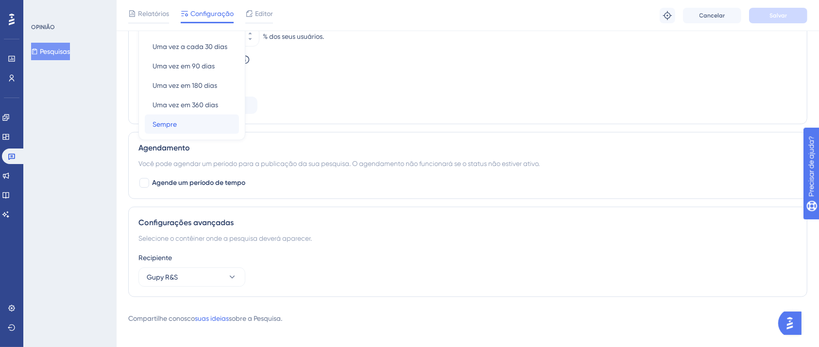
click at [176, 120] on font "Sempre" at bounding box center [164, 124] width 24 height 8
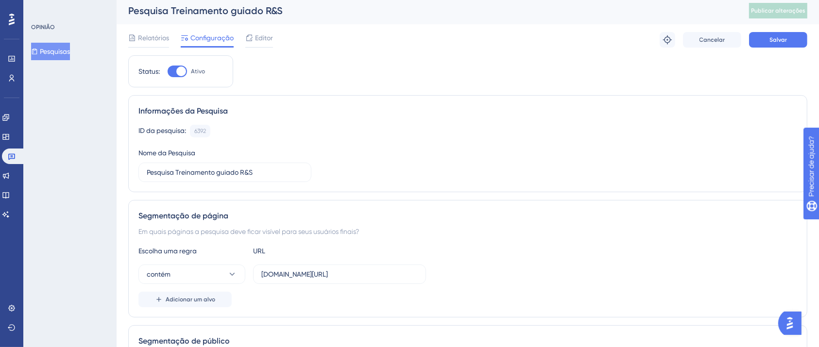
scroll to position [0, 0]
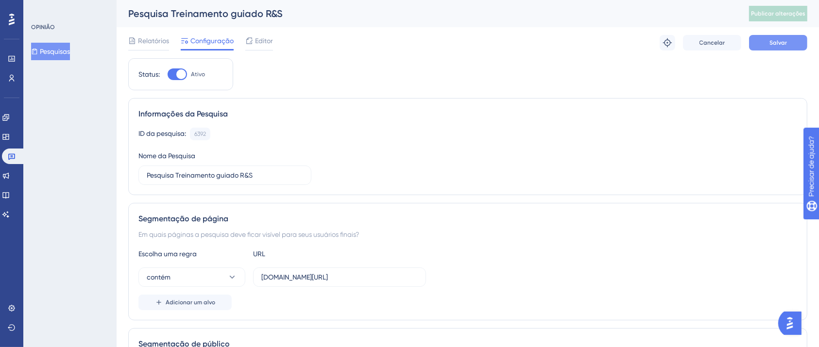
click at [769, 35] on div "Relatórios Configuração Editor Solucionar problemas Cancelar Salvar" at bounding box center [467, 42] width 679 height 31
click at [780, 51] on div "Relatórios Configuração Editor Solucionar problemas Cancelar Salvar" at bounding box center [467, 42] width 679 height 31
click at [778, 46] on font "Salvar" at bounding box center [777, 42] width 17 height 7
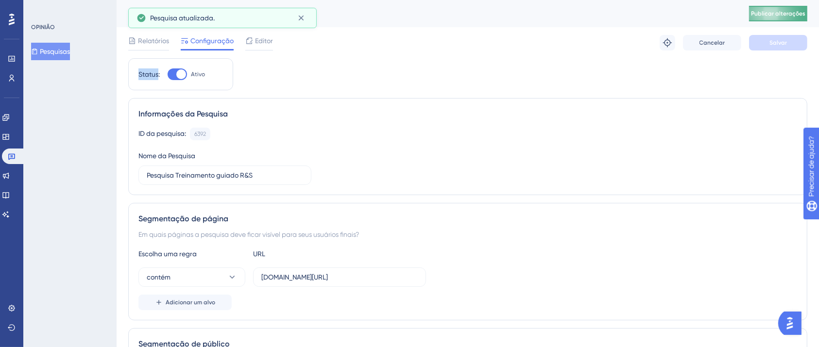
click at [799, 18] on button "Publicar alterações" at bounding box center [778, 14] width 58 height 16
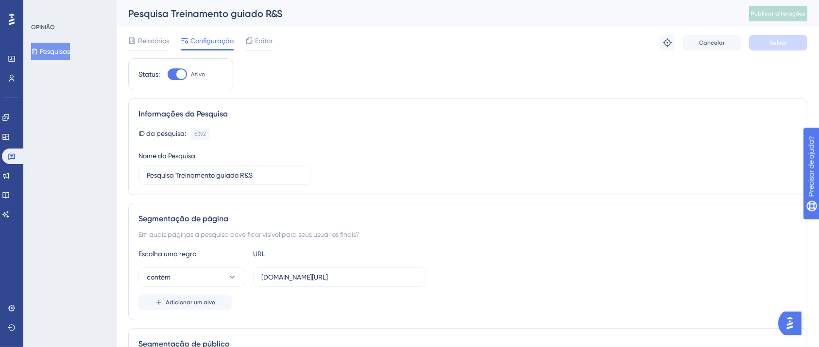
click at [141, 40] on font "Relatórios" at bounding box center [153, 41] width 31 height 8
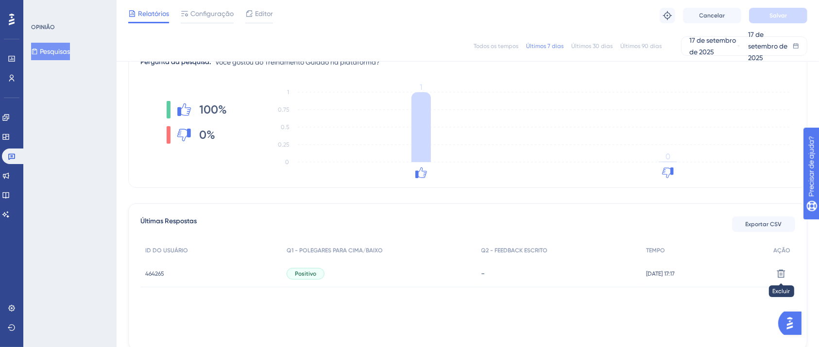
scroll to position [186, 0]
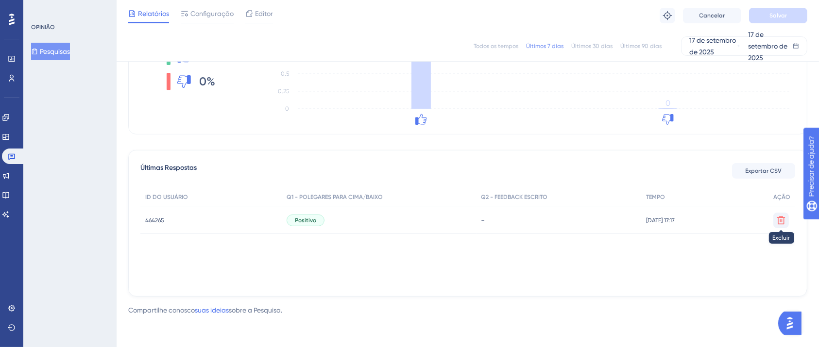
click at [784, 223] on icon at bounding box center [781, 221] width 10 height 10
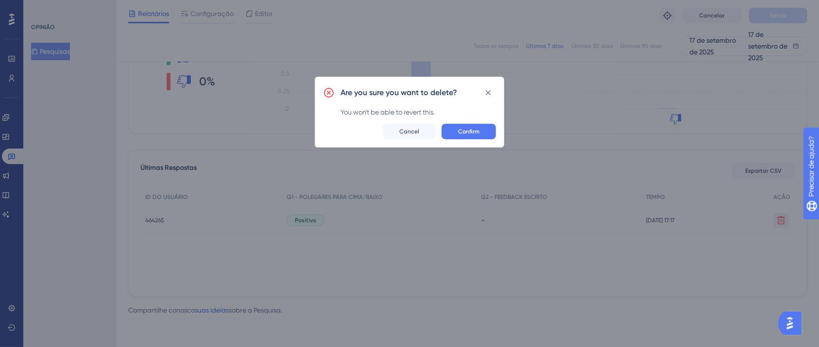
scroll to position [176, 0]
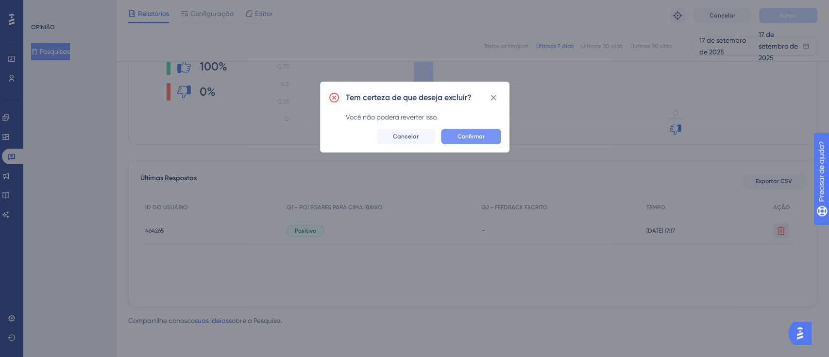
click at [481, 133] on font "Confirmar" at bounding box center [470, 136] width 27 height 7
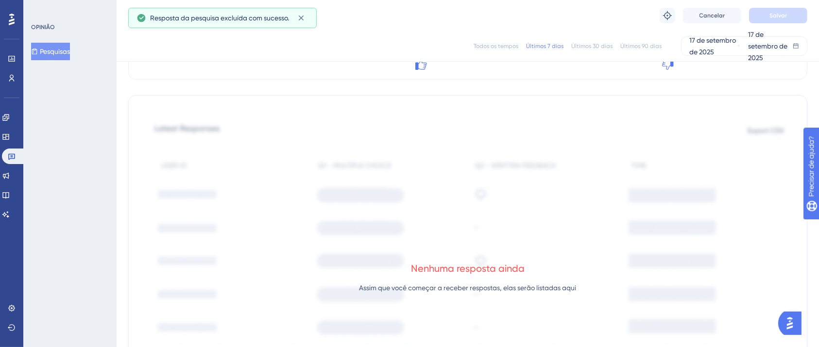
scroll to position [0, 0]
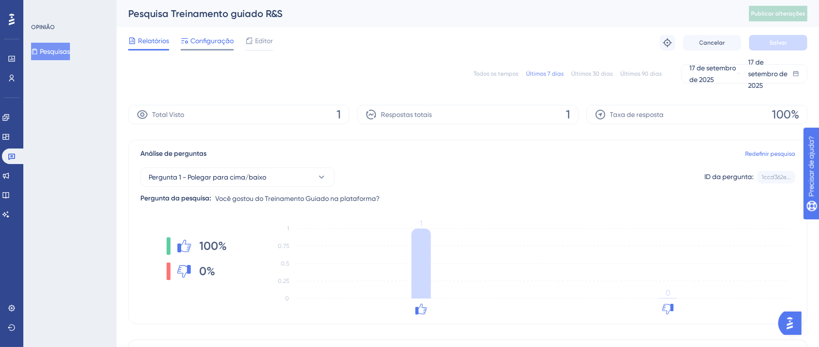
click at [200, 41] on font "Configuração" at bounding box center [211, 41] width 43 height 8
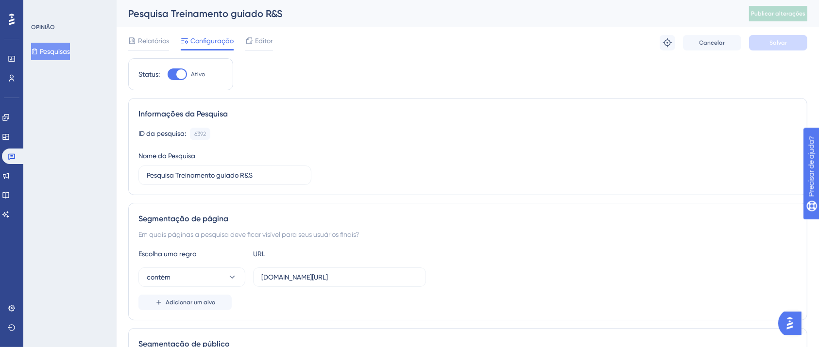
click at [152, 50] on div "Relatórios Configuração Editor Solucionar problemas Cancelar Salvar" at bounding box center [467, 42] width 679 height 31
click at [133, 41] on icon at bounding box center [132, 41] width 8 height 8
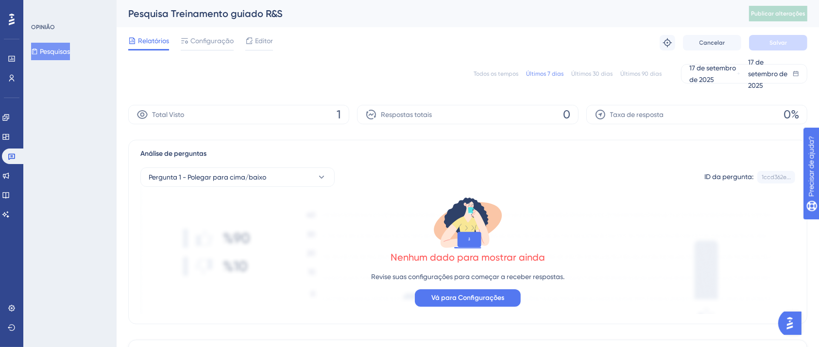
click at [182, 29] on div "Relatórios Configuração Editor Solucionar problemas Cancelar Salvar" at bounding box center [467, 42] width 679 height 31
click at [216, 45] on span "Configuração" at bounding box center [211, 41] width 43 height 12
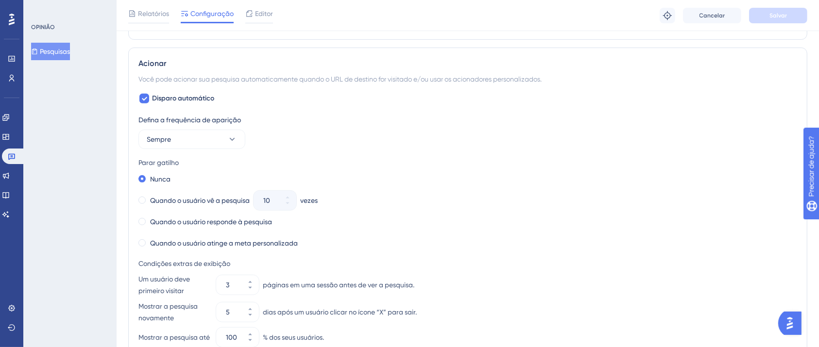
scroll to position [453, 0]
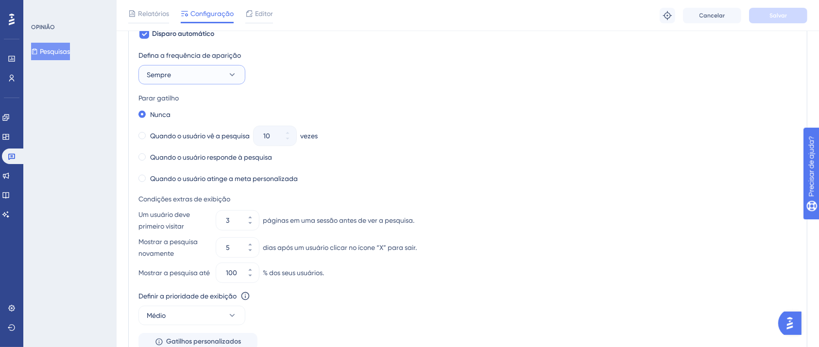
click at [169, 80] on span "Sempre" at bounding box center [159, 75] width 24 height 12
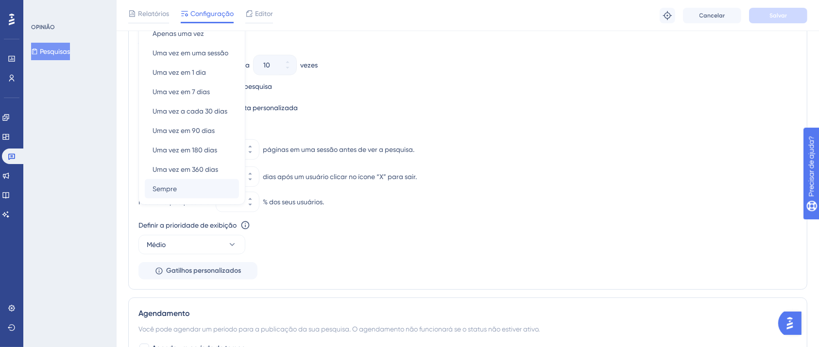
scroll to position [459, 0]
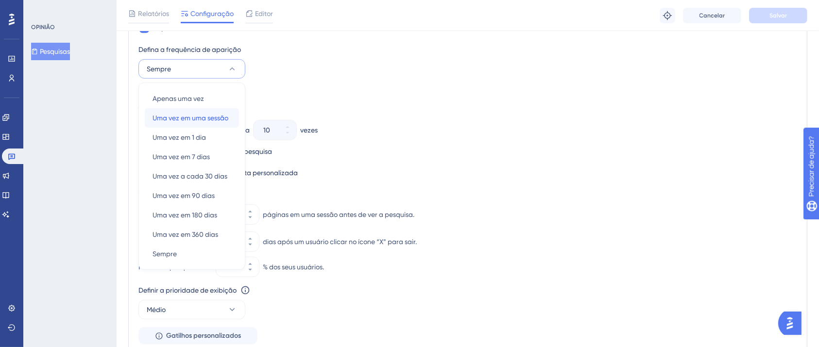
click at [205, 120] on font "Uma vez em uma sessão" at bounding box center [190, 118] width 76 height 8
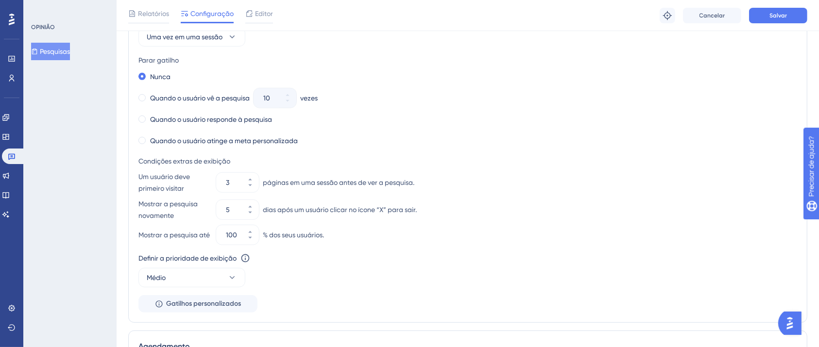
scroll to position [330, 0]
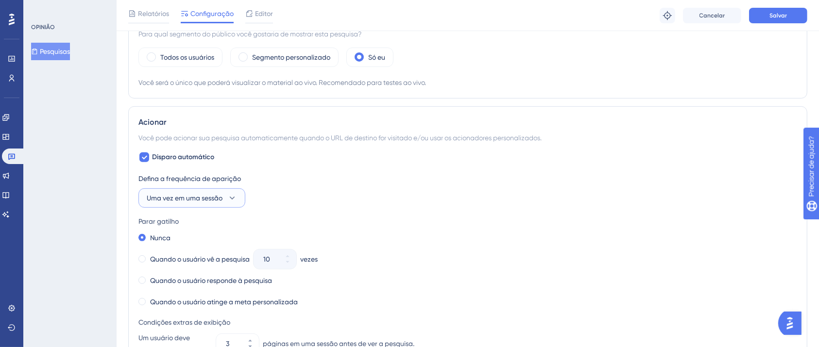
click at [219, 198] on font "Uma vez em uma sessão" at bounding box center [185, 198] width 76 height 8
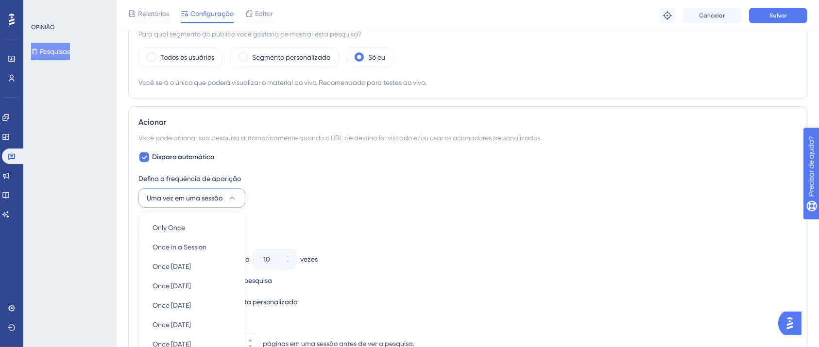
scroll to position [461, 0]
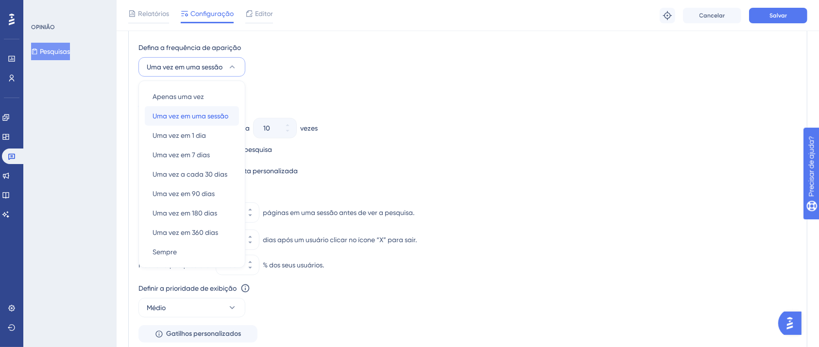
click at [201, 110] on span "Uma vez em uma sessão" at bounding box center [190, 116] width 76 height 12
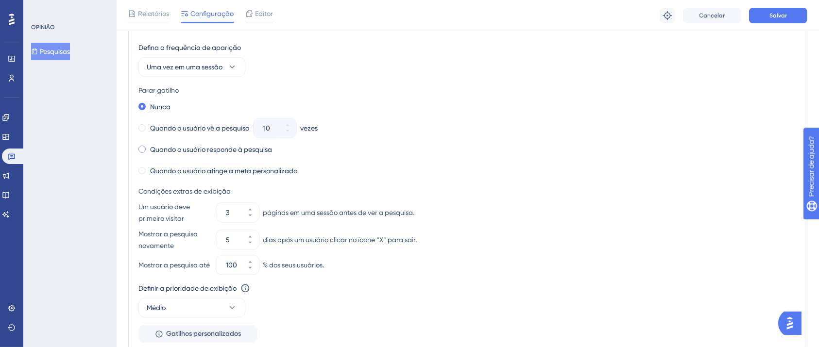
click at [168, 153] on label "Quando o usuário responde à pesquisa" at bounding box center [211, 150] width 122 height 12
drag, startPoint x: 213, startPoint y: 49, endPoint x: 213, endPoint y: 58, distance: 9.2
click at [213, 49] on font "Defina a frequência de aparição" at bounding box center [189, 48] width 102 height 8
click at [215, 58] on button "Uma vez em uma sessão" at bounding box center [191, 66] width 107 height 19
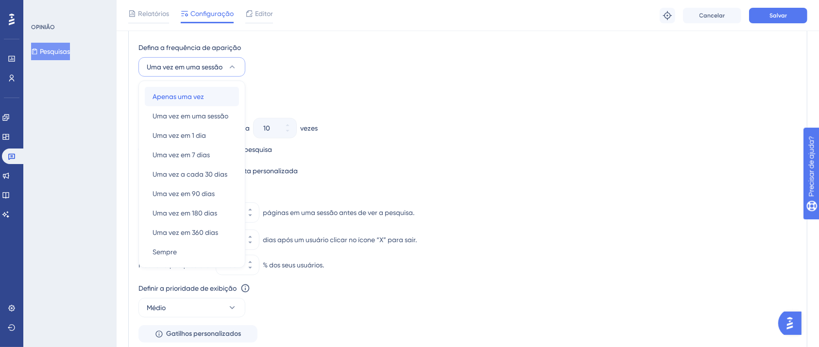
click at [200, 88] on div "Apenas uma vez Apenas uma vez" at bounding box center [191, 96] width 79 height 19
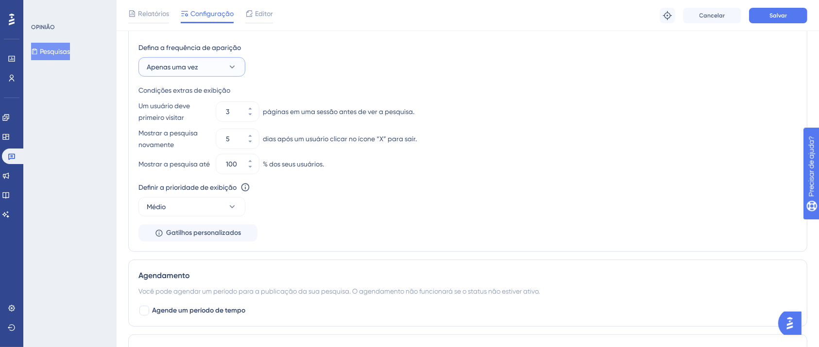
click at [191, 69] on font "Apenas uma vez" at bounding box center [172, 67] width 51 height 8
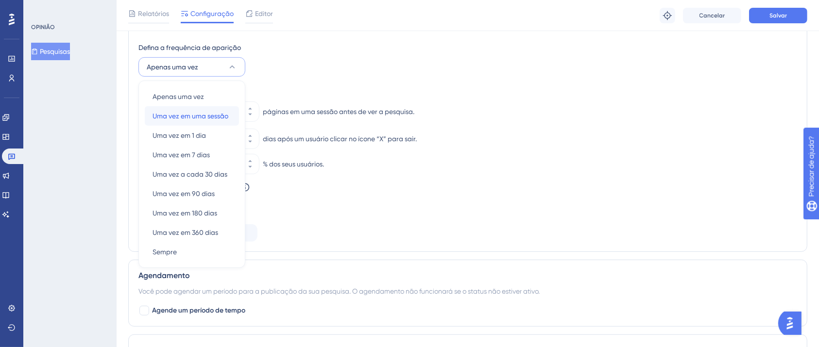
click at [199, 118] on font "Uma vez em uma sessão" at bounding box center [190, 116] width 76 height 8
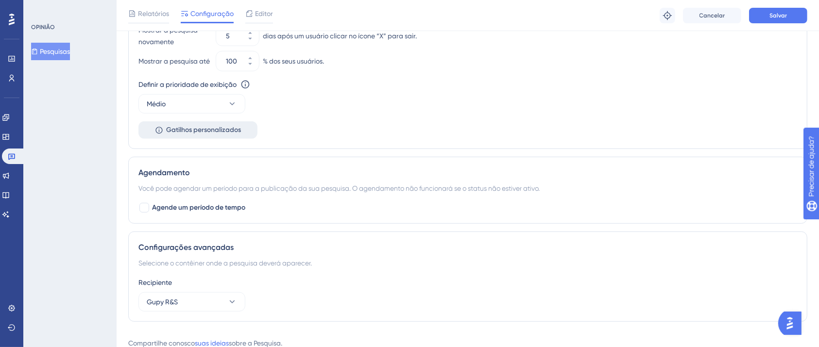
scroll to position [636, 0]
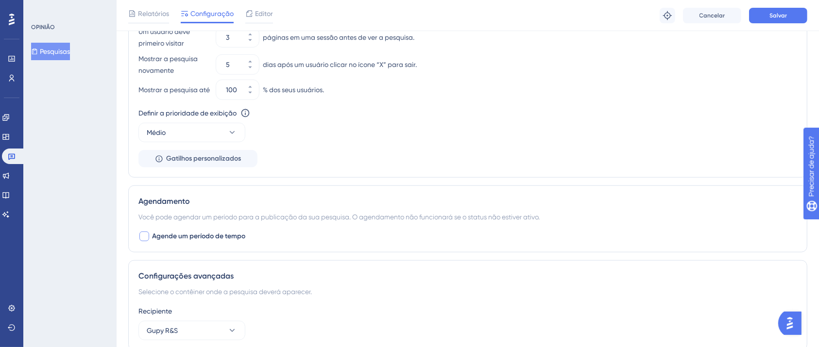
click at [167, 240] on font "Agende um período de tempo" at bounding box center [198, 236] width 93 height 8
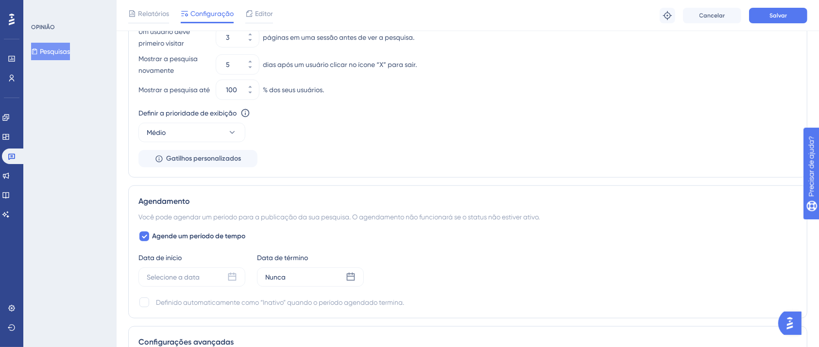
drag, startPoint x: 178, startPoint y: 243, endPoint x: 184, endPoint y: 249, distance: 7.9
click at [183, 249] on div "Agende um período de tempo Data de início Selecione a data Data de término Nunc…" at bounding box center [467, 270] width 658 height 78
click at [192, 240] on font "Agende um período de tempo" at bounding box center [198, 236] width 93 height 8
checkbox input "false"
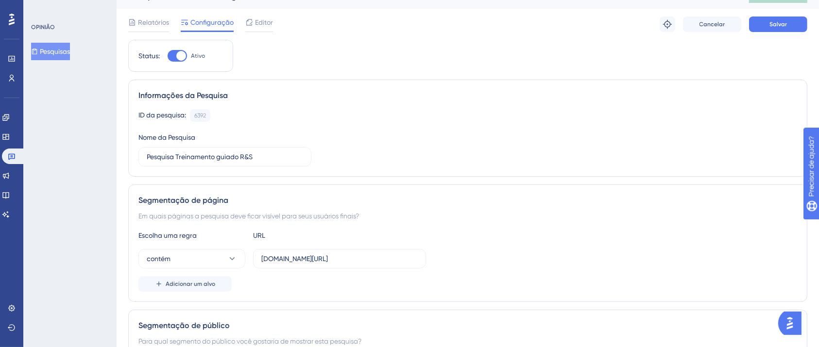
scroll to position [0, 0]
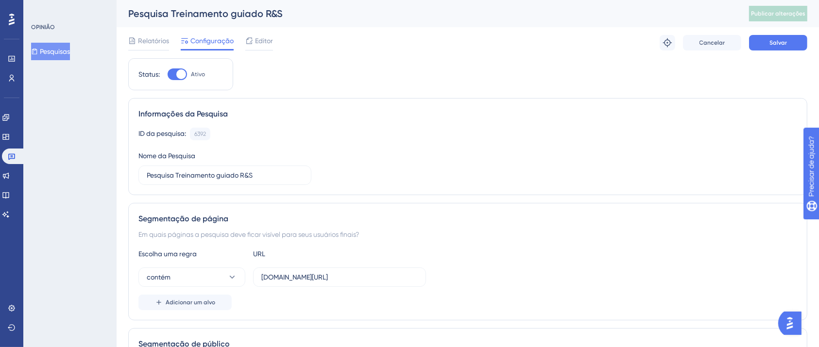
click at [747, 41] on div "Solucionar problemas Cancelar Salvar" at bounding box center [733, 43] width 148 height 16
click at [765, 41] on button "Salvar" at bounding box center [778, 43] width 58 height 16
